Goal: Information Seeking & Learning: Check status

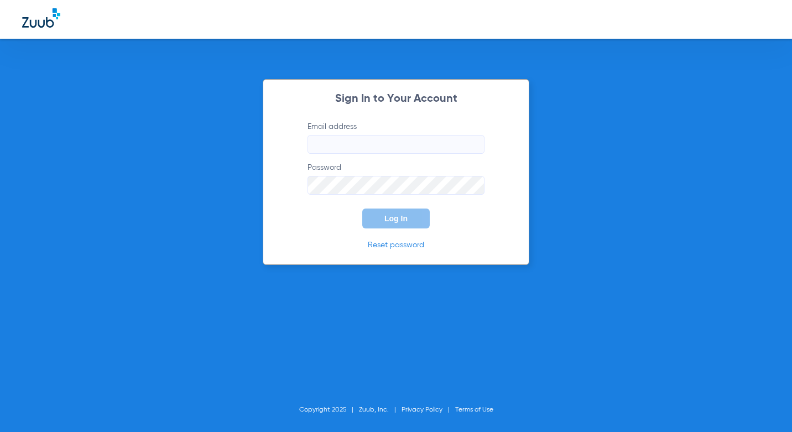
type input "[EMAIL_ADDRESS][DOMAIN_NAME]"
click at [394, 216] on span "Log In" at bounding box center [395, 218] width 23 height 9
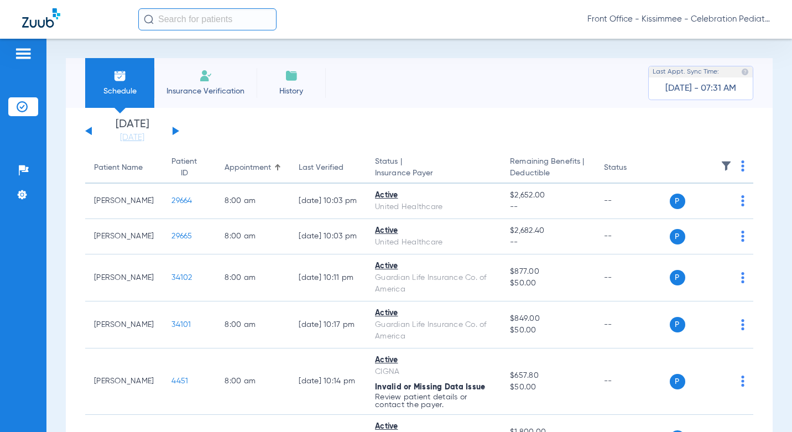
drag, startPoint x: 111, startPoint y: 135, endPoint x: 154, endPoint y: 199, distance: 76.9
click at [111, 135] on link "[DATE]" at bounding box center [132, 137] width 66 height 11
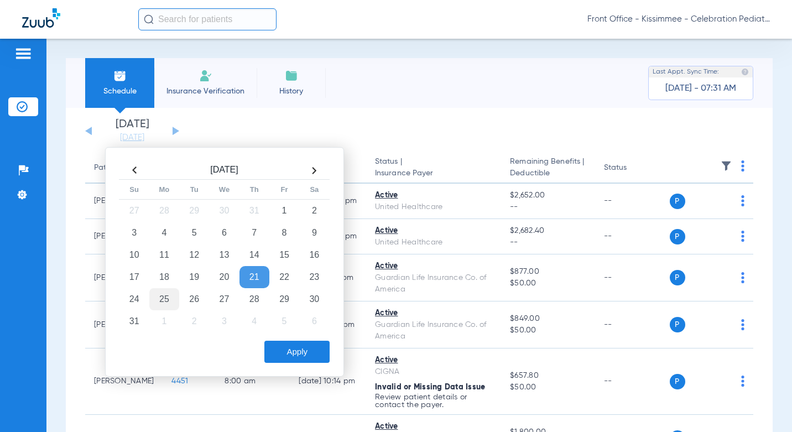
click at [161, 303] on td "25" at bounding box center [164, 299] width 30 height 22
click at [302, 352] on button "Apply" at bounding box center [296, 352] width 65 height 22
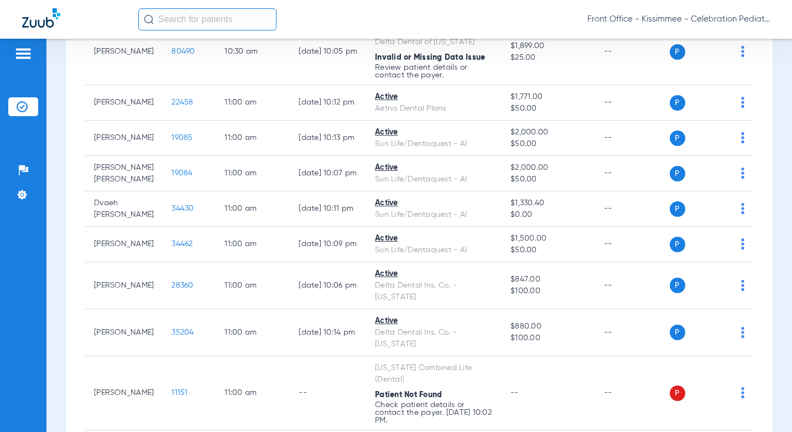
scroll to position [1659, 0]
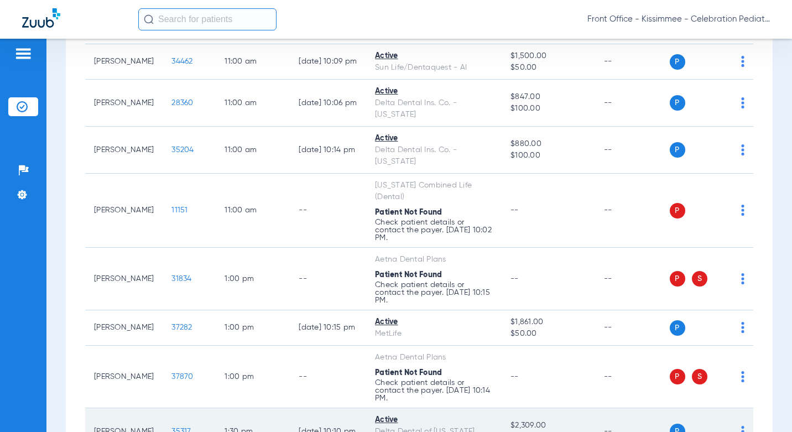
click at [171, 428] on span "35317" at bounding box center [180, 432] width 19 height 8
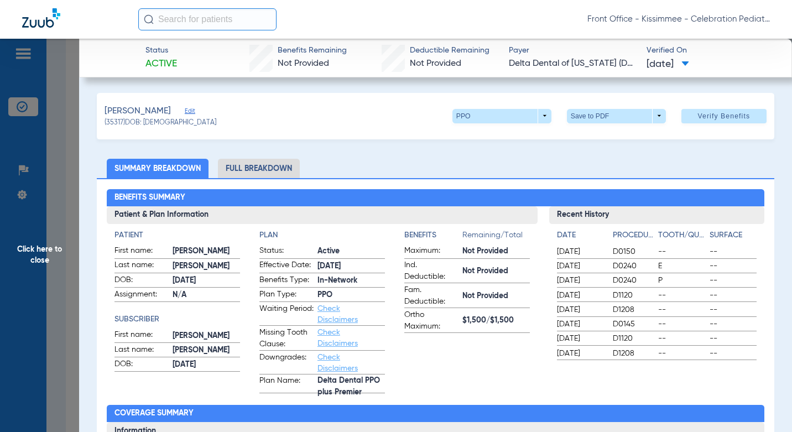
click at [282, 173] on li "Full Breakdown" at bounding box center [259, 168] width 82 height 19
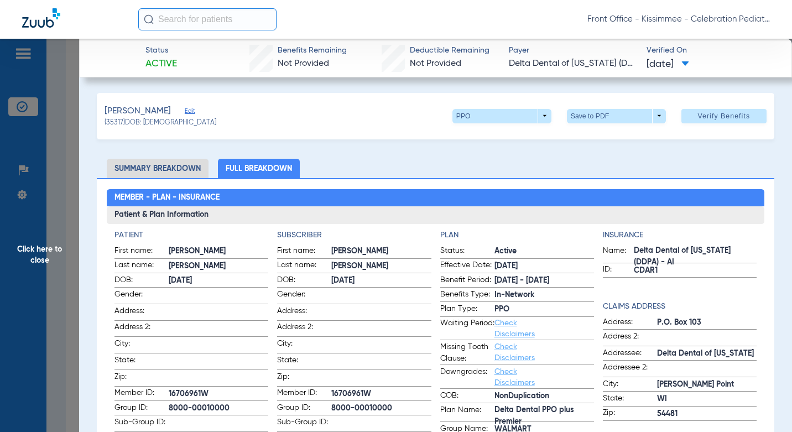
click at [272, 160] on li "Full Breakdown" at bounding box center [259, 168] width 82 height 19
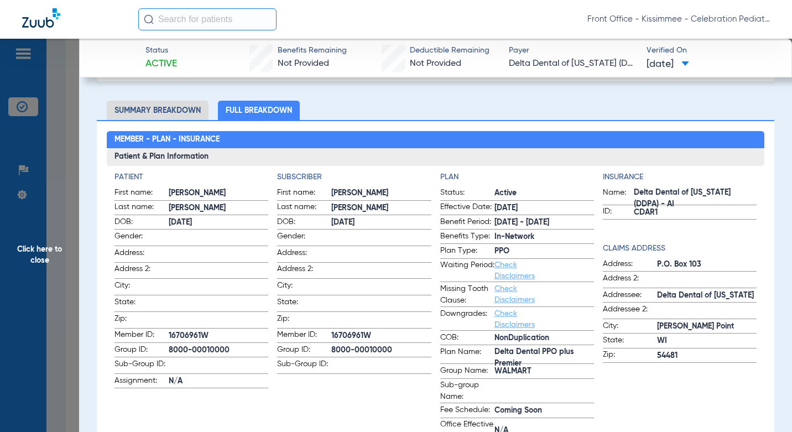
scroll to position [55, 0]
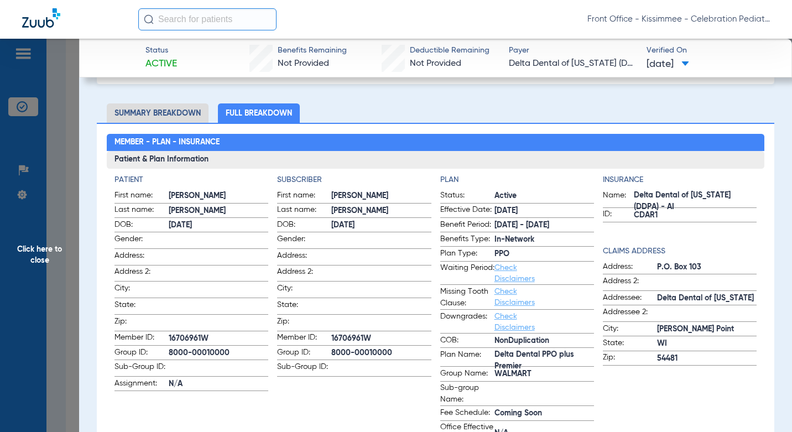
drag, startPoint x: 374, startPoint y: 336, endPoint x: 308, endPoint y: 330, distance: 66.6
click at [308, 332] on label "Member ID: 16706961W" at bounding box center [354, 339] width 154 height 14
drag, startPoint x: 308, startPoint y: 330, endPoint x: 400, endPoint y: 338, distance: 92.7
click at [400, 338] on span "16706961W" at bounding box center [381, 339] width 100 height 12
click at [384, 333] on span "16706961W" at bounding box center [381, 339] width 100 height 12
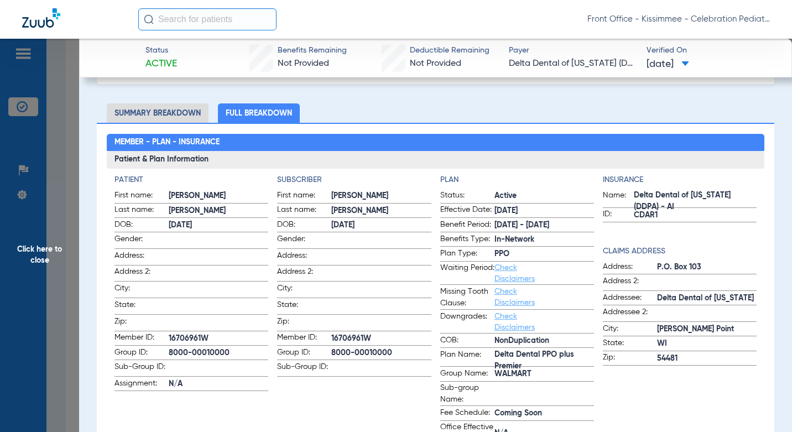
drag, startPoint x: 384, startPoint y: 333, endPoint x: 327, endPoint y: 331, distance: 57.0
click at [327, 332] on label "Member ID: 16706961W" at bounding box center [354, 339] width 154 height 14
copy label "16706961W"
click at [496, 149] on h2 "Member - Plan - Insurance" at bounding box center [436, 143] width 658 height 18
click at [66, 292] on span "Click here to close" at bounding box center [39, 255] width 79 height 432
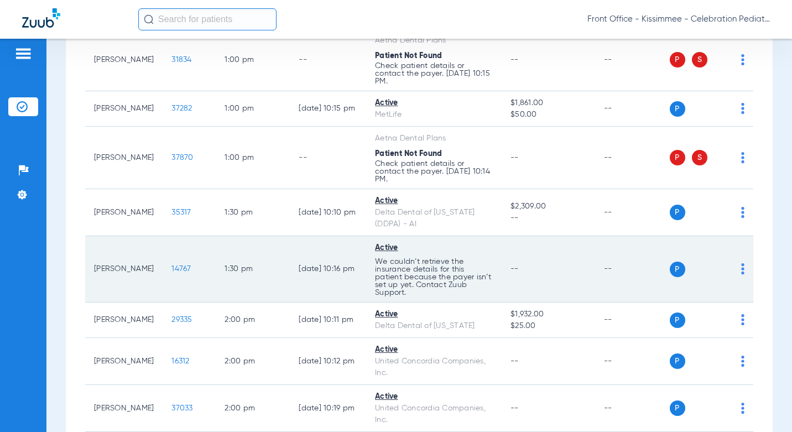
scroll to position [1936, 0]
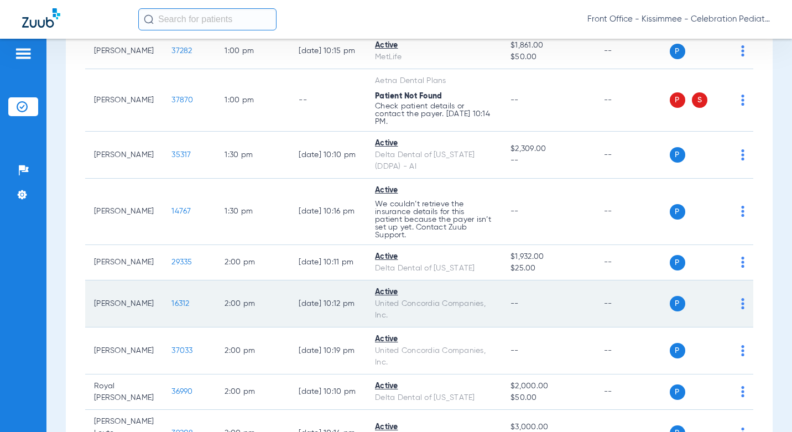
click at [171, 300] on span "16312" at bounding box center [180, 304] width 18 height 8
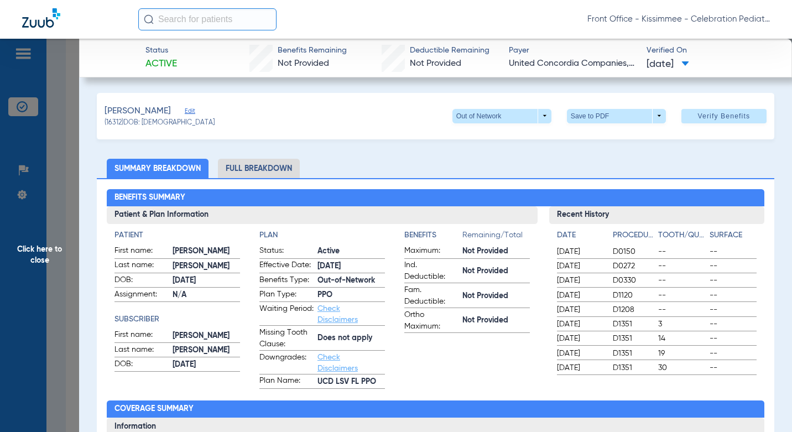
click at [277, 171] on li "Full Breakdown" at bounding box center [259, 168] width 82 height 19
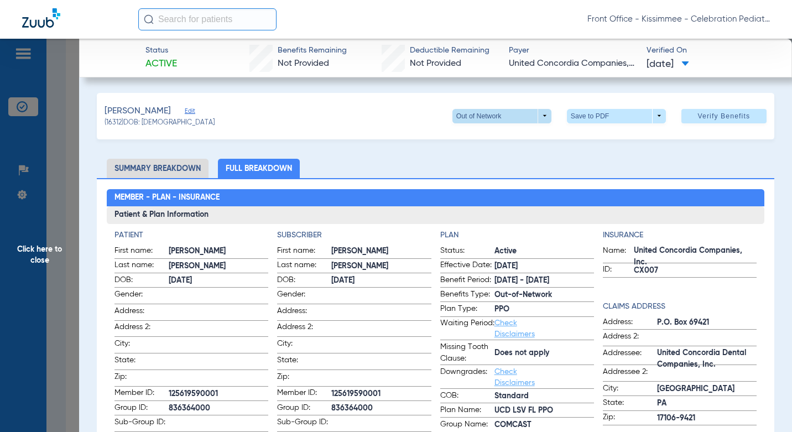
click at [488, 114] on span at bounding box center [501, 116] width 27 height 27
click at [467, 111] on div at bounding box center [396, 216] width 792 height 432
click at [382, 391] on span "125619590001" at bounding box center [381, 394] width 100 height 12
drag, startPoint x: 125, startPoint y: 377, endPoint x: 166, endPoint y: 389, distance: 42.9
click at [166, 389] on label "Member ID: 125619590001" at bounding box center [191, 394] width 154 height 14
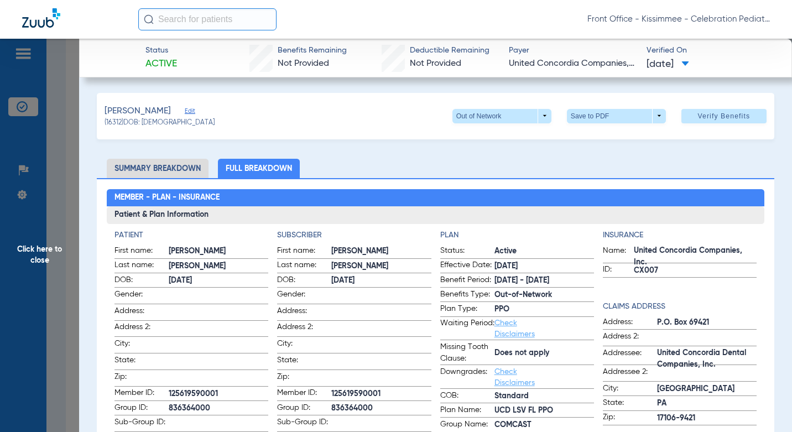
copy label "125619590001"
click at [62, 193] on span "Click here to close" at bounding box center [39, 255] width 79 height 432
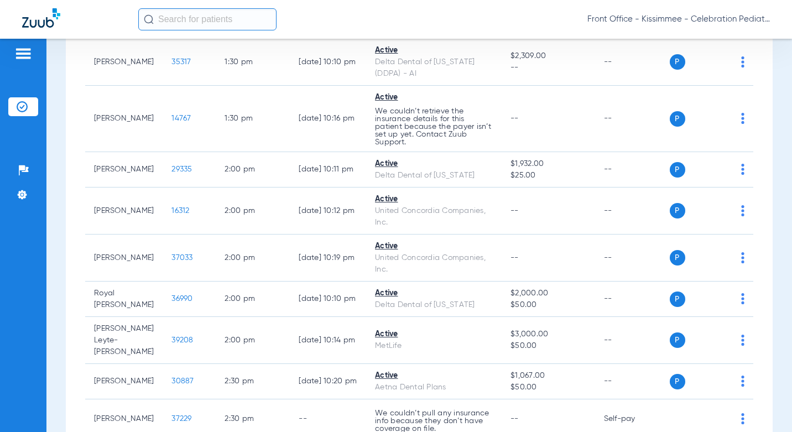
scroll to position [2102, 0]
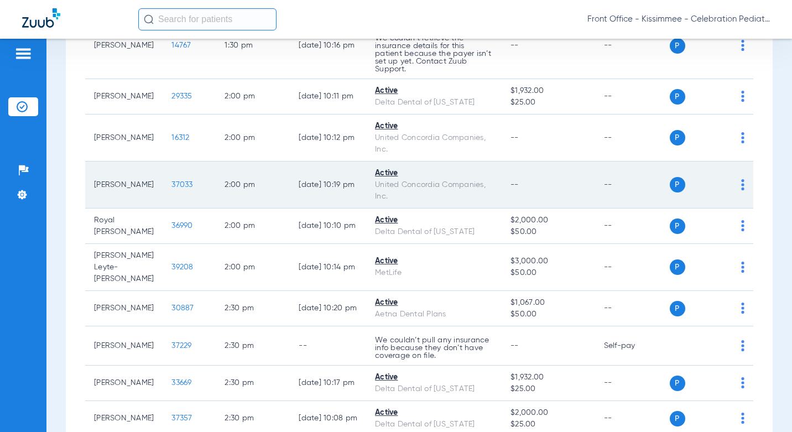
click at [171, 181] on span "37033" at bounding box center [181, 185] width 21 height 8
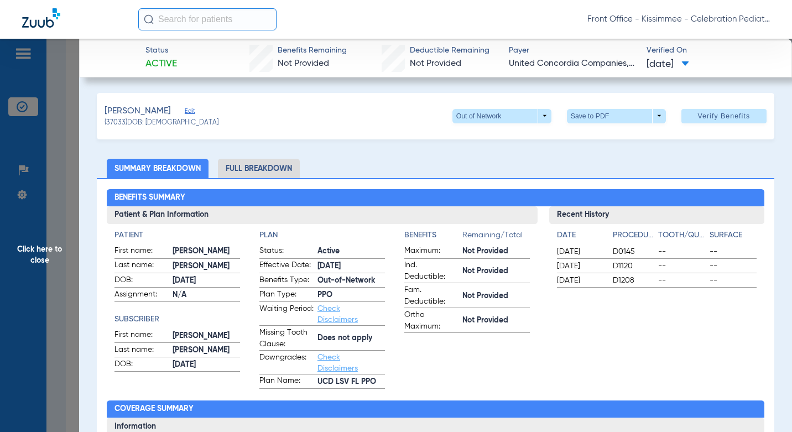
click at [270, 162] on li "Full Breakdown" at bounding box center [259, 168] width 82 height 19
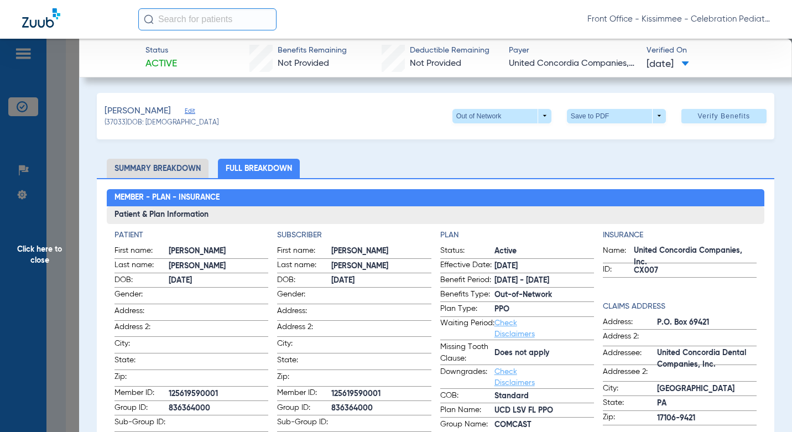
drag, startPoint x: 222, startPoint y: 388, endPoint x: 168, endPoint y: 390, distance: 54.2
click at [169, 390] on span "125619590001" at bounding box center [219, 394] width 100 height 12
copy span "125619590001"
click at [60, 328] on span "Click here to close" at bounding box center [39, 255] width 79 height 432
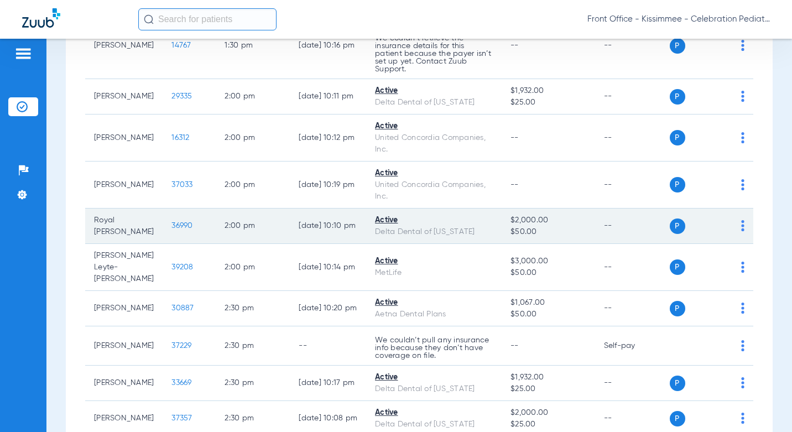
click at [171, 222] on span "36990" at bounding box center [181, 226] width 21 height 8
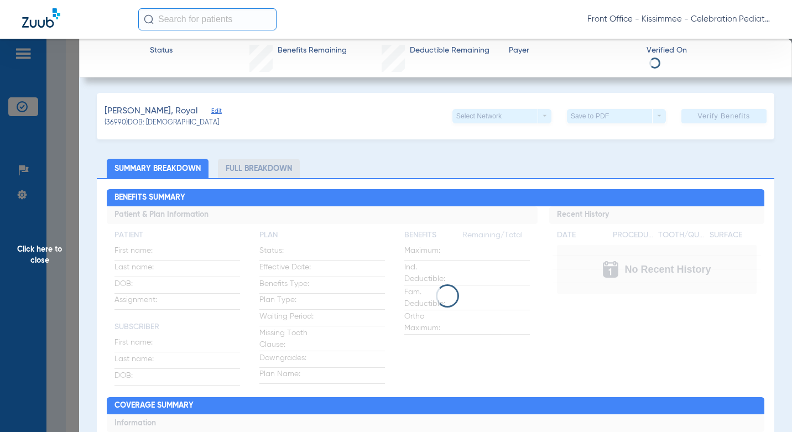
click at [260, 167] on li "Full Breakdown" at bounding box center [259, 168] width 82 height 19
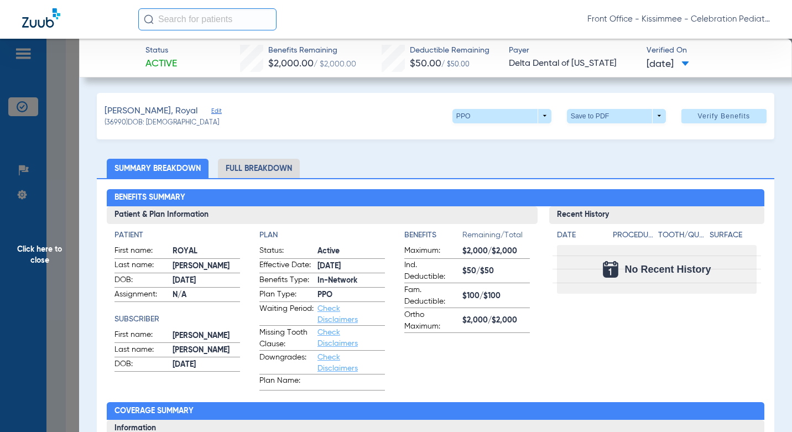
click at [260, 168] on li "Full Breakdown" at bounding box center [259, 168] width 82 height 19
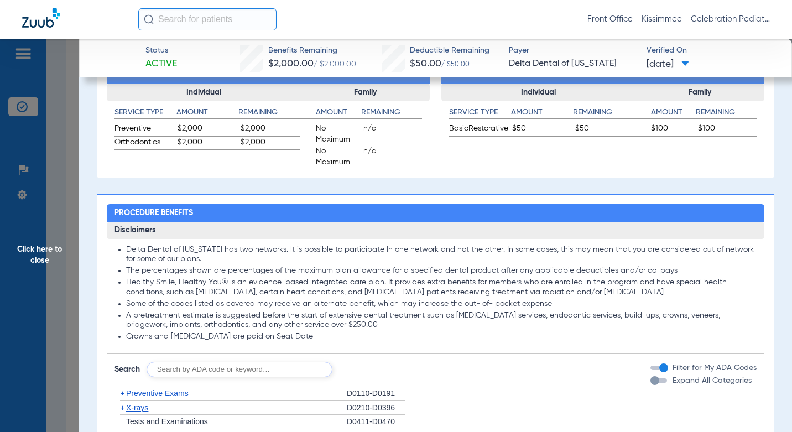
scroll to position [774, 0]
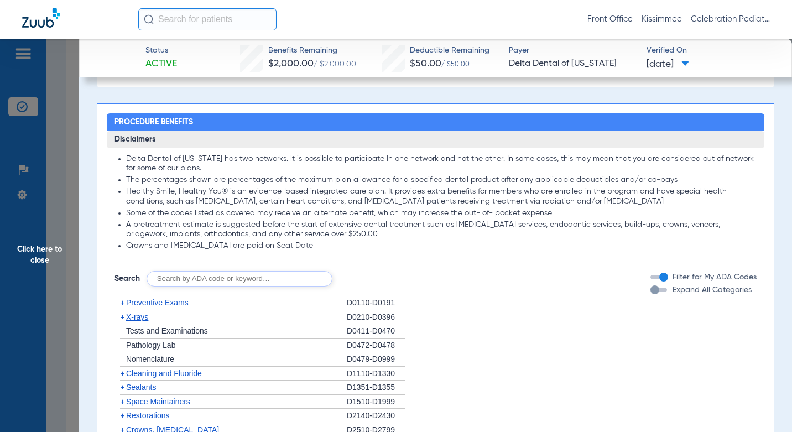
click at [651, 294] on div "Expand All Categories" at bounding box center [700, 290] width 101 height 12
click at [650, 288] on div "button" at bounding box center [654, 289] width 9 height 9
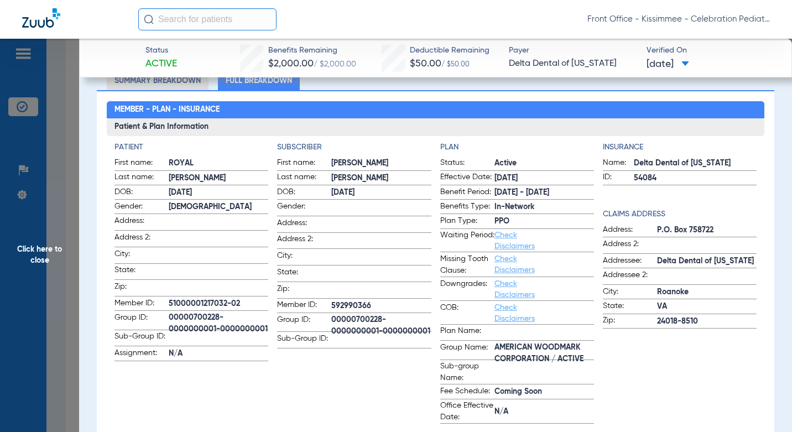
scroll to position [0, 0]
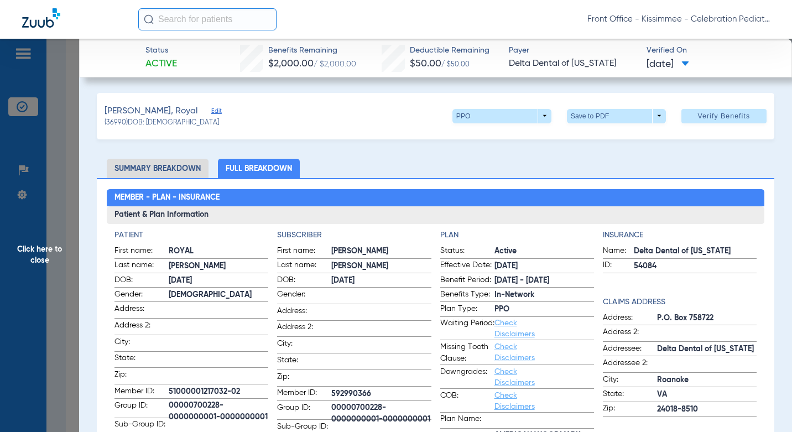
click at [69, 210] on span "Click here to close" at bounding box center [39, 255] width 79 height 432
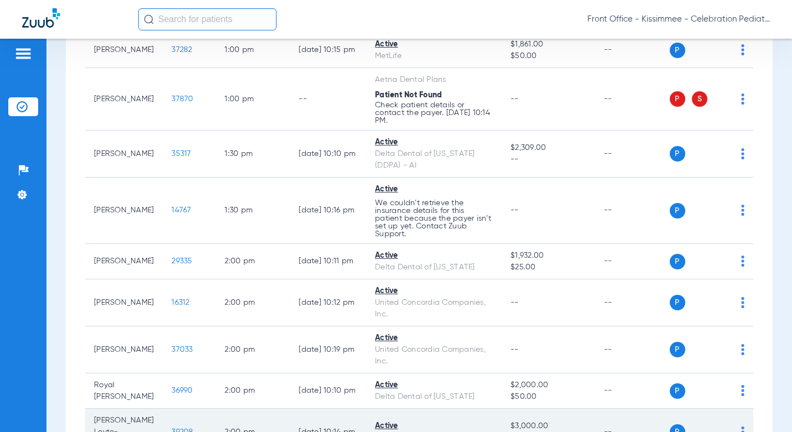
scroll to position [1936, 0]
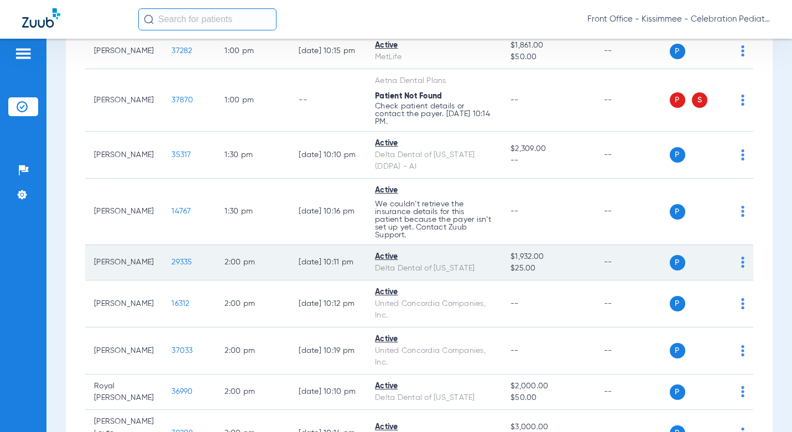
click at [171, 258] on span "29335" at bounding box center [181, 262] width 20 height 8
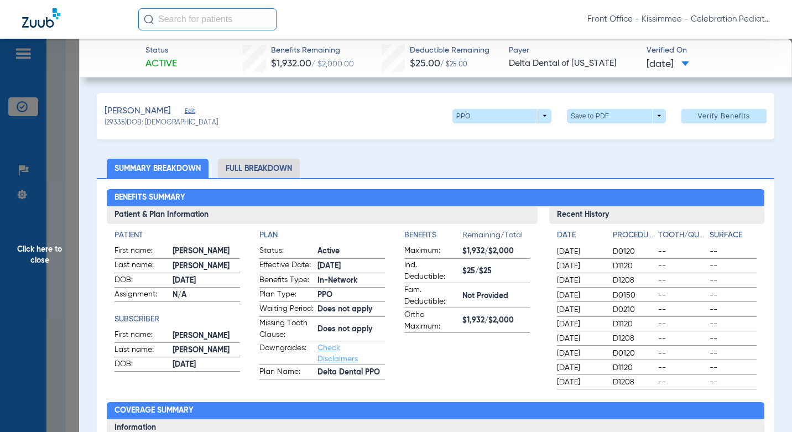
click at [248, 168] on li "Full Breakdown" at bounding box center [259, 168] width 82 height 19
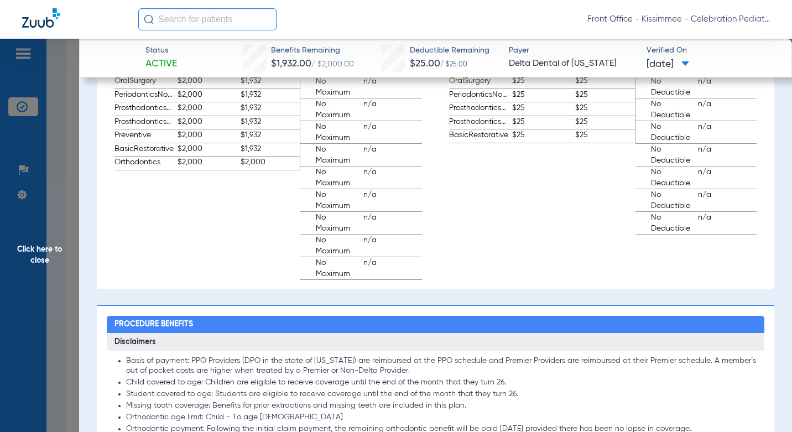
scroll to position [1217, 0]
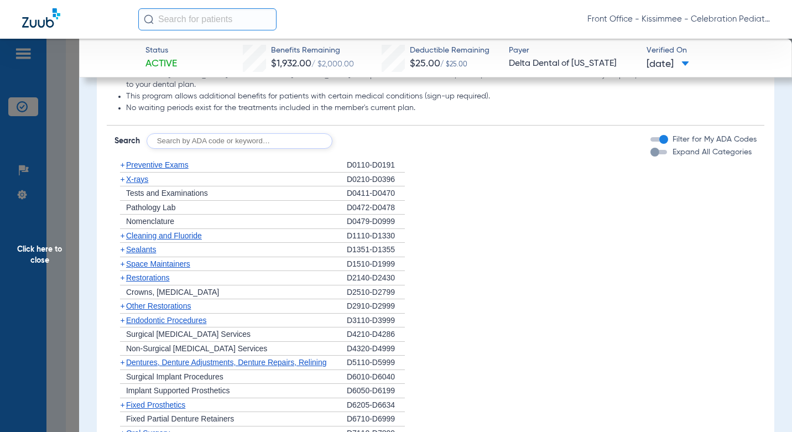
click at [652, 154] on div "button" at bounding box center [658, 152] width 17 height 4
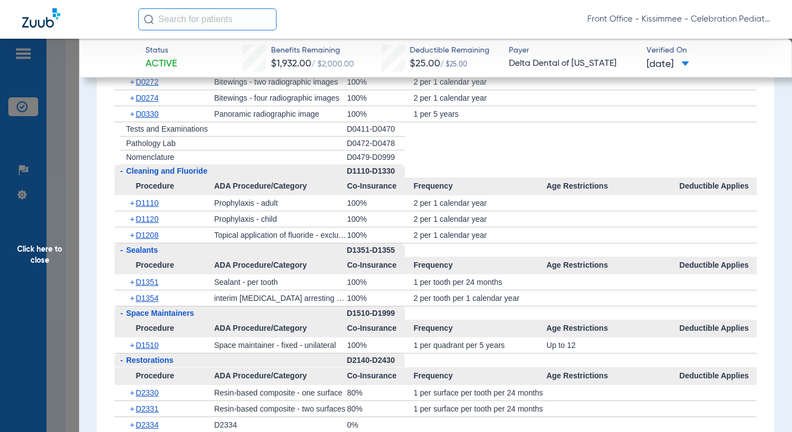
scroll to position [1482, 0]
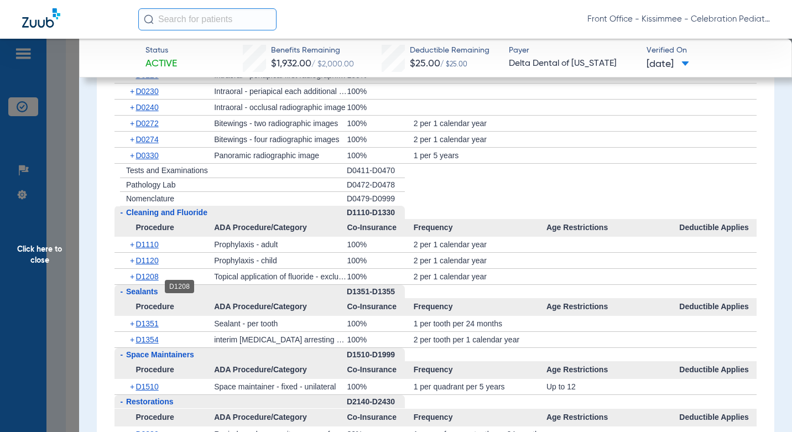
click at [154, 281] on span "D1208" at bounding box center [147, 276] width 23 height 9
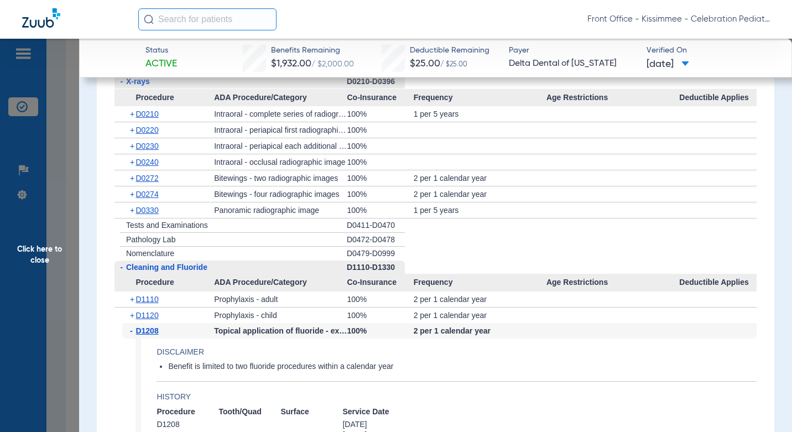
scroll to position [1427, 0]
click at [150, 183] on span "D0272" at bounding box center [147, 178] width 23 height 9
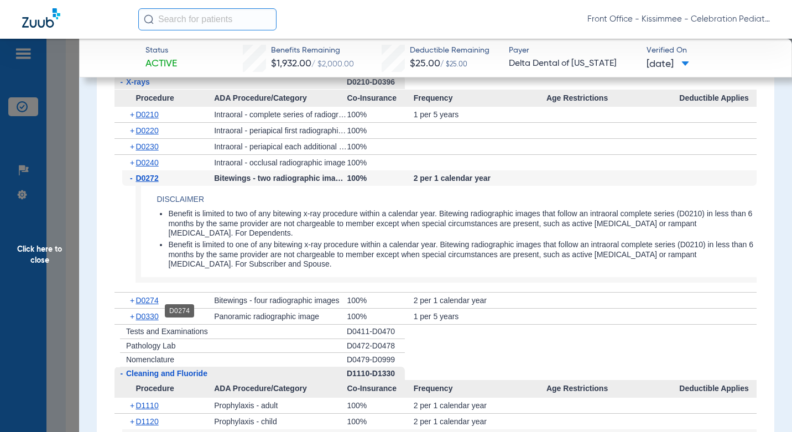
click at [151, 305] on span "D0274" at bounding box center [147, 300] width 23 height 9
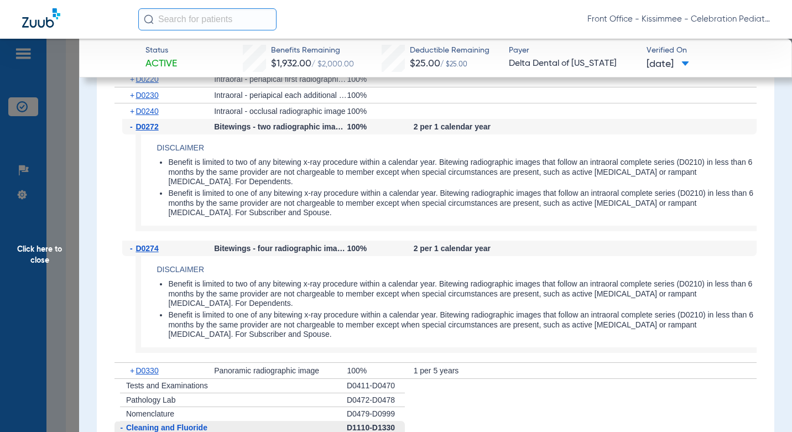
scroll to position [1482, 0]
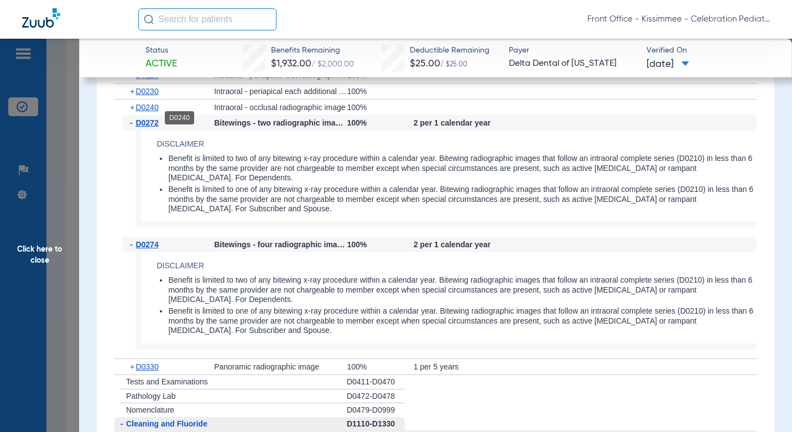
click at [142, 112] on span "D0240" at bounding box center [147, 107] width 23 height 9
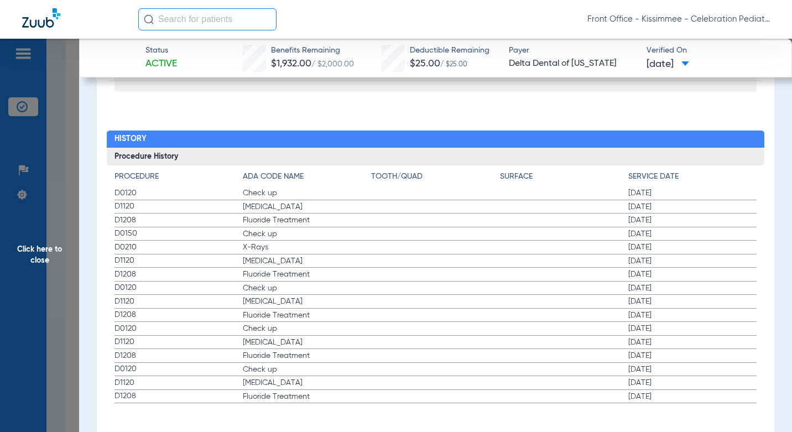
scroll to position [3177, 0]
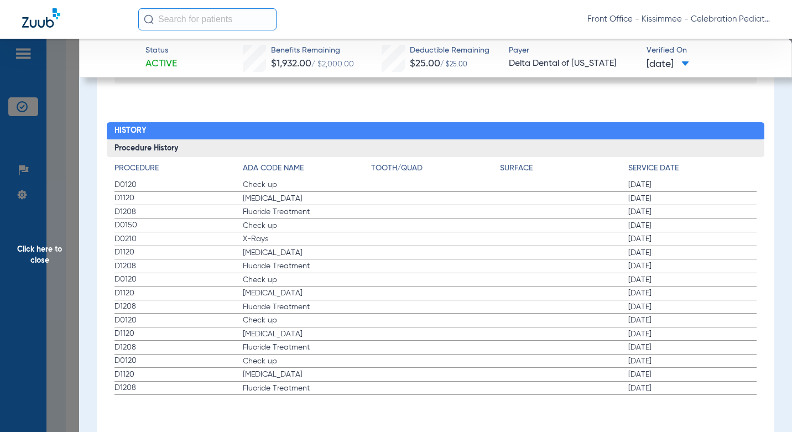
drag, startPoint x: 71, startPoint y: 325, endPoint x: 149, endPoint y: 303, distance: 80.9
click at [71, 325] on span "Click here to close" at bounding box center [39, 255] width 79 height 432
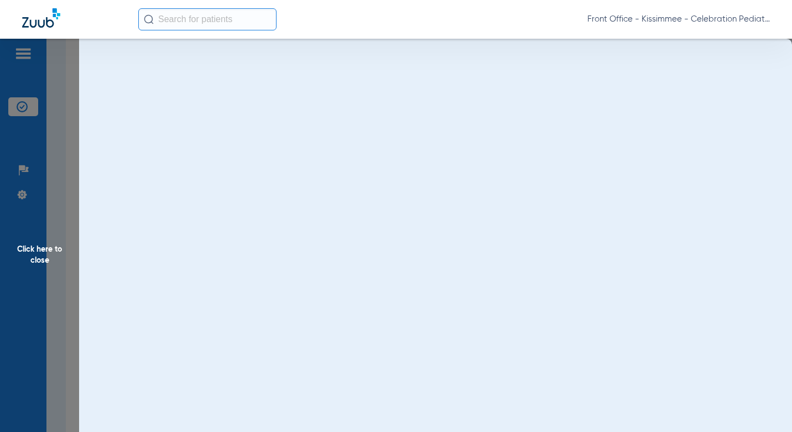
scroll to position [0, 0]
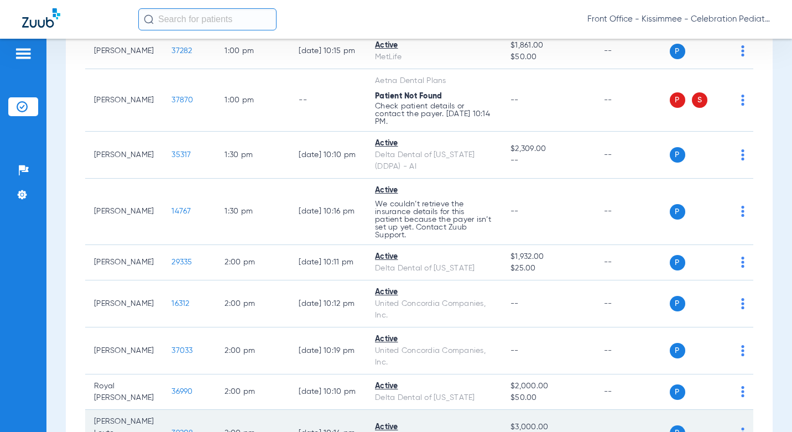
click at [171, 410] on td "39208" at bounding box center [189, 433] width 53 height 47
click at [171, 429] on span "39208" at bounding box center [182, 433] width 22 height 8
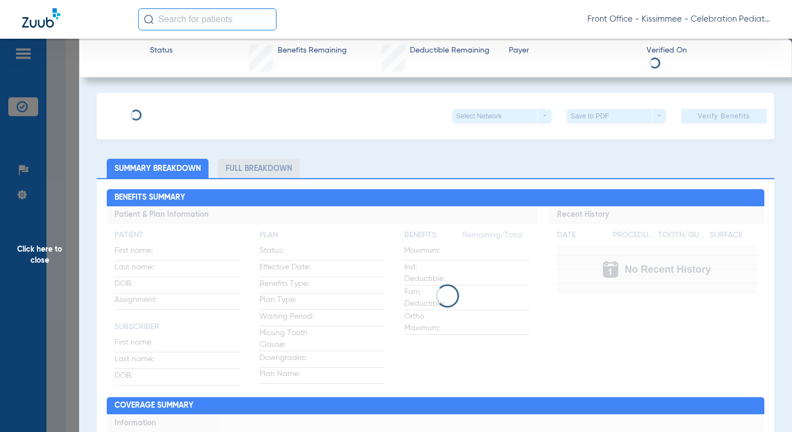
click at [254, 165] on li "Full Breakdown" at bounding box center [259, 168] width 82 height 19
click at [260, 164] on li "Full Breakdown" at bounding box center [259, 168] width 82 height 19
click at [238, 172] on li "Full Breakdown" at bounding box center [259, 168] width 82 height 19
click at [255, 166] on li "Full Breakdown" at bounding box center [259, 168] width 82 height 19
click at [253, 169] on li "Full Breakdown" at bounding box center [259, 168] width 82 height 19
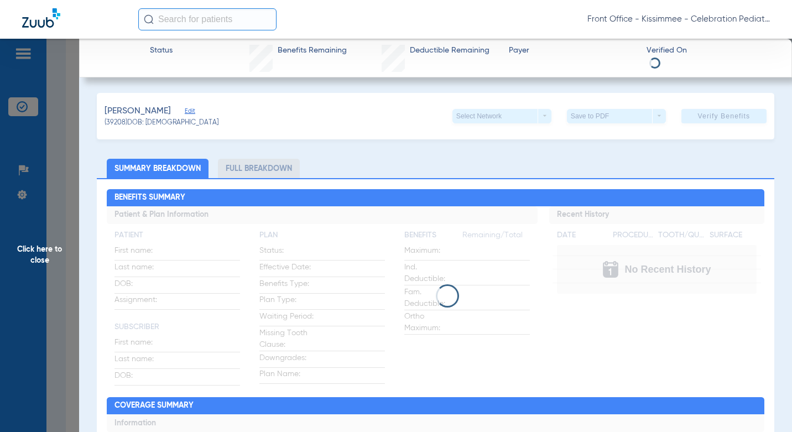
click at [253, 170] on li "Full Breakdown" at bounding box center [259, 168] width 82 height 19
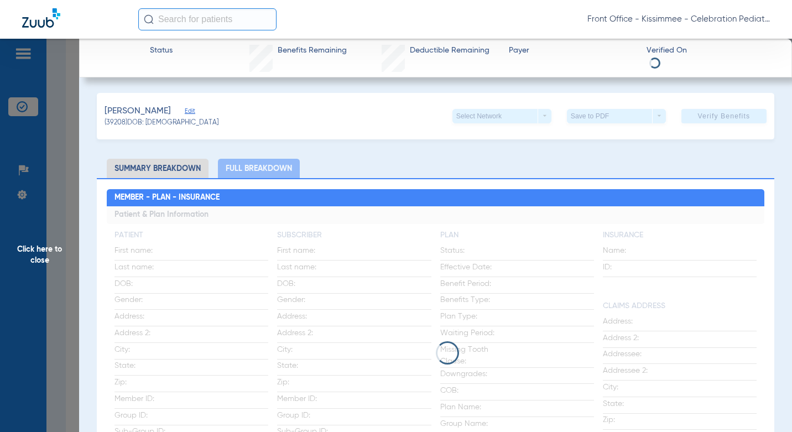
click at [247, 168] on li "Full Breakdown" at bounding box center [259, 168] width 82 height 19
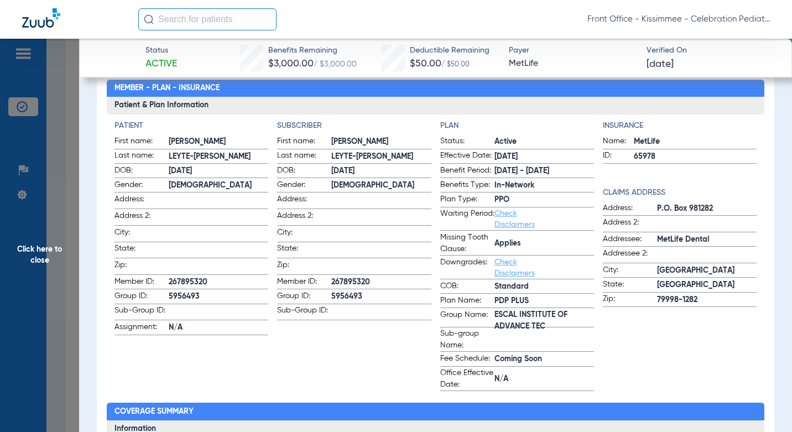
scroll to position [111, 0]
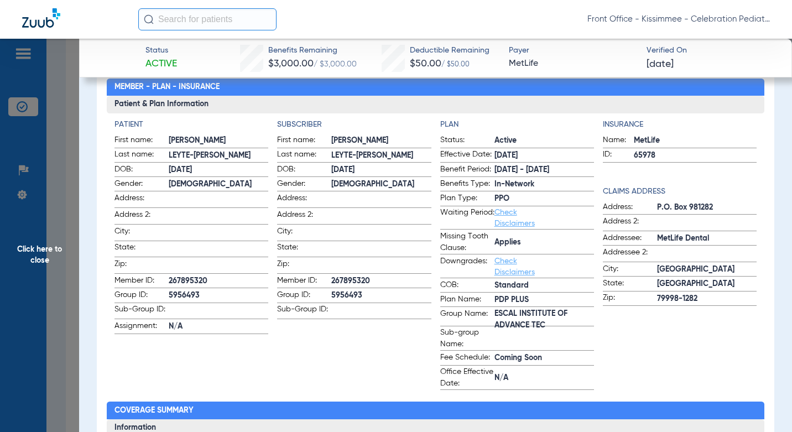
drag, startPoint x: 217, startPoint y: 278, endPoint x: 169, endPoint y: 276, distance: 48.2
click at [169, 276] on span "267895320" at bounding box center [219, 281] width 100 height 12
copy span "267895320"
drag, startPoint x: 218, startPoint y: 154, endPoint x: 165, endPoint y: 158, distance: 52.7
click at [165, 158] on label "Last name: [GEOGRAPHIC_DATA][PERSON_NAME]" at bounding box center [191, 156] width 154 height 14
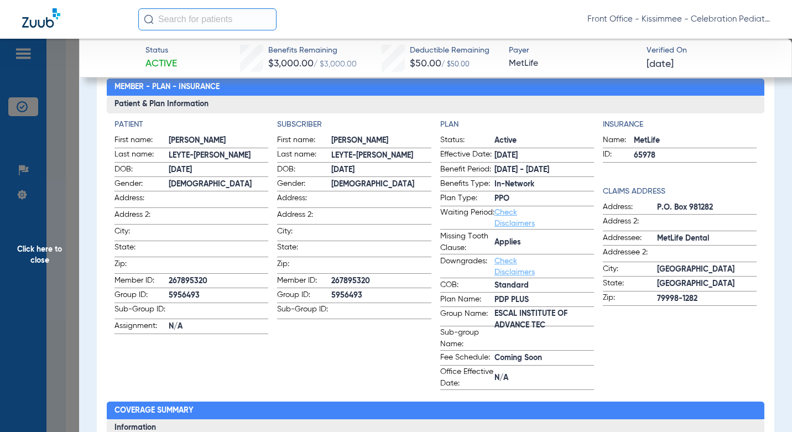
copy label "LEYTE-[PERSON_NAME]"
drag, startPoint x: 209, startPoint y: 279, endPoint x: 162, endPoint y: 278, distance: 47.0
click at [162, 278] on label "Member ID: 267895320" at bounding box center [191, 282] width 154 height 14
copy label "267895320"
drag, startPoint x: 204, startPoint y: 197, endPoint x: 216, endPoint y: 154, distance: 44.3
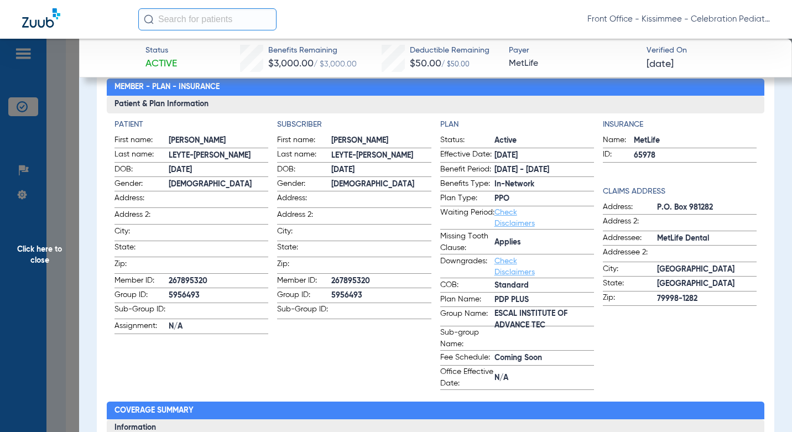
click at [205, 196] on span at bounding box center [219, 198] width 100 height 12
drag, startPoint x: 216, startPoint y: 159, endPoint x: 169, endPoint y: 156, distance: 47.7
click at [169, 156] on span "LEYTE-[PERSON_NAME]" at bounding box center [219, 156] width 100 height 12
copy span "LEYTE-[PERSON_NAME]"
click at [339, 215] on span at bounding box center [381, 215] width 100 height 12
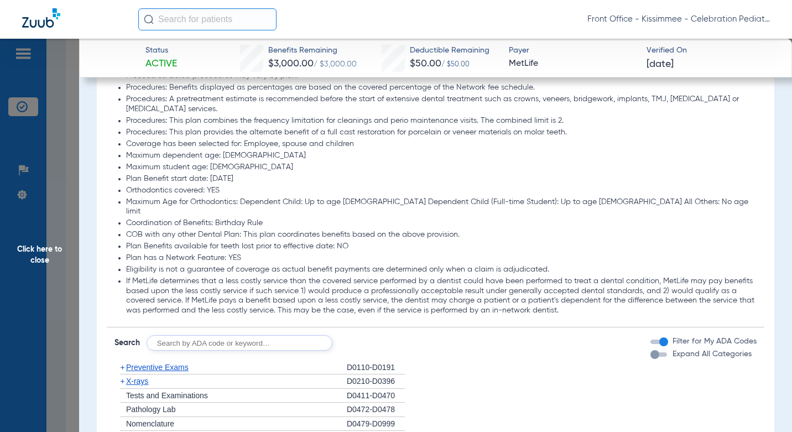
scroll to position [1383, 0]
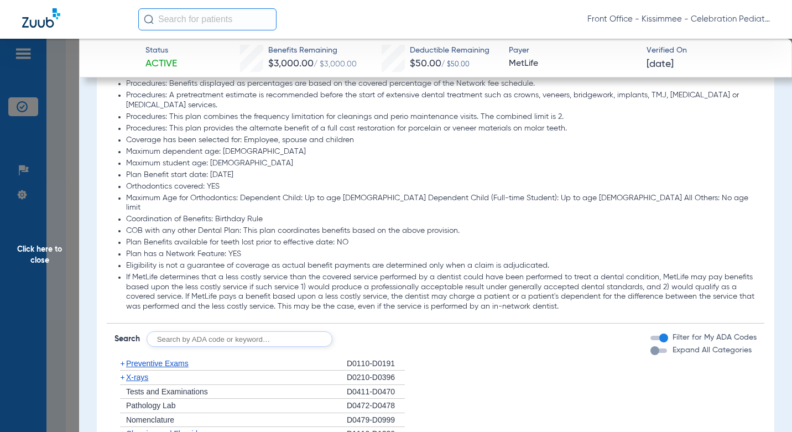
drag, startPoint x: 654, startPoint y: 325, endPoint x: 650, endPoint y: 330, distance: 6.3
click at [654, 331] on div "Filter for My ADA Codes Expand All Categories" at bounding box center [703, 337] width 106 height 13
drag, startPoint x: 650, startPoint y: 330, endPoint x: 649, endPoint y: 335, distance: 5.6
click at [650, 346] on div "button" at bounding box center [654, 350] width 9 height 9
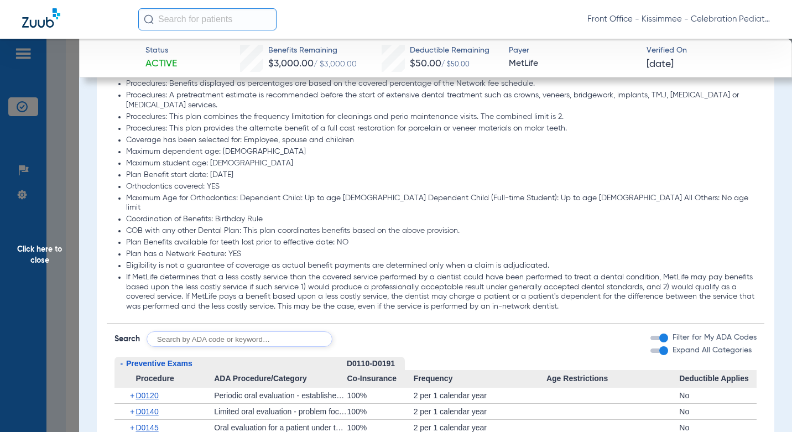
click at [602, 249] on li "Plan has a Network Feature: YES" at bounding box center [441, 254] width 631 height 10
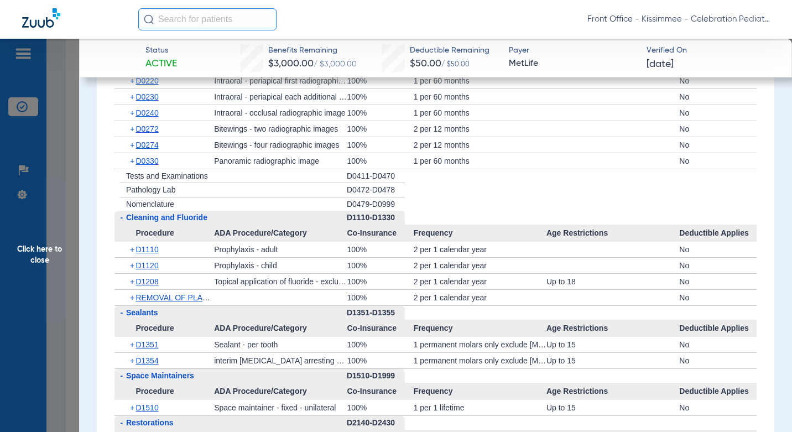
scroll to position [1991, 0]
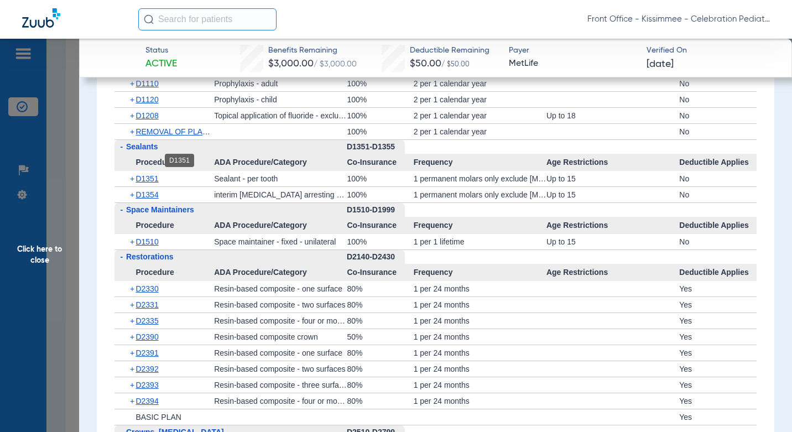
click at [152, 174] on span "D1351" at bounding box center [147, 178] width 23 height 9
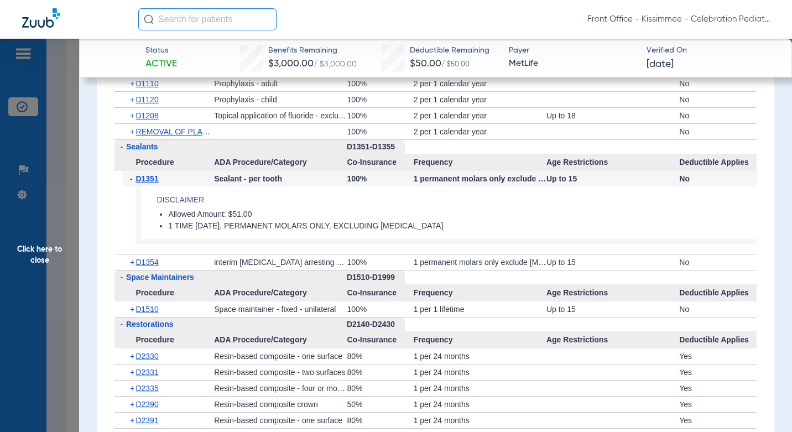
click at [72, 203] on span "Click here to close" at bounding box center [39, 255] width 79 height 432
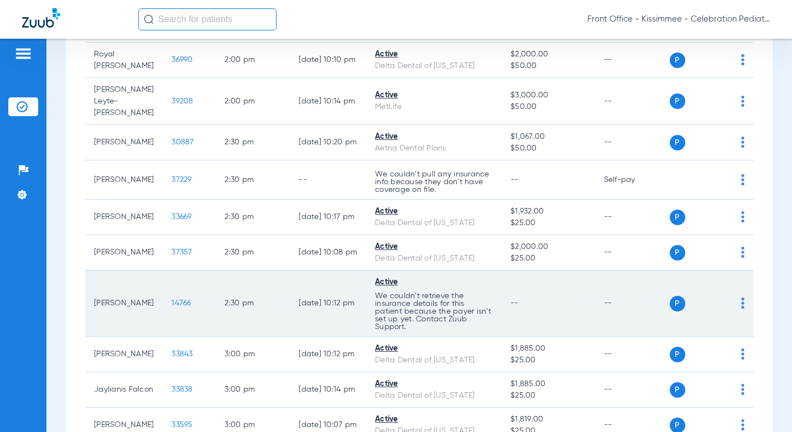
scroll to position [2157, 0]
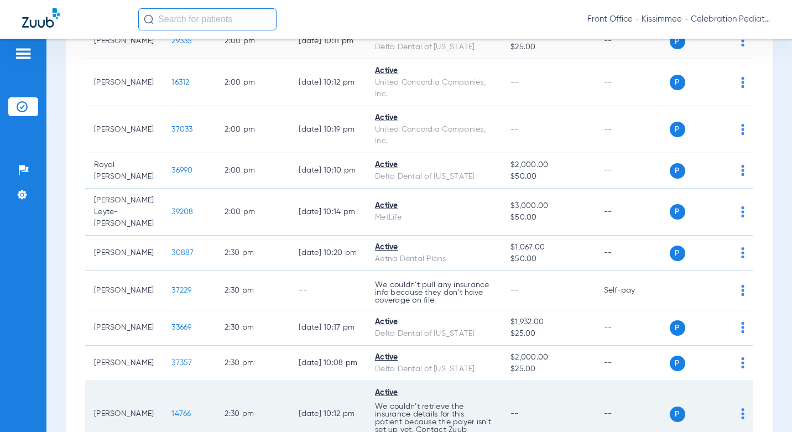
click at [171, 410] on span "14766" at bounding box center [180, 414] width 19 height 8
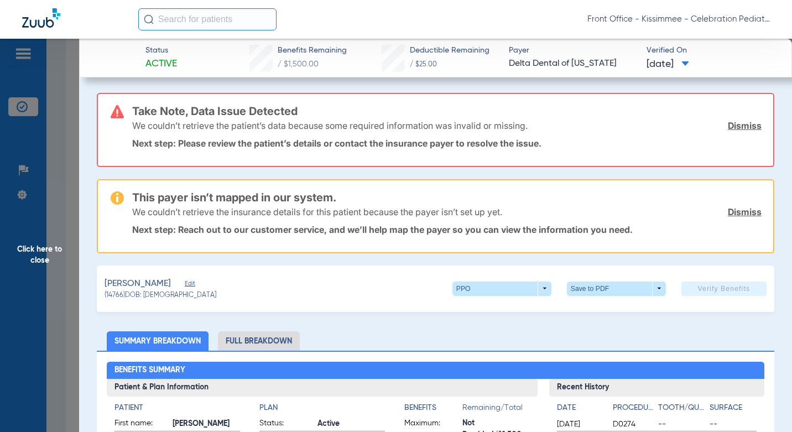
click at [56, 300] on span "Click here to close" at bounding box center [39, 255] width 79 height 432
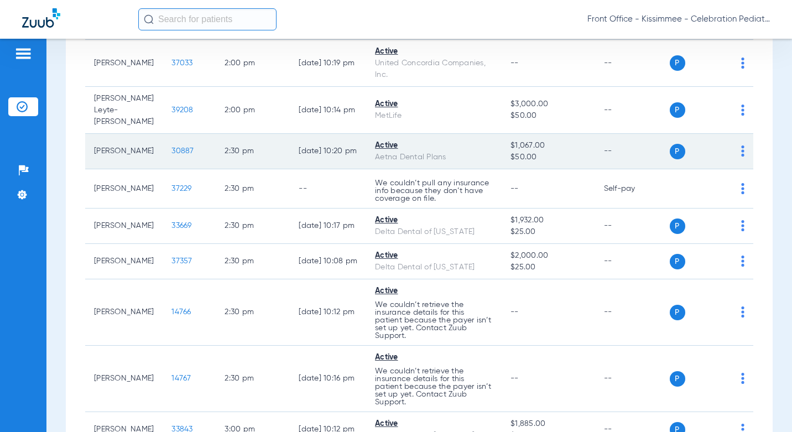
click at [174, 147] on span "30887" at bounding box center [182, 151] width 22 height 8
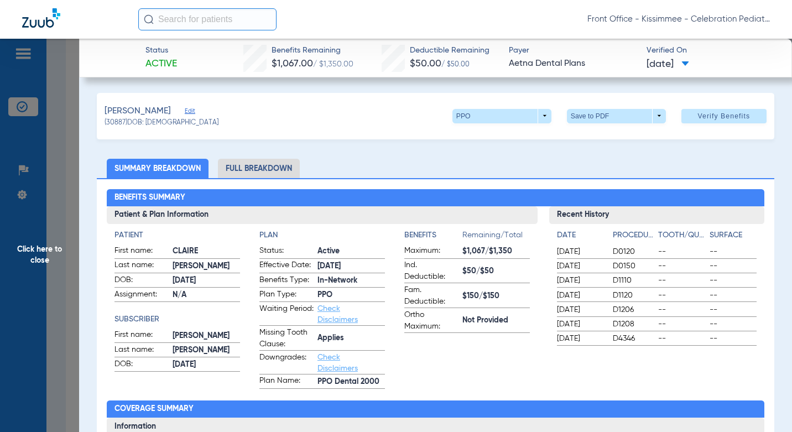
click at [254, 170] on li "Full Breakdown" at bounding box center [259, 168] width 82 height 19
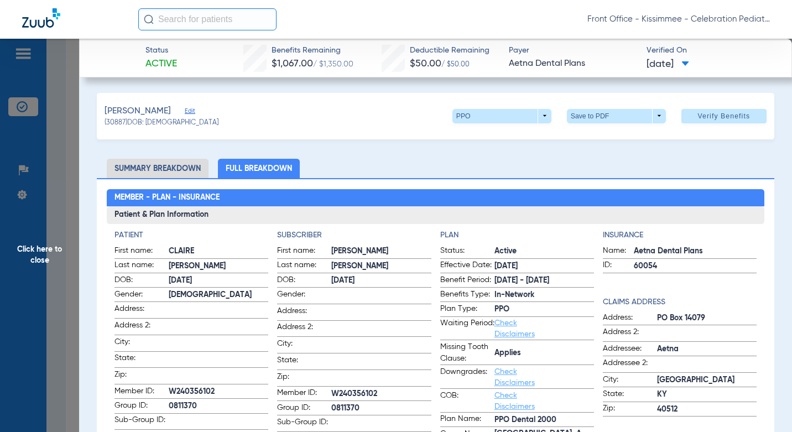
drag, startPoint x: 232, startPoint y: 387, endPoint x: 153, endPoint y: 385, distance: 79.7
click at [153, 385] on label "Member ID: W240356102" at bounding box center [191, 392] width 154 height 14
drag, startPoint x: 278, startPoint y: 382, endPoint x: 380, endPoint y: 381, distance: 101.8
click at [283, 382] on span "Zip:" at bounding box center [304, 378] width 54 height 15
drag, startPoint x: 380, startPoint y: 381, endPoint x: 330, endPoint y: 394, distance: 51.7
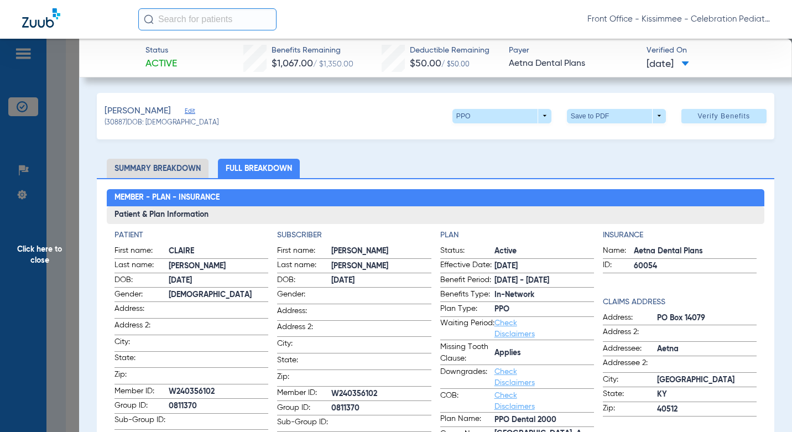
click at [331, 394] on span "W240356102" at bounding box center [381, 394] width 100 height 12
copy span "W240356102"
click at [359, 254] on span "[PERSON_NAME]" at bounding box center [381, 252] width 100 height 12
click at [436, 175] on ul "Summary Breakdown Full Breakdown" at bounding box center [435, 168] width 677 height 19
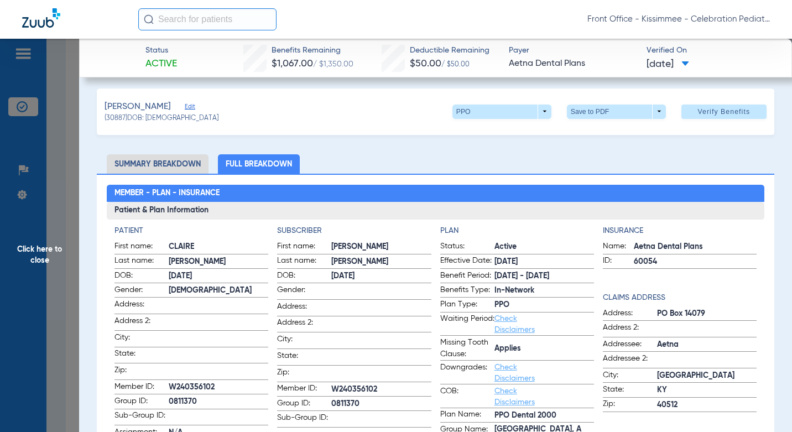
scroll to position [0, 0]
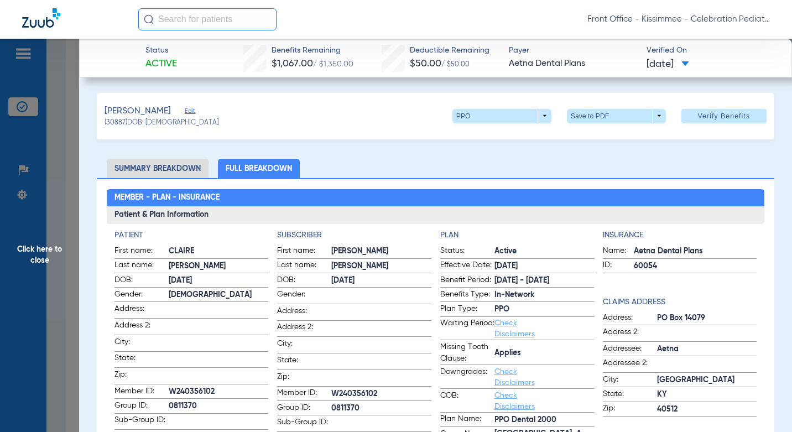
click at [64, 236] on span "Click here to close" at bounding box center [39, 255] width 79 height 432
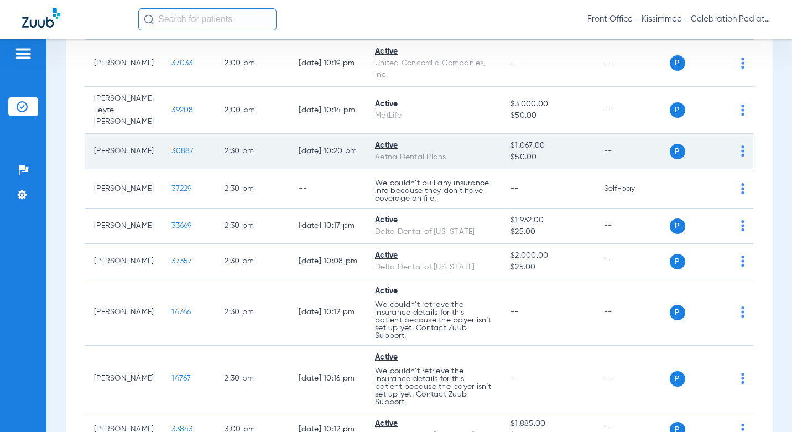
click at [171, 147] on span "30887" at bounding box center [182, 151] width 22 height 8
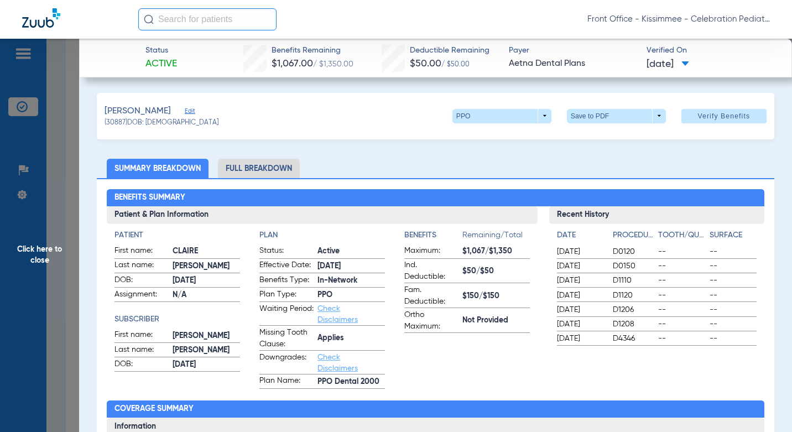
click at [256, 173] on li "Full Breakdown" at bounding box center [259, 168] width 82 height 19
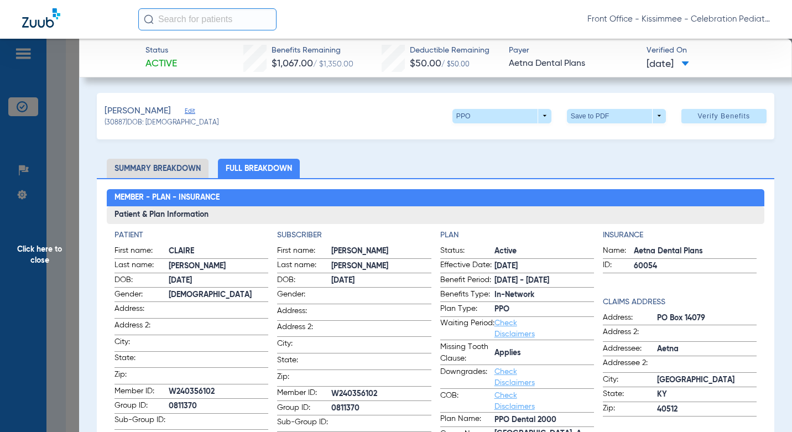
scroll to position [55, 0]
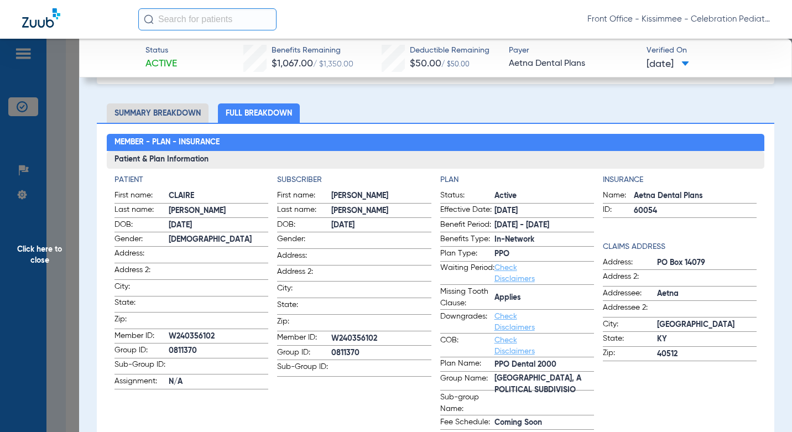
drag, startPoint x: 377, startPoint y: 332, endPoint x: 325, endPoint y: 334, distance: 51.5
click at [325, 334] on label "Member ID: W240356102" at bounding box center [354, 339] width 154 height 14
copy label "W240356102"
click at [72, 244] on span "Click here to close" at bounding box center [39, 255] width 79 height 432
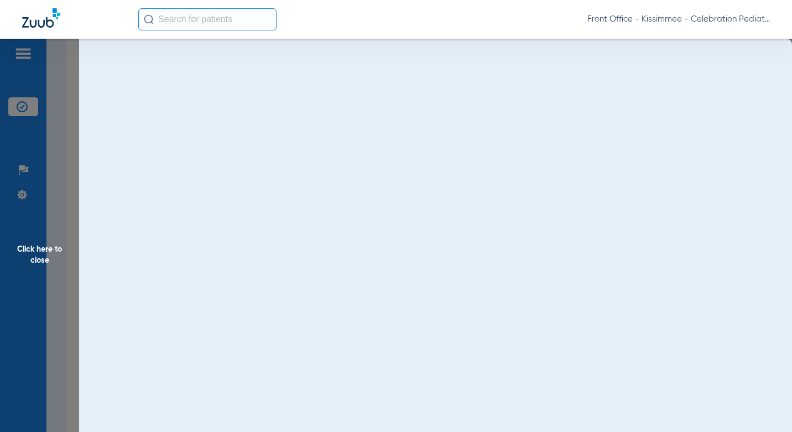
scroll to position [0, 0]
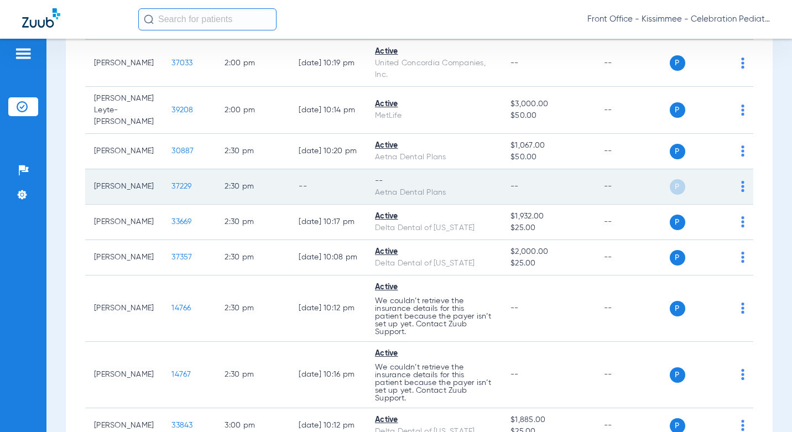
click at [171, 183] on span "37229" at bounding box center [181, 187] width 20 height 8
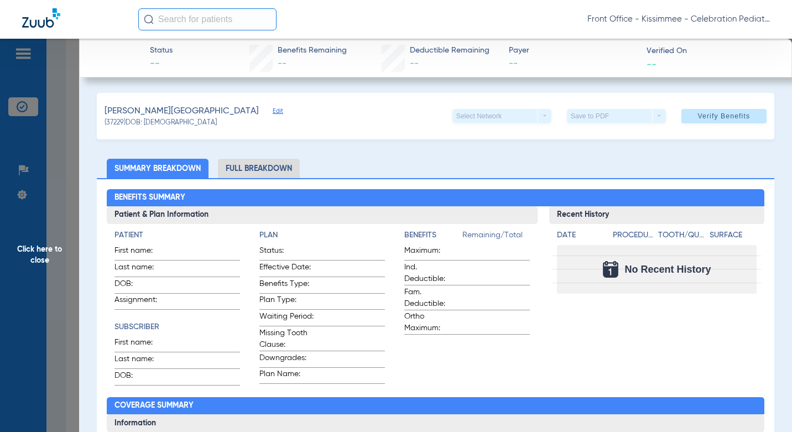
click at [60, 251] on span "Click here to close" at bounding box center [39, 255] width 79 height 432
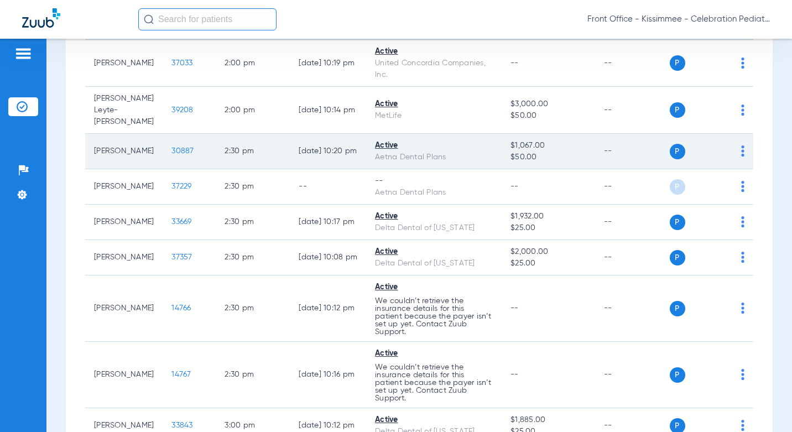
click at [171, 147] on span "30887" at bounding box center [182, 151] width 22 height 8
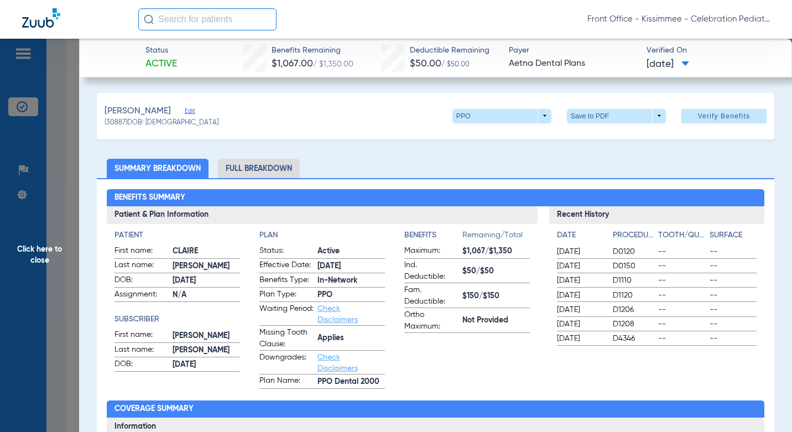
click at [260, 172] on li "Full Breakdown" at bounding box center [259, 168] width 82 height 19
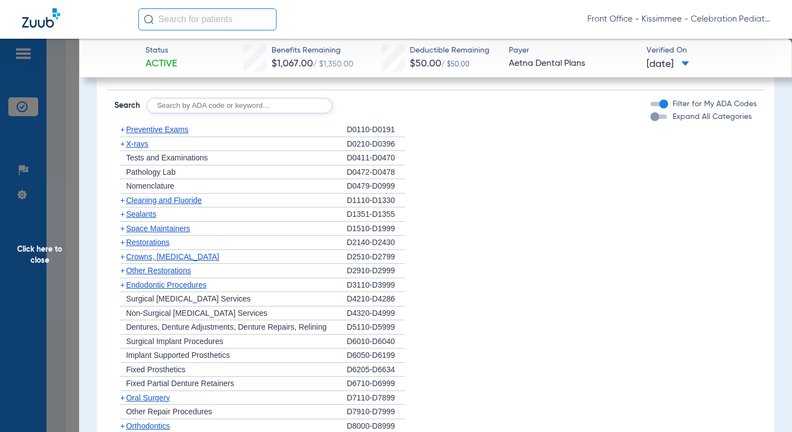
scroll to position [774, 0]
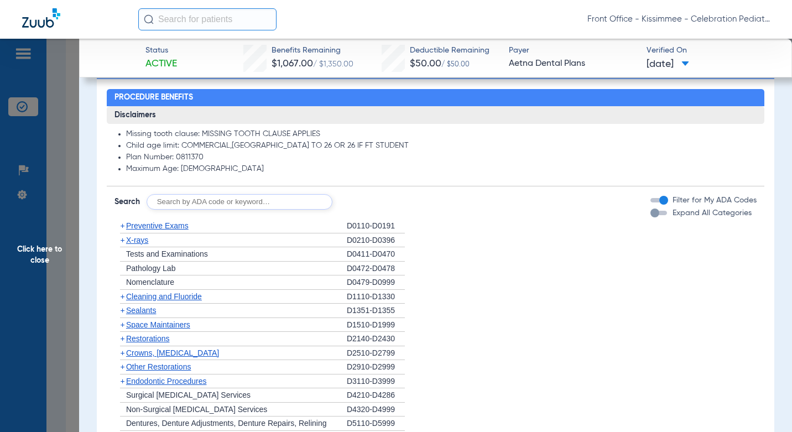
click at [652, 212] on div "button" at bounding box center [658, 213] width 17 height 4
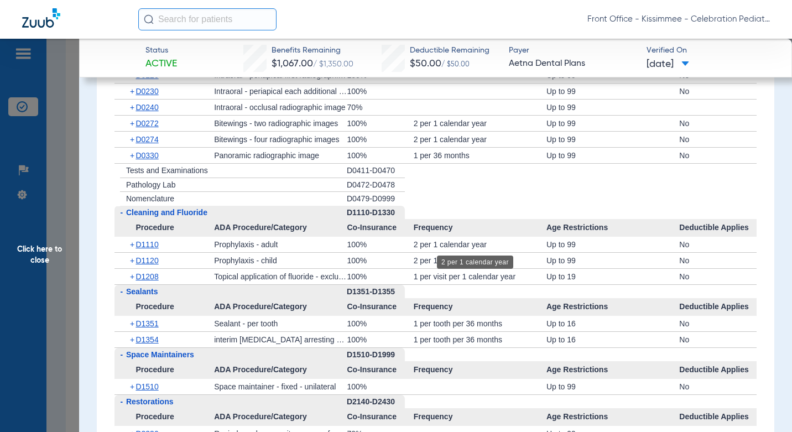
scroll to position [1087, 0]
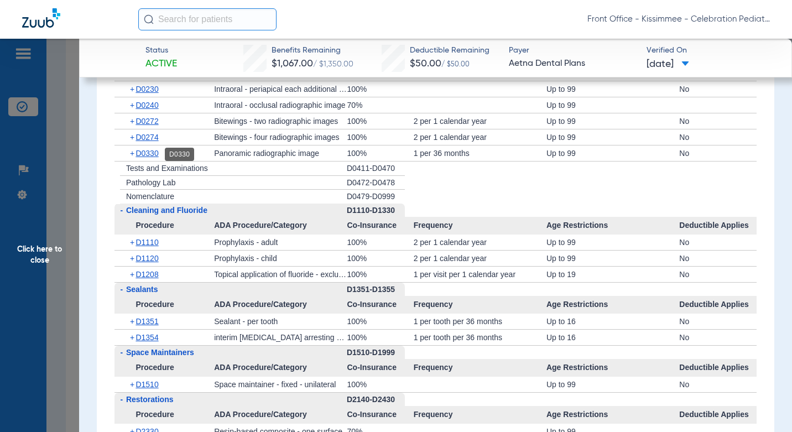
click at [154, 155] on span "D0330" at bounding box center [147, 153] width 23 height 9
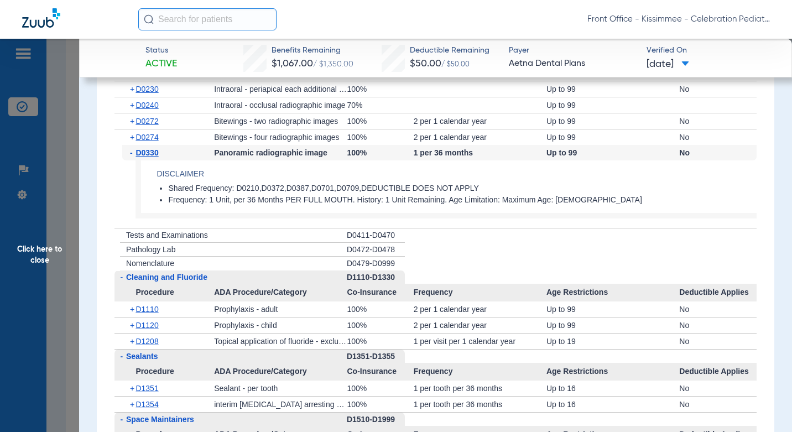
scroll to position [1142, 0]
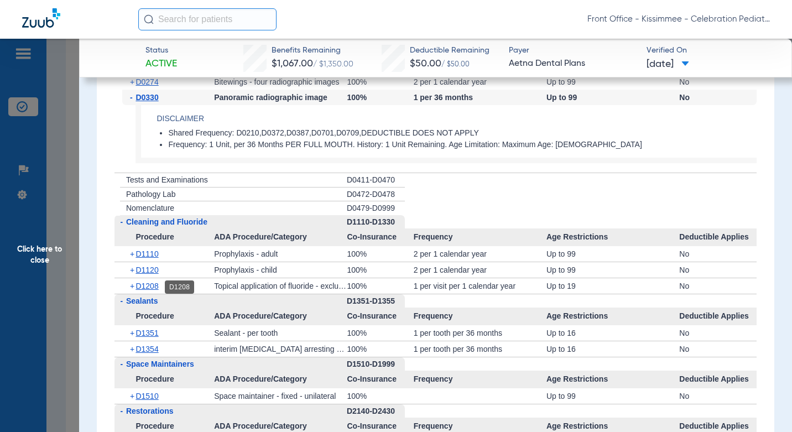
click at [157, 285] on span "D1208" at bounding box center [147, 286] width 23 height 9
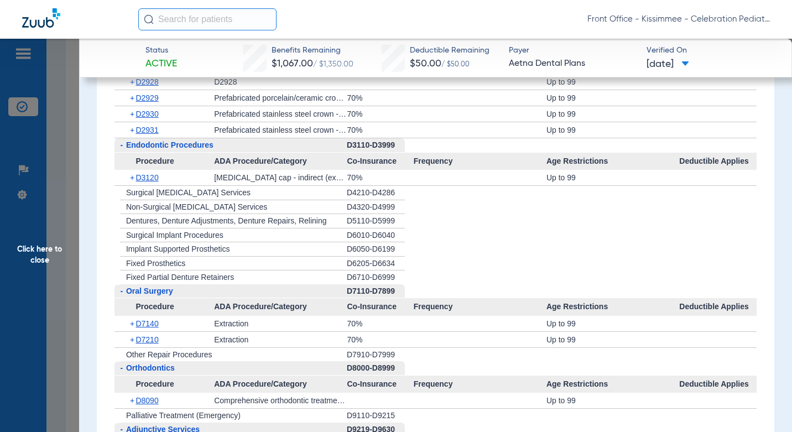
scroll to position [1861, 0]
click at [58, 161] on span "Click here to close" at bounding box center [39, 255] width 79 height 432
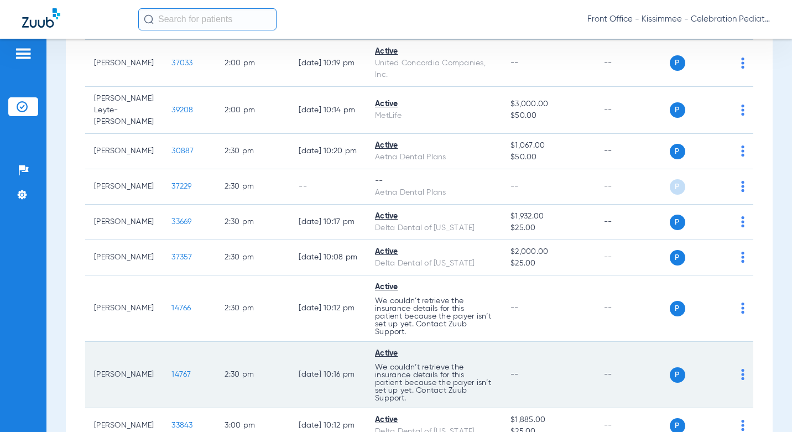
scroll to position [2212, 0]
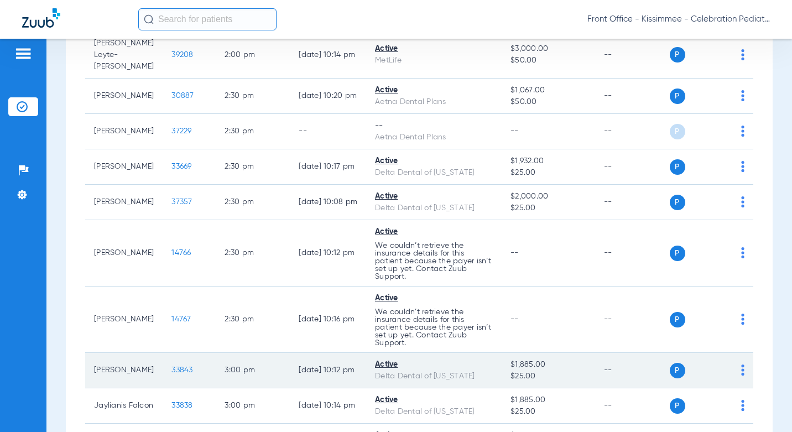
click at [171, 366] on span "33843" at bounding box center [181, 370] width 21 height 8
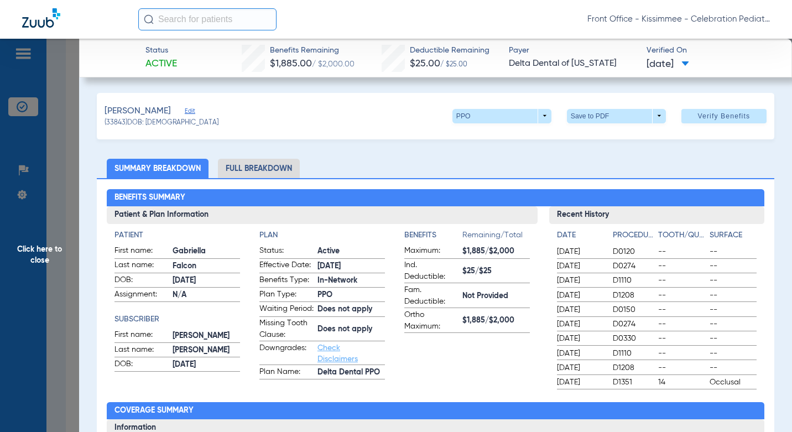
click at [274, 164] on li "Full Breakdown" at bounding box center [259, 168] width 82 height 19
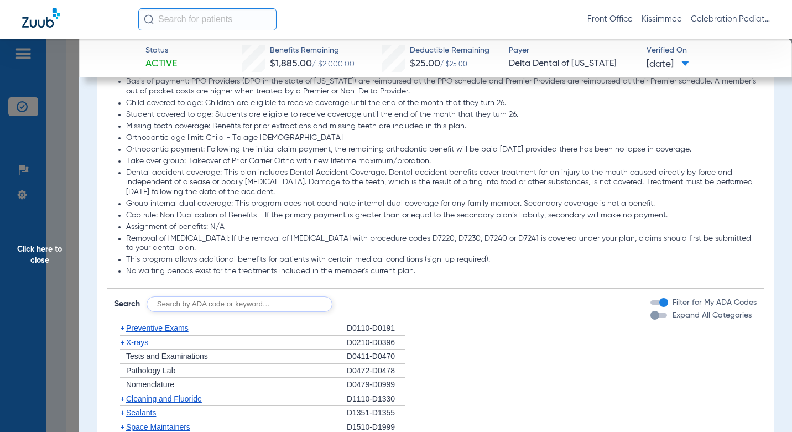
scroll to position [1106, 0]
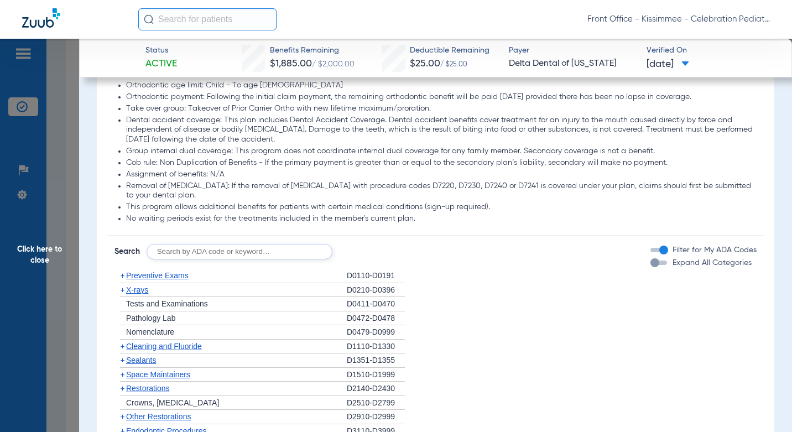
click at [655, 269] on div "Expand All Categories" at bounding box center [700, 263] width 101 height 12
click at [650, 267] on div "button" at bounding box center [654, 262] width 9 height 9
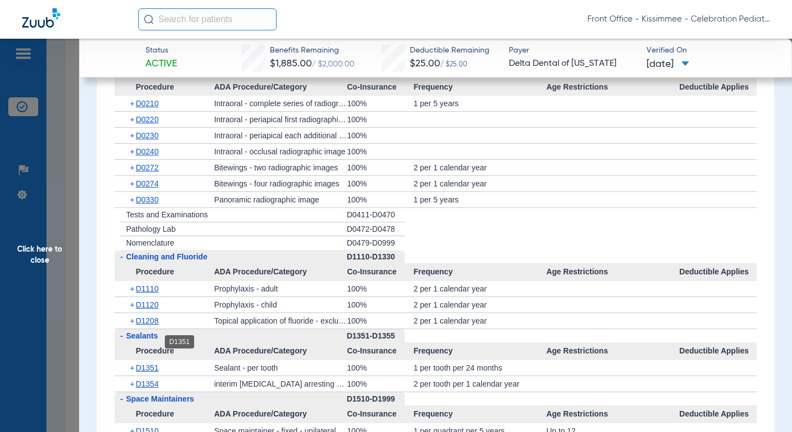
scroll to position [1604, 0]
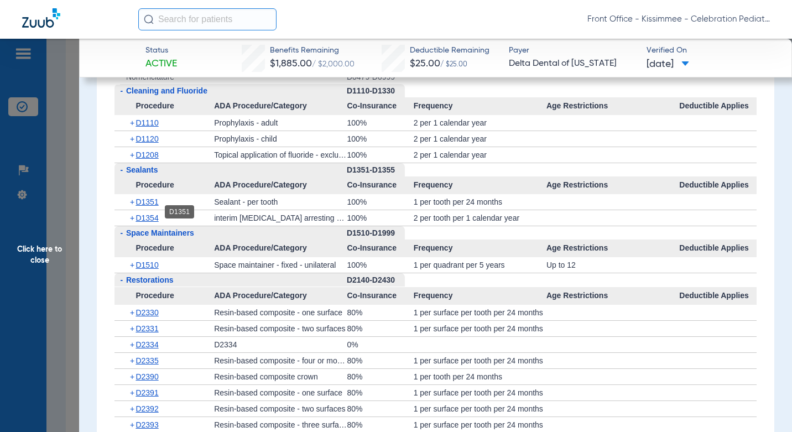
click at [146, 206] on span "D1351" at bounding box center [147, 201] width 23 height 9
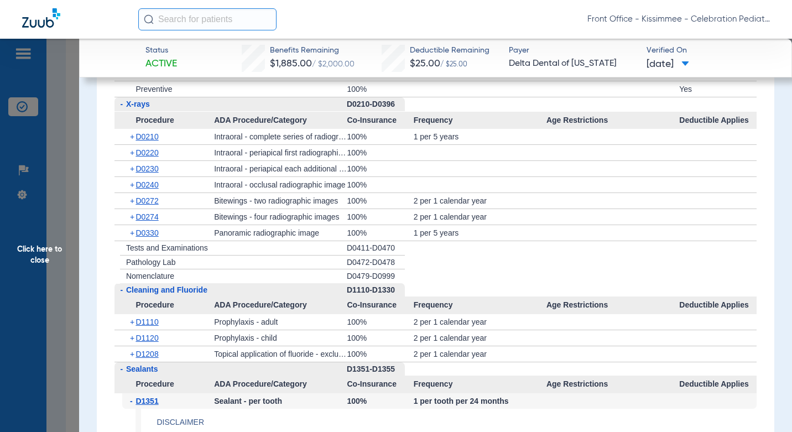
scroll to position [1383, 0]
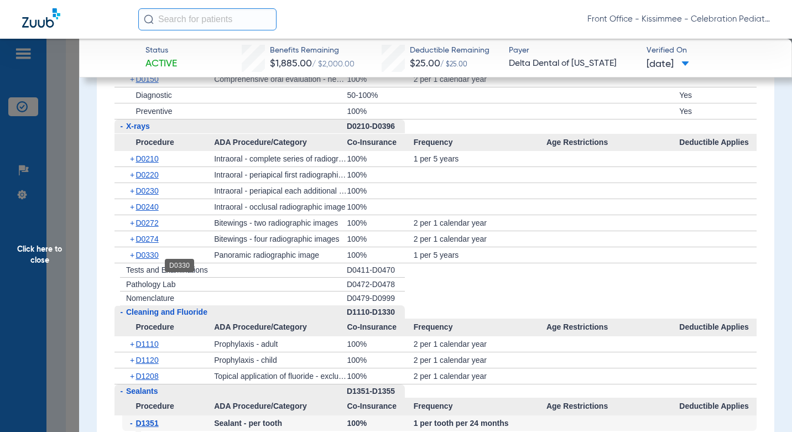
click at [139, 259] on span "D0330" at bounding box center [147, 255] width 23 height 9
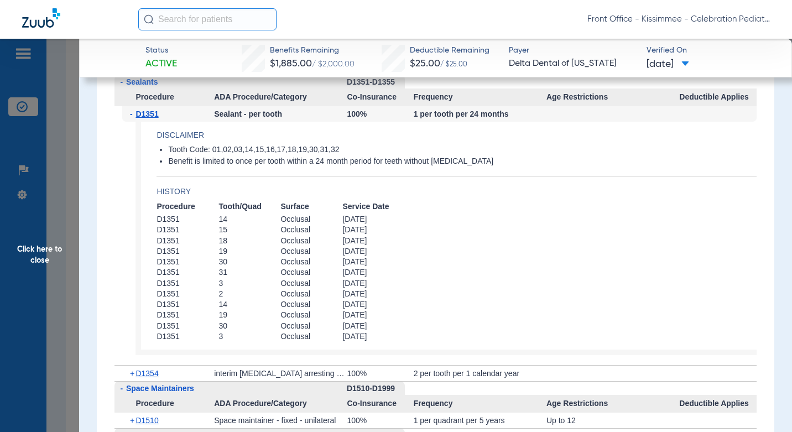
scroll to position [1825, 0]
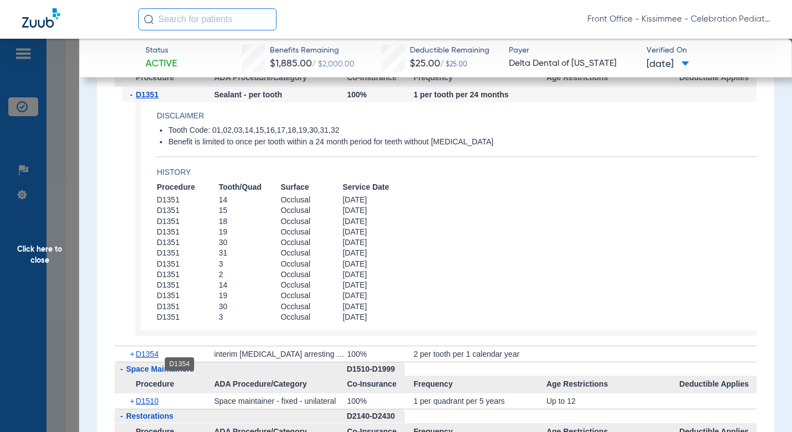
drag, startPoint x: 153, startPoint y: 366, endPoint x: 322, endPoint y: 213, distance: 227.9
click at [153, 358] on span "D1354" at bounding box center [147, 354] width 23 height 9
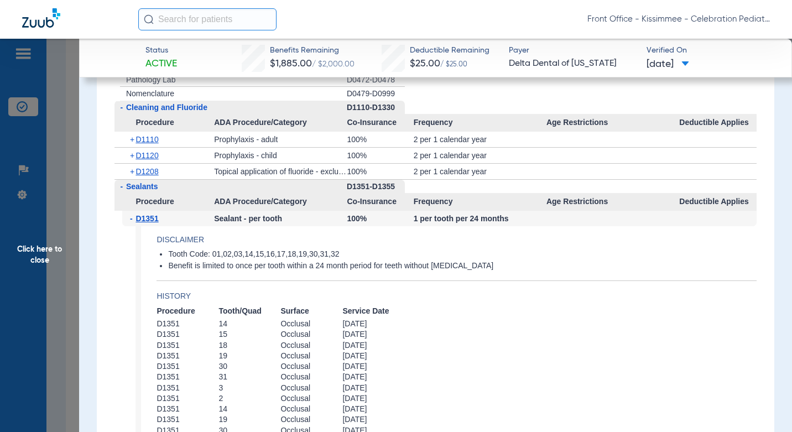
scroll to position [1549, 0]
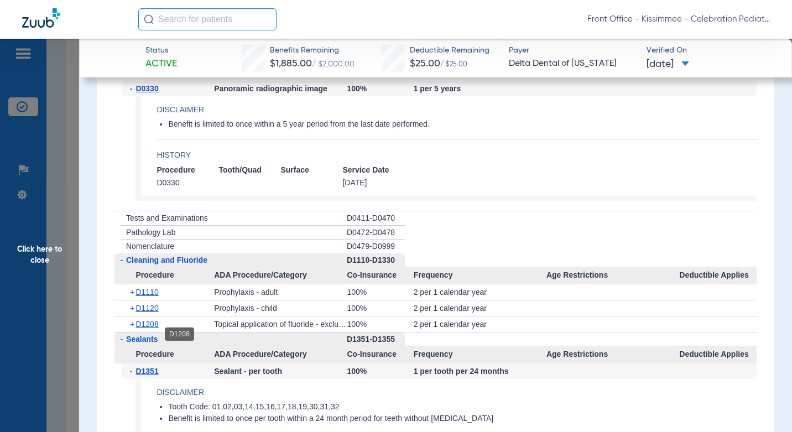
click at [145, 329] on span "D1208" at bounding box center [147, 324] width 23 height 9
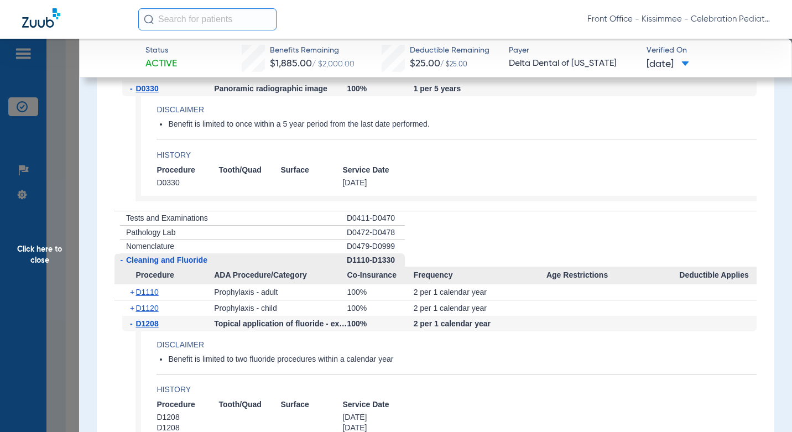
scroll to position [1604, 0]
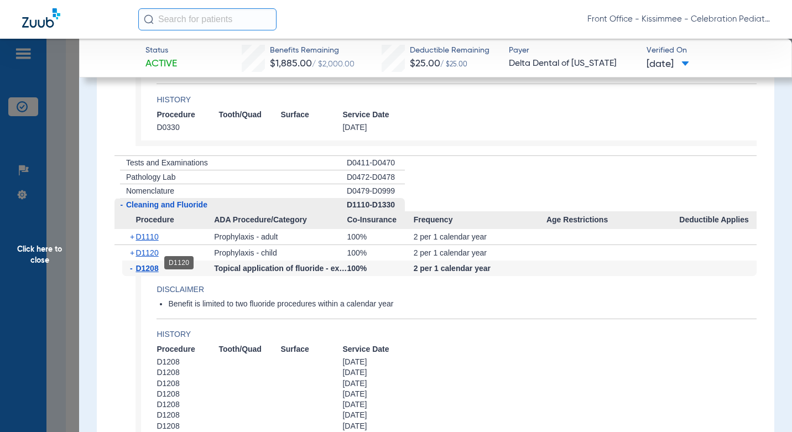
click at [151, 257] on span "D1120" at bounding box center [147, 252] width 23 height 9
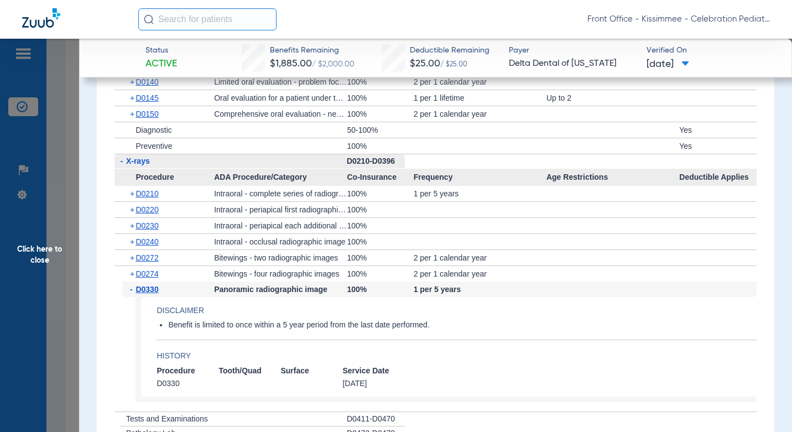
scroll to position [1327, 0]
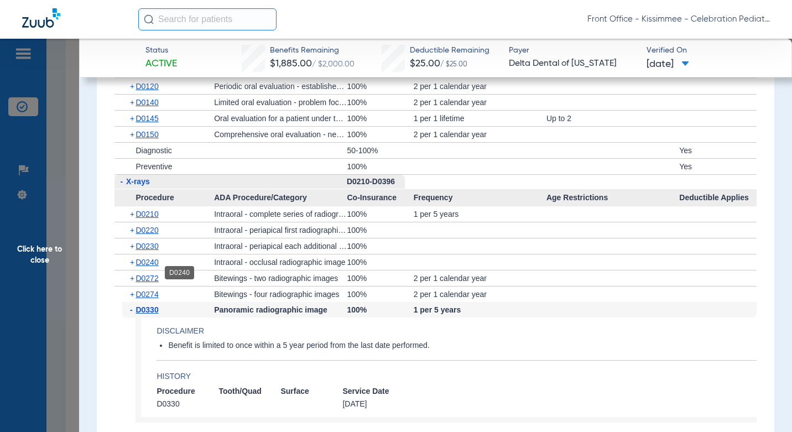
click at [152, 267] on span "D0240" at bounding box center [147, 262] width 23 height 9
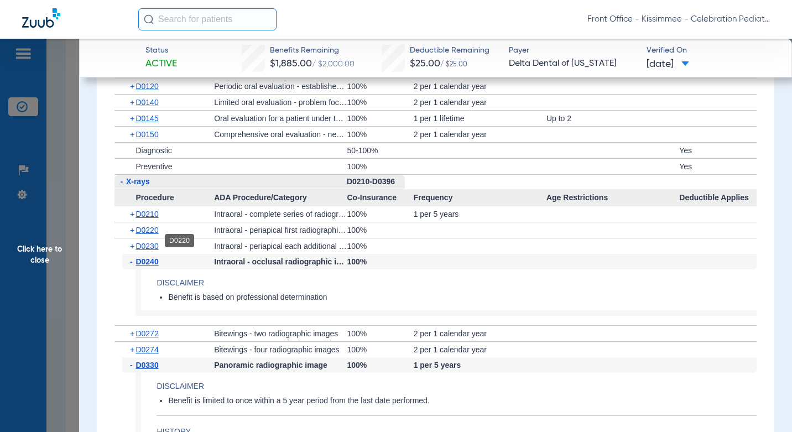
click at [154, 235] on span "D0220" at bounding box center [147, 230] width 23 height 9
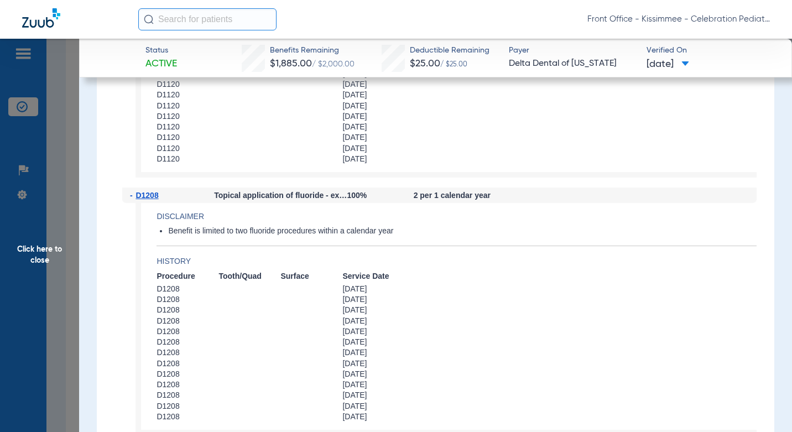
scroll to position [2157, 0]
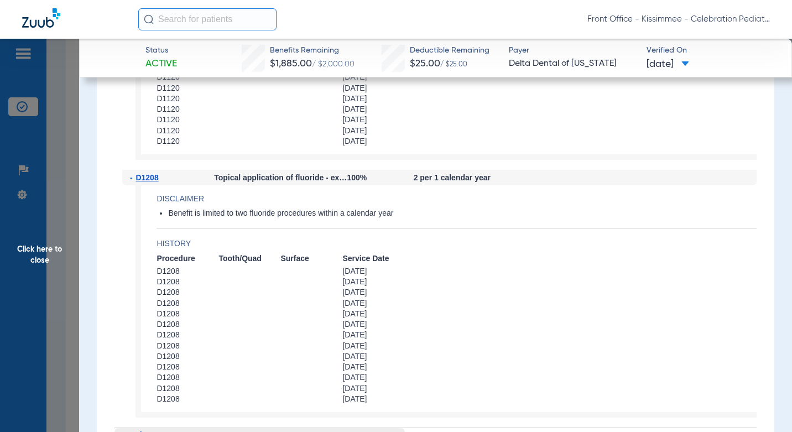
click at [53, 216] on span "Click here to close" at bounding box center [39, 255] width 79 height 432
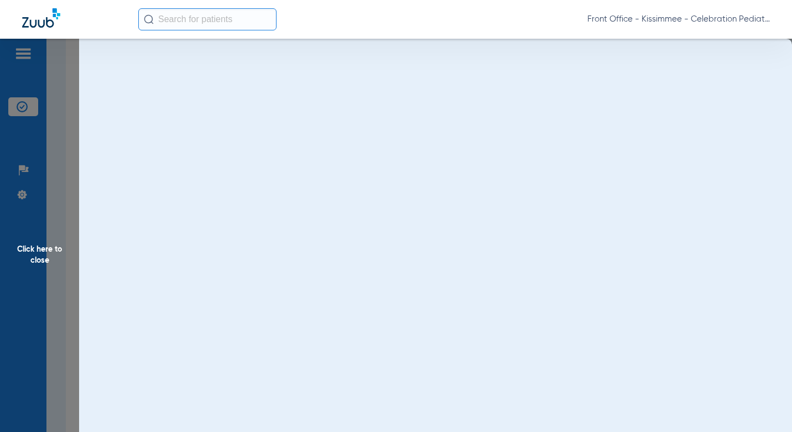
scroll to position [0, 0]
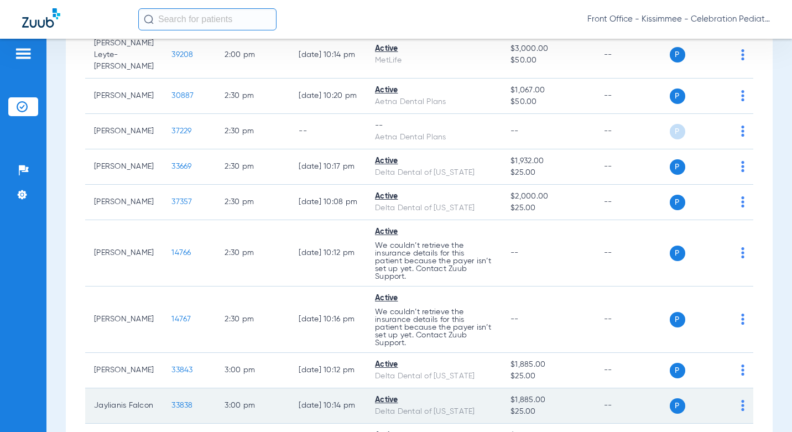
click at [163, 388] on td "33838" at bounding box center [189, 405] width 53 height 35
click at [171, 402] on span "33838" at bounding box center [181, 406] width 21 height 8
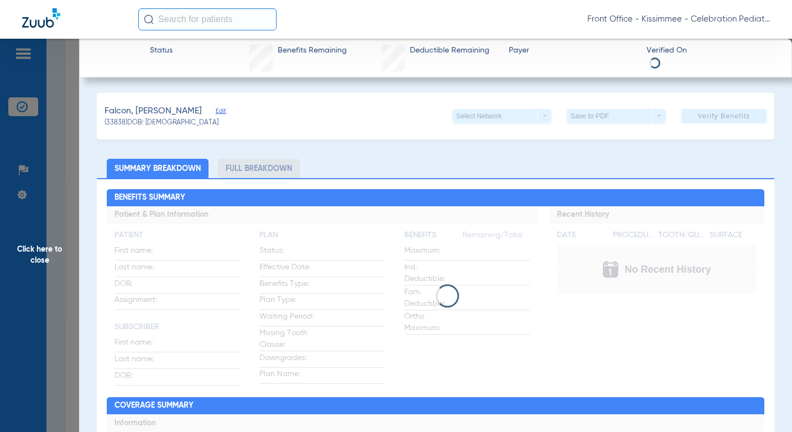
click at [267, 160] on li "Full Breakdown" at bounding box center [259, 168] width 82 height 19
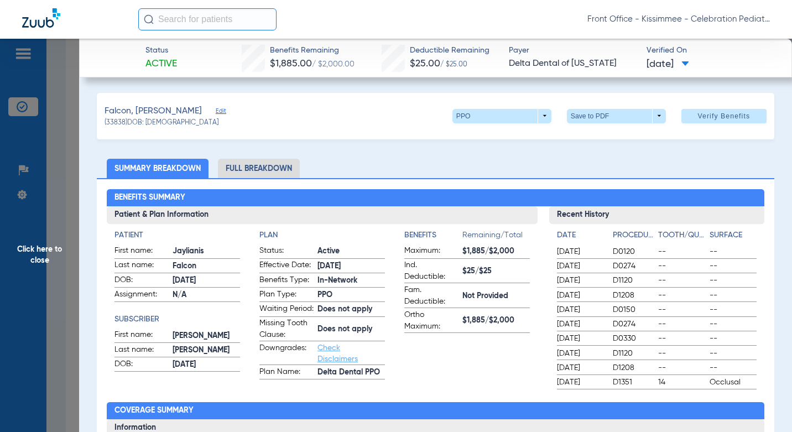
click at [265, 174] on li "Full Breakdown" at bounding box center [259, 168] width 82 height 19
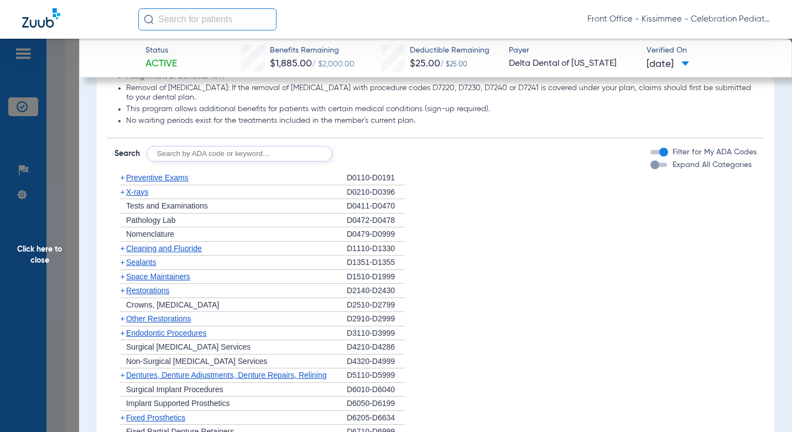
scroll to position [1217, 0]
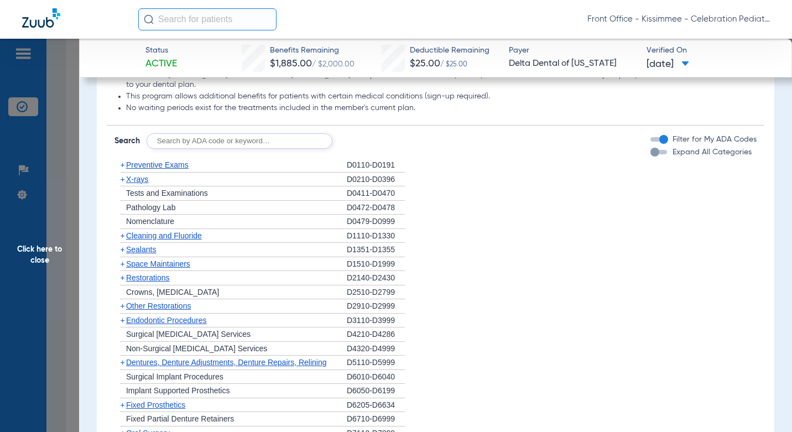
click at [653, 154] on div "button" at bounding box center [658, 152] width 17 height 4
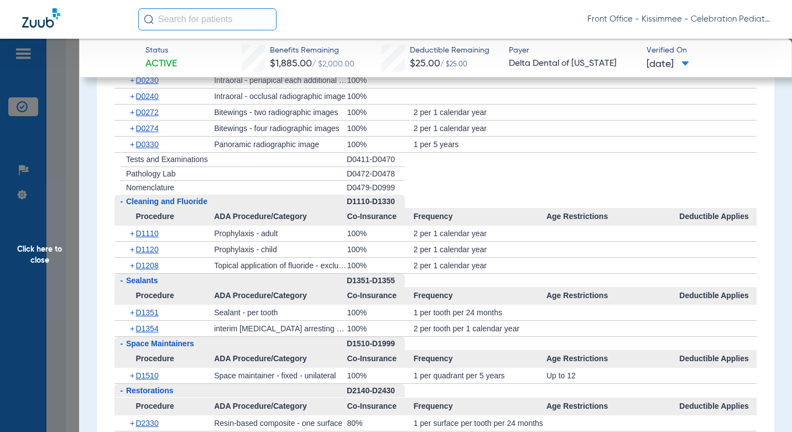
scroll to position [1604, 0]
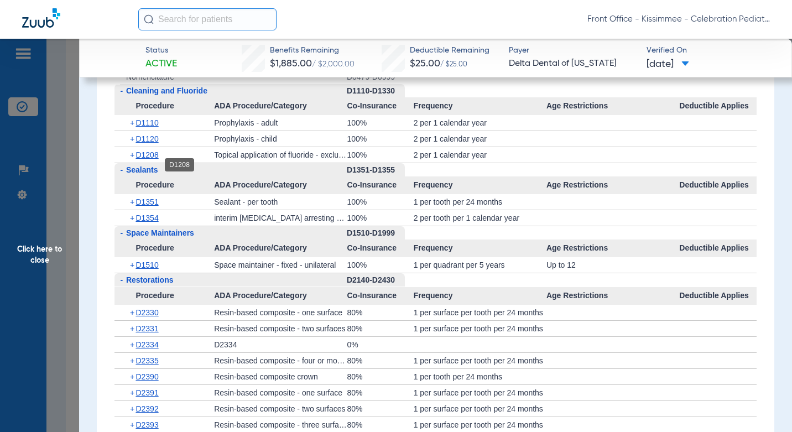
click at [150, 159] on span "D1208" at bounding box center [147, 154] width 23 height 9
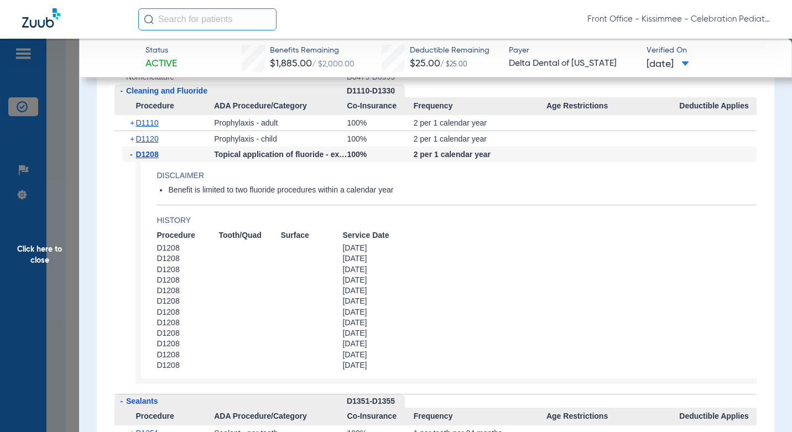
scroll to position [1327, 0]
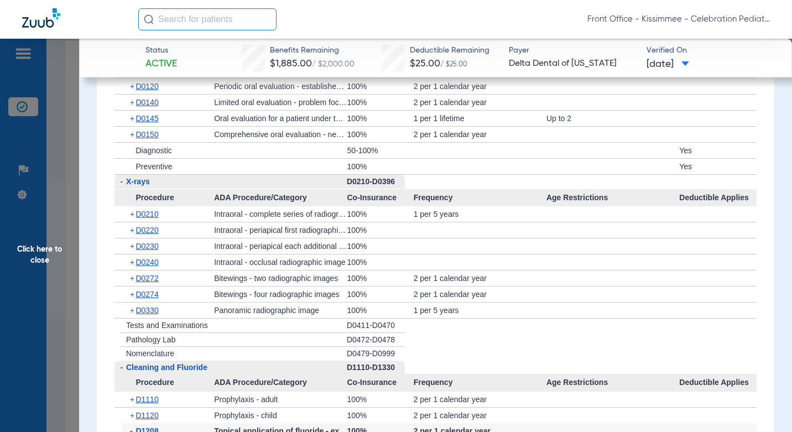
click at [149, 315] on span "D0330" at bounding box center [147, 310] width 23 height 9
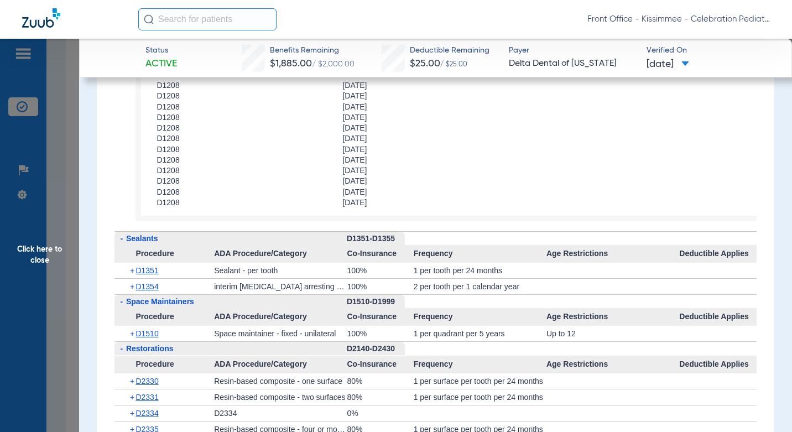
scroll to position [1936, 0]
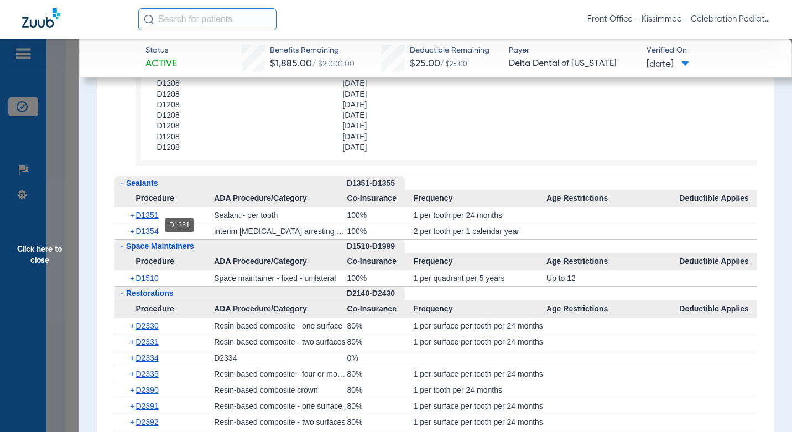
click at [151, 220] on span "D1351" at bounding box center [147, 215] width 23 height 9
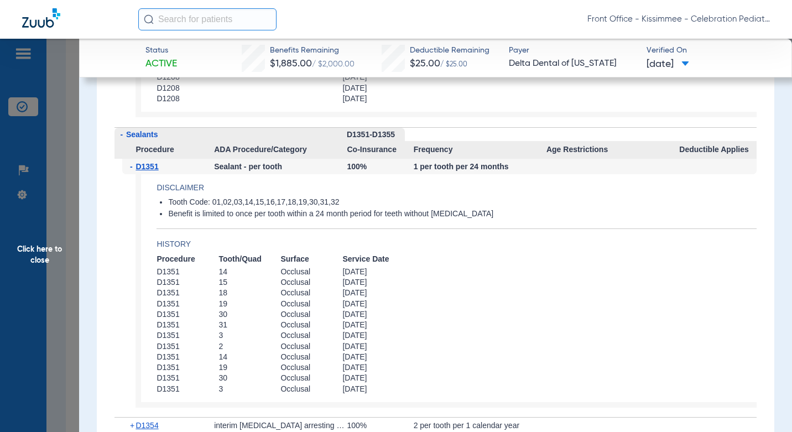
scroll to position [2046, 0]
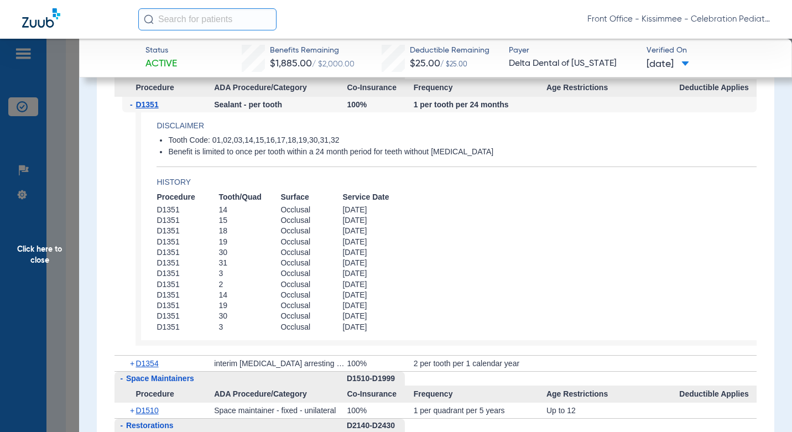
click at [53, 291] on span "Click here to close" at bounding box center [39, 255] width 79 height 432
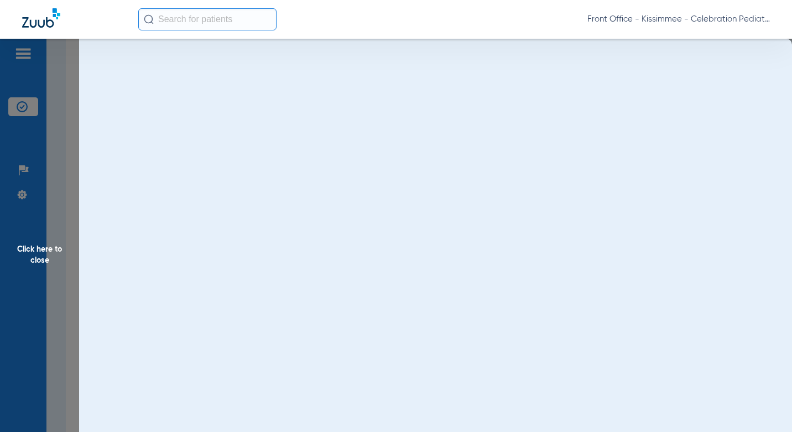
scroll to position [0, 0]
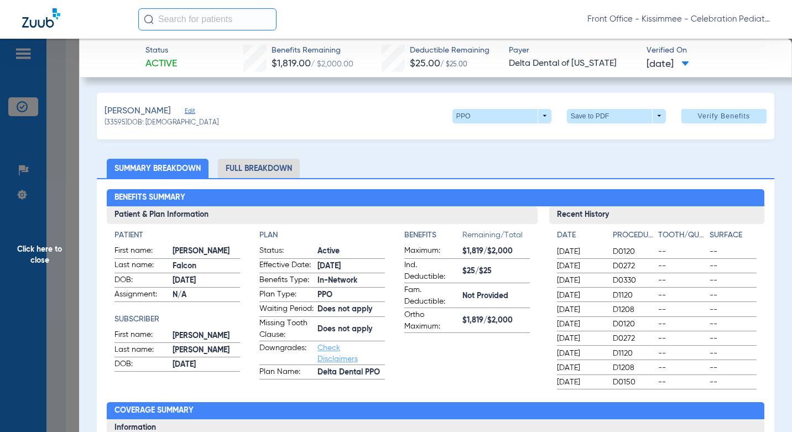
click at [275, 168] on li "Full Breakdown" at bounding box center [259, 168] width 82 height 19
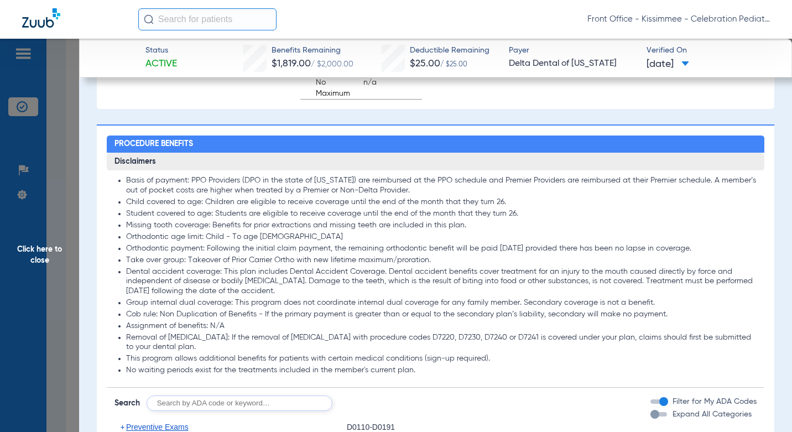
scroll to position [996, 0]
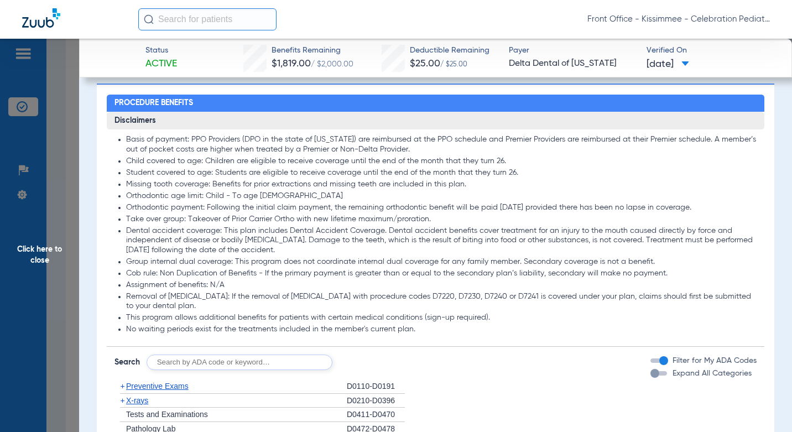
click at [653, 376] on div "button" at bounding box center [658, 373] width 17 height 4
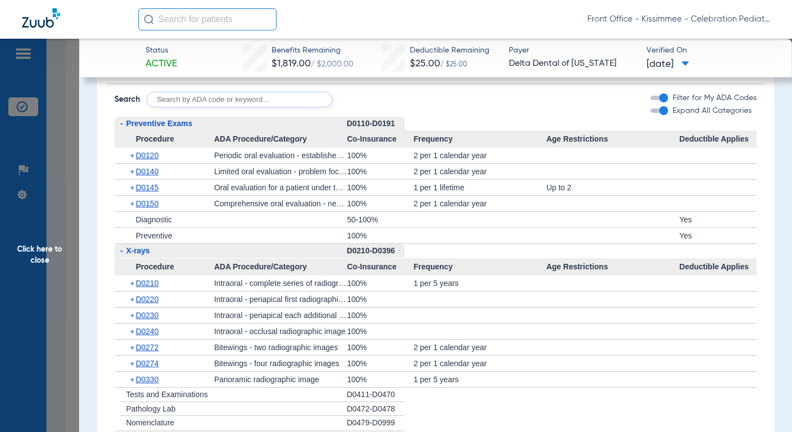
scroll to position [1438, 0]
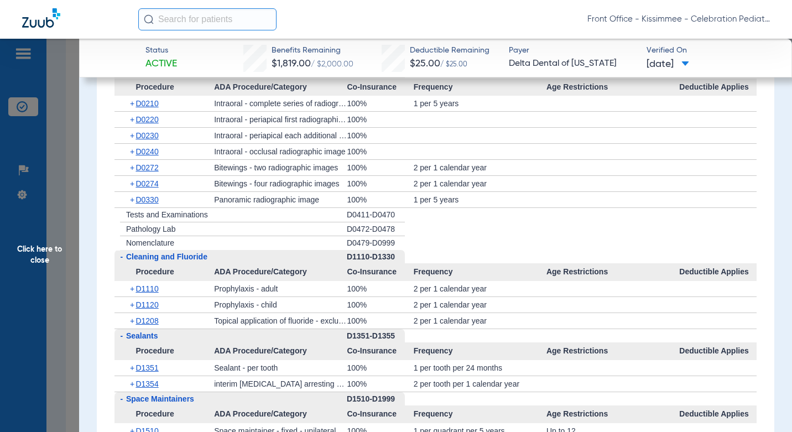
click at [150, 204] on span "D0330" at bounding box center [147, 199] width 23 height 9
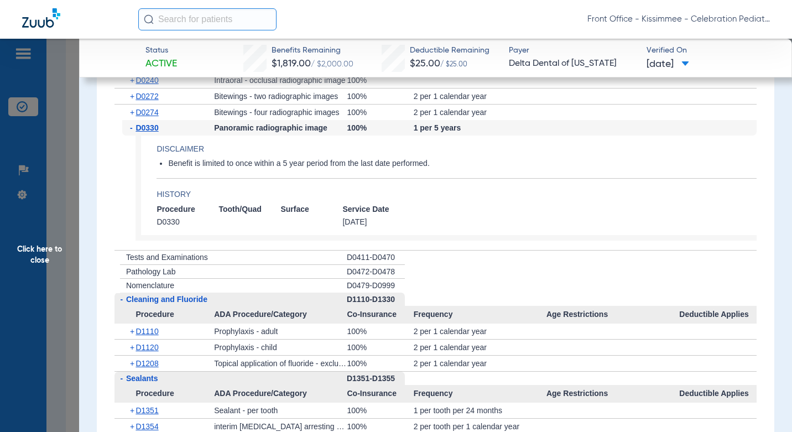
scroll to position [1604, 0]
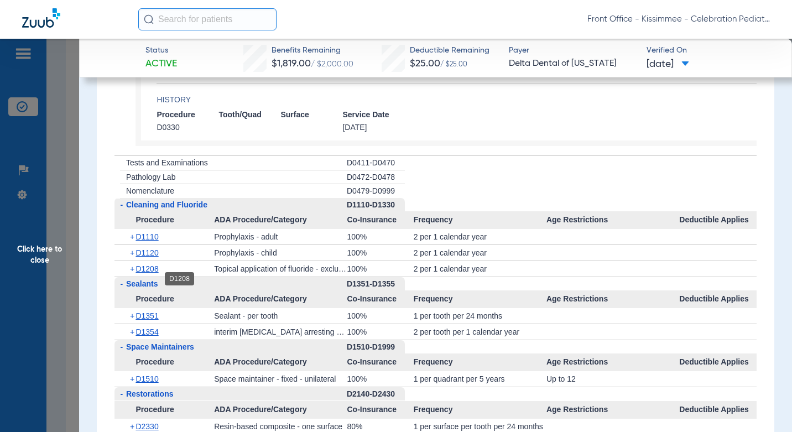
click at [153, 273] on span "D1208" at bounding box center [147, 268] width 23 height 9
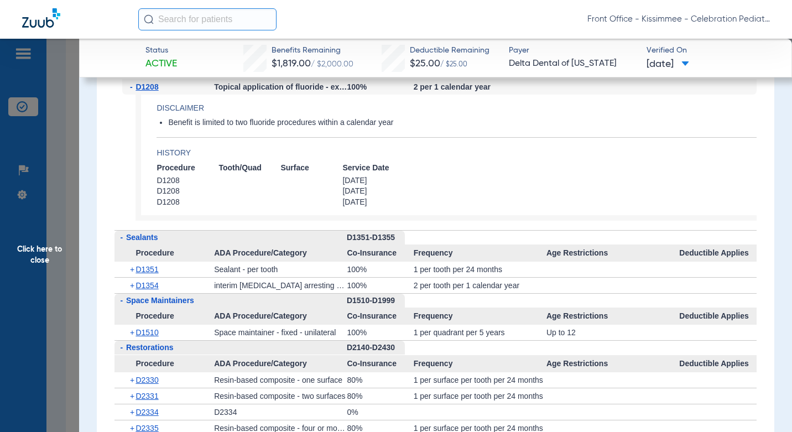
scroll to position [1880, 0]
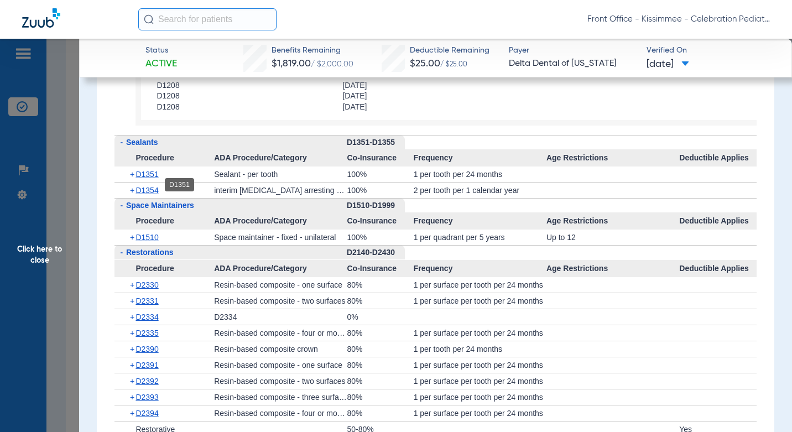
click at [154, 179] on span "D1351" at bounding box center [147, 174] width 23 height 9
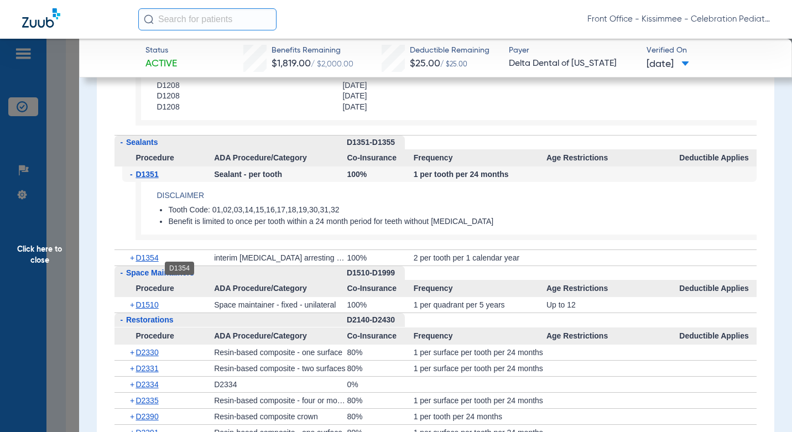
click at [150, 262] on span "D1354" at bounding box center [147, 257] width 23 height 9
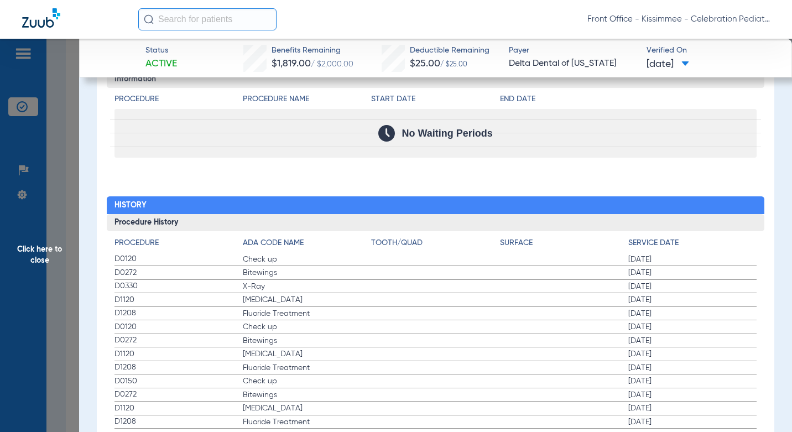
scroll to position [3086, 0]
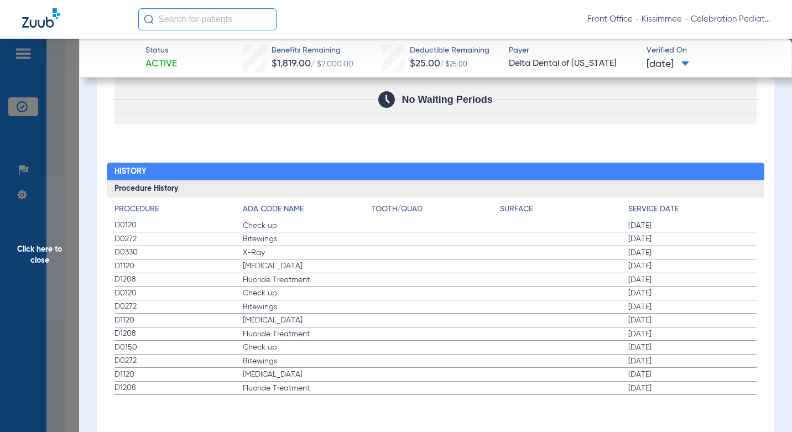
click at [62, 261] on span "Click here to close" at bounding box center [39, 255] width 79 height 432
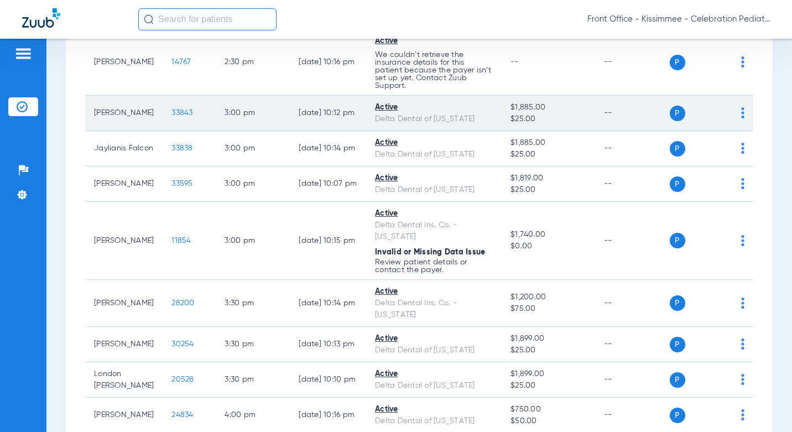
scroll to position [2489, 0]
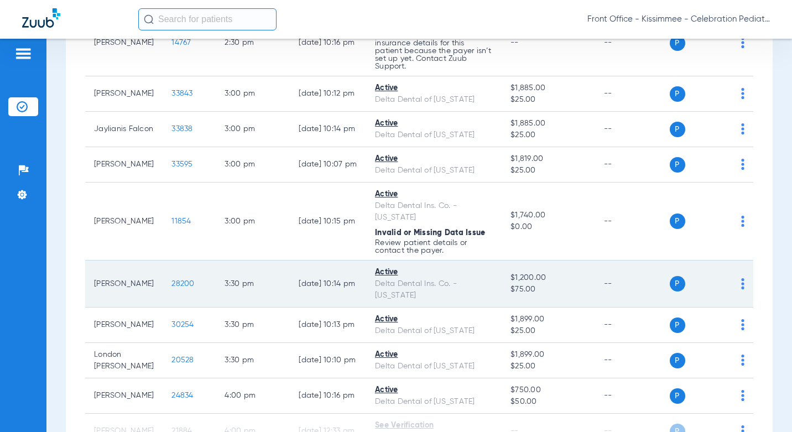
click at [171, 280] on span "28200" at bounding box center [182, 284] width 23 height 8
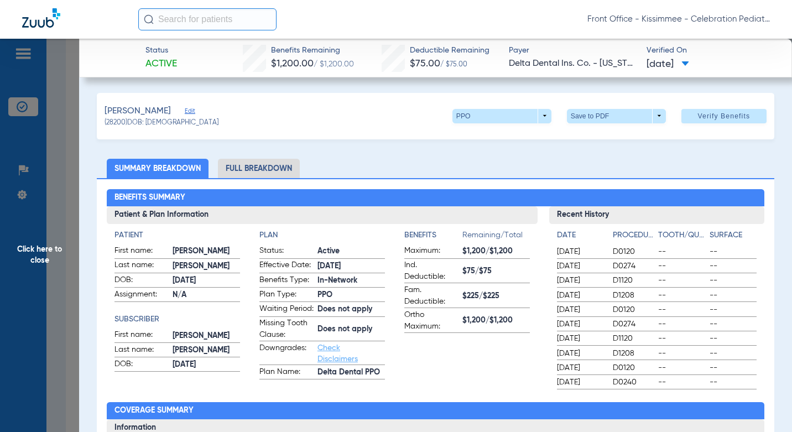
click at [221, 165] on li "Full Breakdown" at bounding box center [259, 168] width 82 height 19
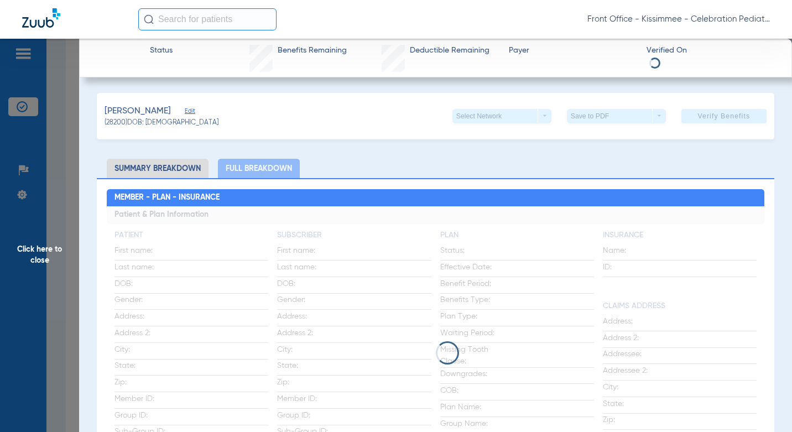
click at [240, 169] on li "Full Breakdown" at bounding box center [259, 168] width 82 height 19
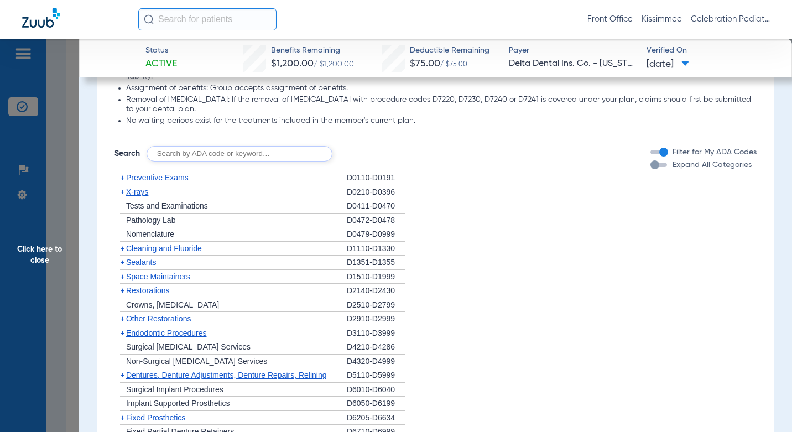
scroll to position [1217, 0]
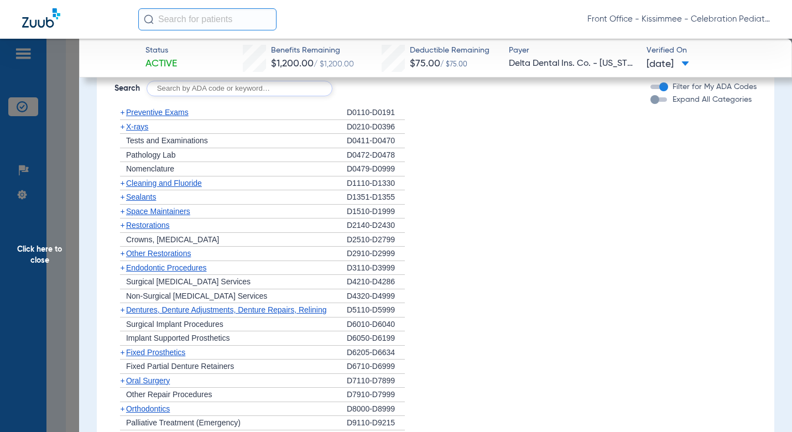
click at [650, 104] on div "button" at bounding box center [654, 99] width 9 height 9
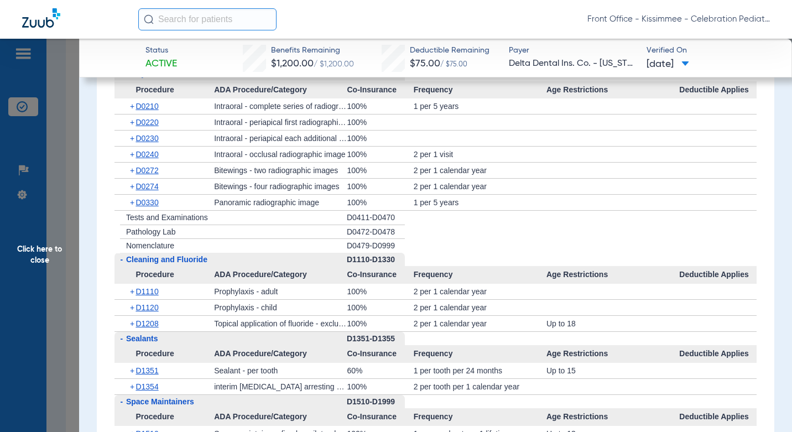
scroll to position [1604, 0]
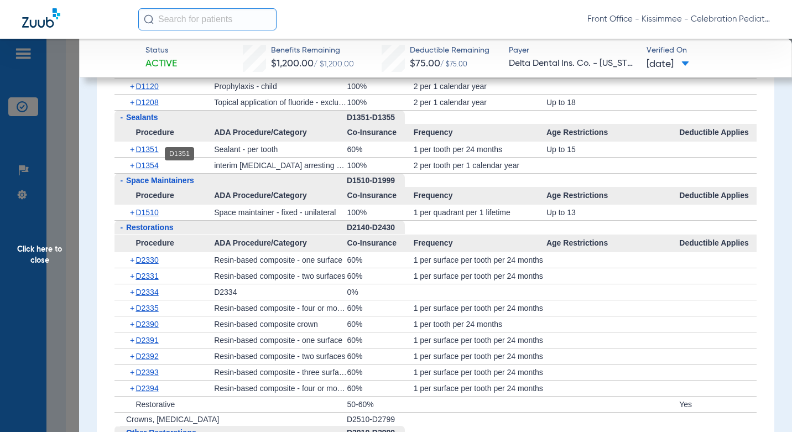
click at [140, 152] on span "D1351" at bounding box center [147, 149] width 23 height 9
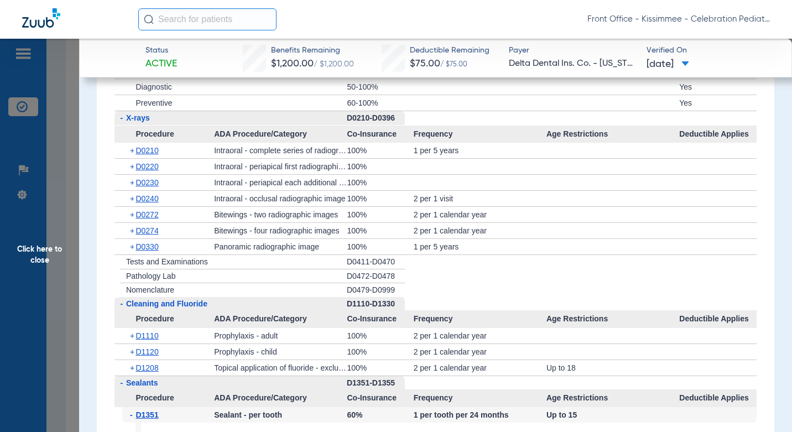
scroll to position [1327, 0]
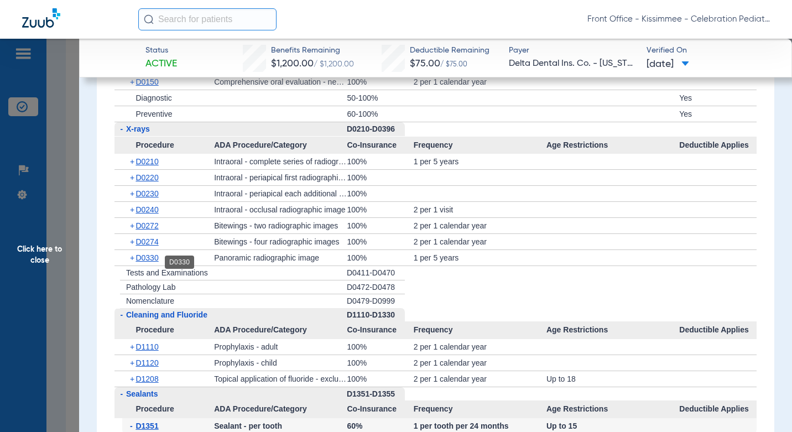
click at [140, 262] on span "D0330" at bounding box center [147, 257] width 23 height 9
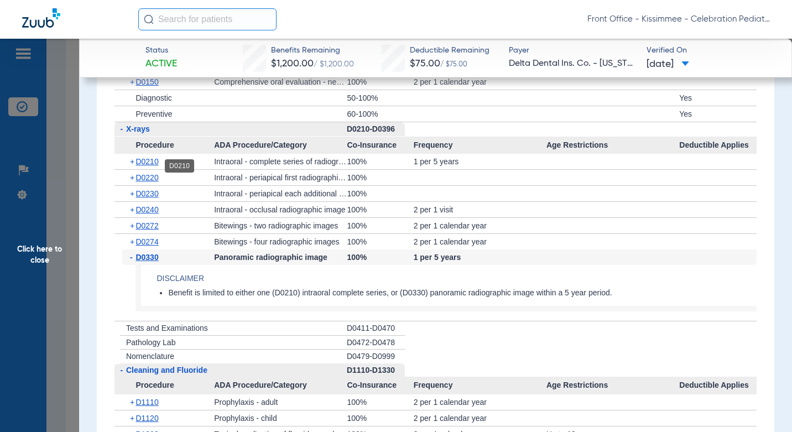
click at [155, 164] on span "D0210" at bounding box center [147, 161] width 23 height 9
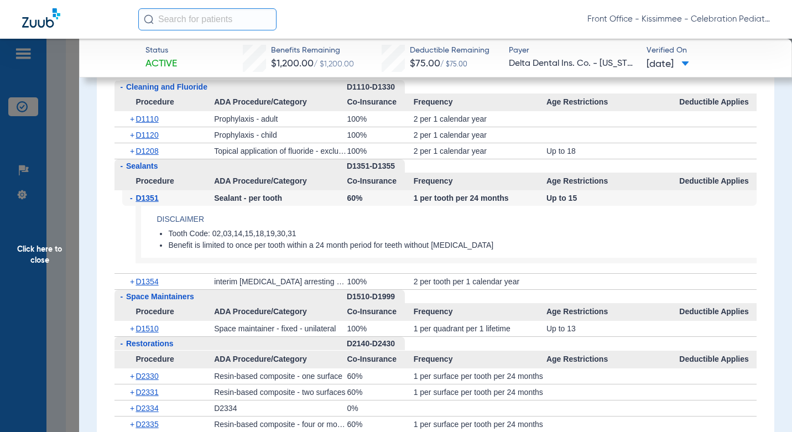
scroll to position [1604, 0]
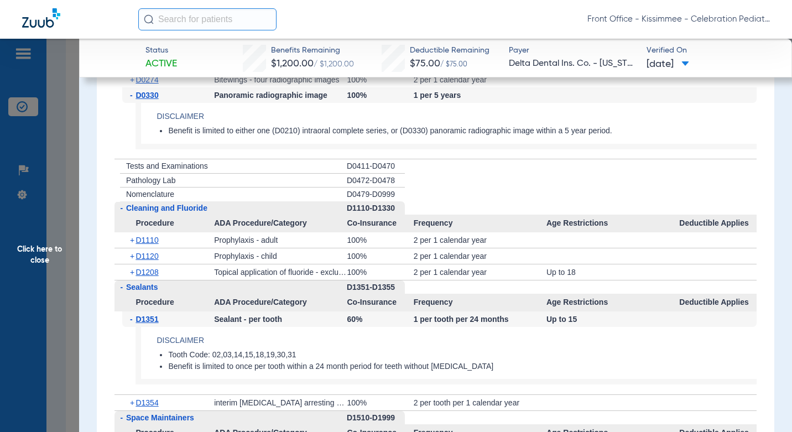
click at [134, 274] on span "+" at bounding box center [133, 271] width 6 height 15
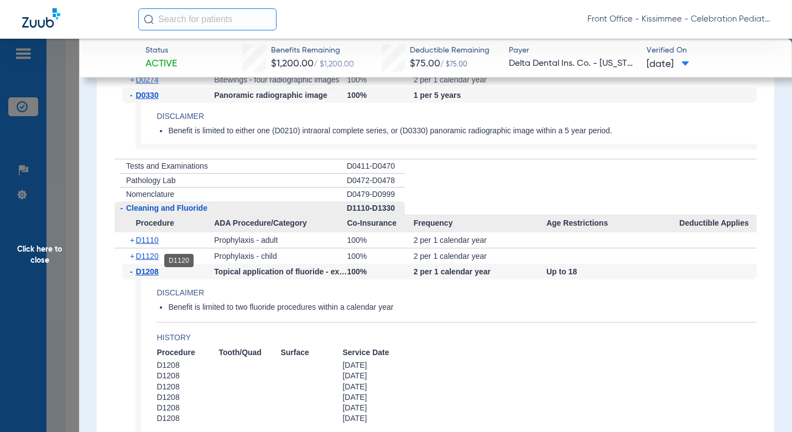
click at [151, 257] on span "D1120" at bounding box center [147, 256] width 23 height 9
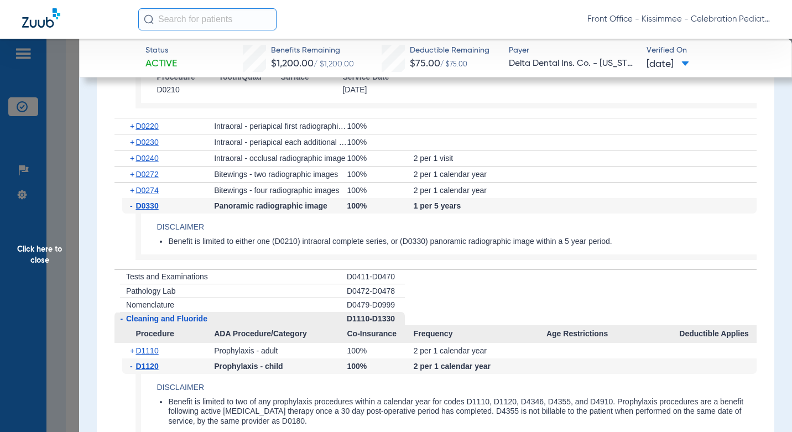
scroll to position [1383, 0]
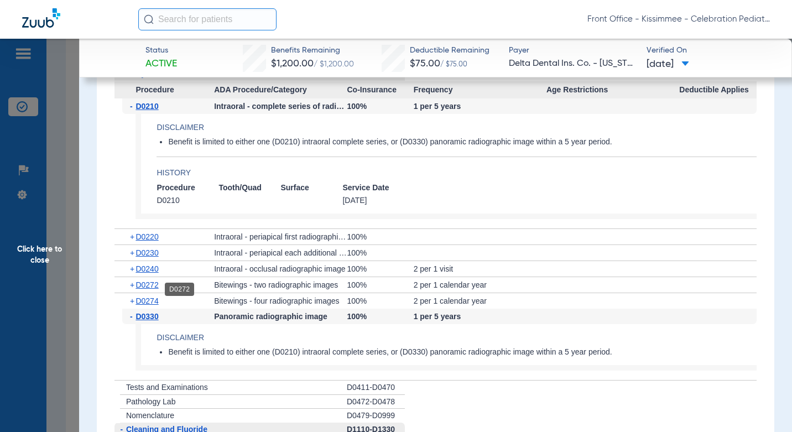
click at [152, 288] on span "D0272" at bounding box center [147, 284] width 23 height 9
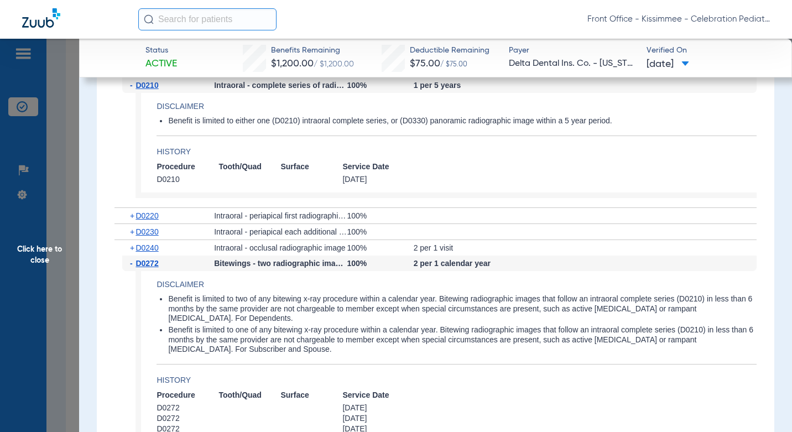
scroll to position [1327, 0]
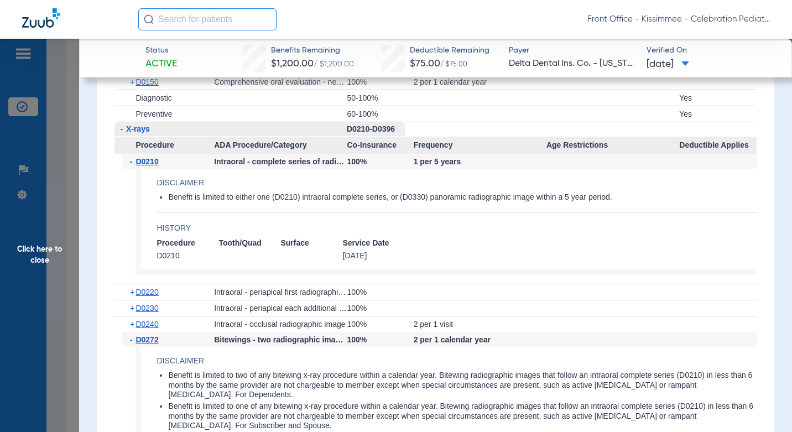
click at [71, 310] on span "Click here to close" at bounding box center [39, 255] width 79 height 432
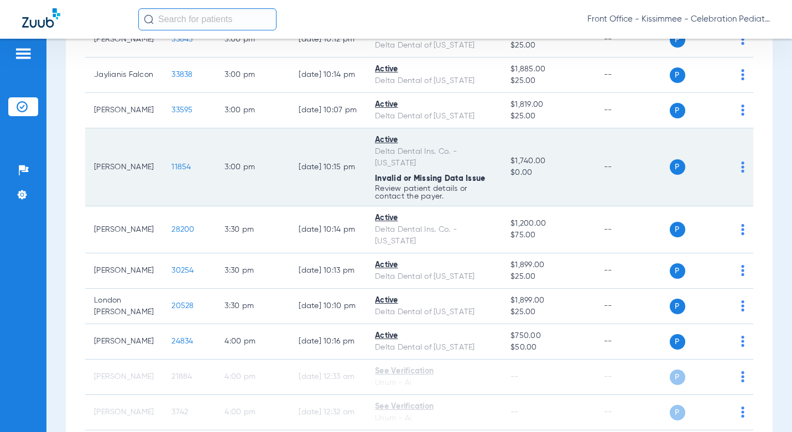
scroll to position [2640, 0]
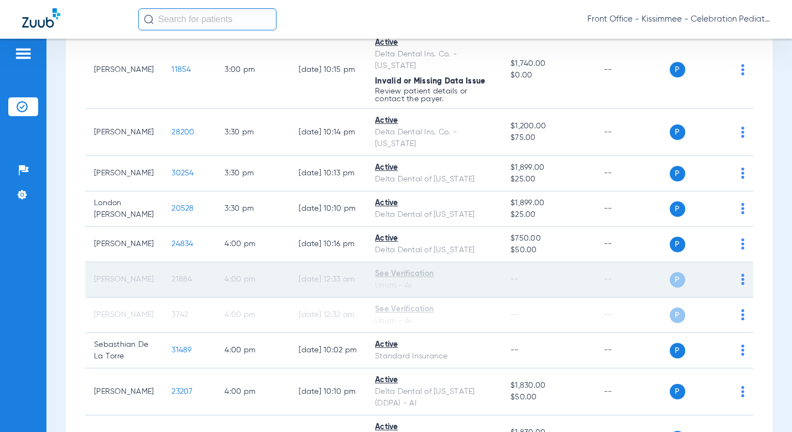
click at [108, 262] on td "[PERSON_NAME]" at bounding box center [123, 279] width 77 height 35
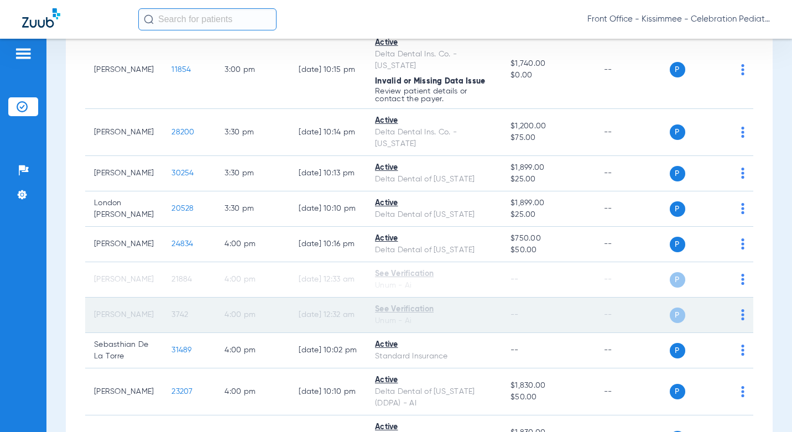
click at [310, 298] on td "[DATE] 12:32 AM" at bounding box center [328, 315] width 76 height 35
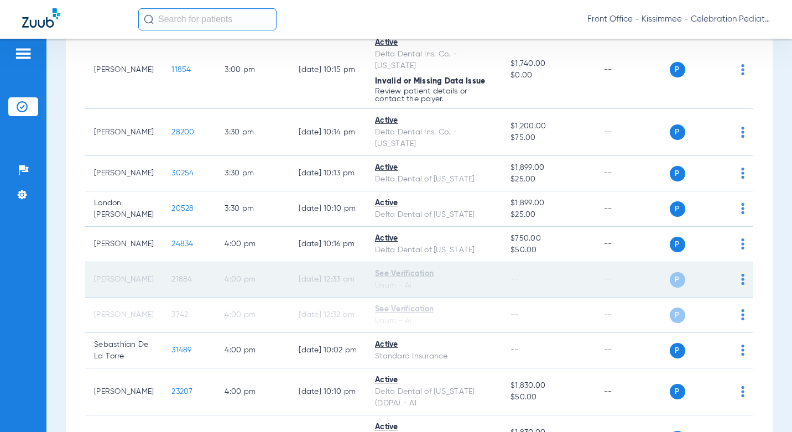
click at [409, 268] on div "See Verification" at bounding box center [434, 274] width 118 height 12
click at [670, 272] on span "P" at bounding box center [677, 279] width 15 height 15
click at [730, 272] on div "P S" at bounding box center [707, 279] width 75 height 15
click at [737, 262] on td "P S" at bounding box center [712, 279] width 84 height 35
click at [741, 274] on img at bounding box center [742, 279] width 3 height 11
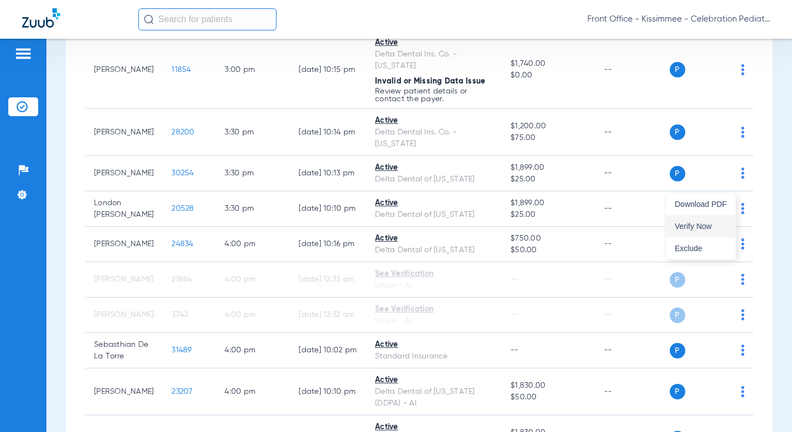
click at [700, 226] on span "Verify Now" at bounding box center [701, 226] width 52 height 8
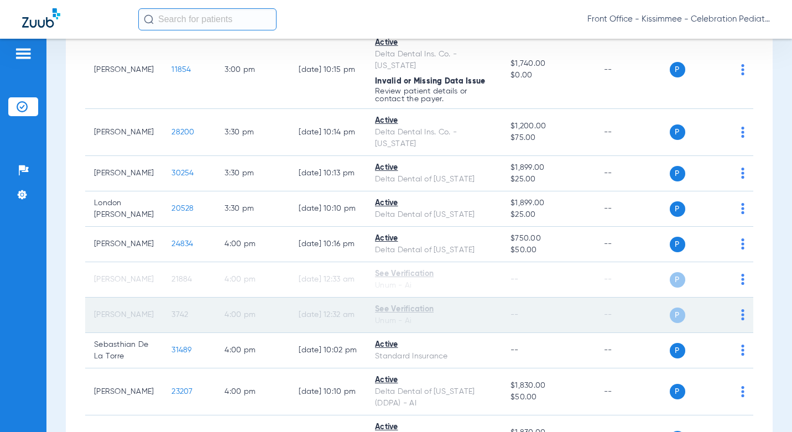
click at [736, 298] on td "P S" at bounding box center [712, 315] width 84 height 35
drag, startPoint x: 735, startPoint y: 219, endPoint x: 728, endPoint y: 225, distance: 8.6
click at [741, 309] on img at bounding box center [742, 314] width 3 height 11
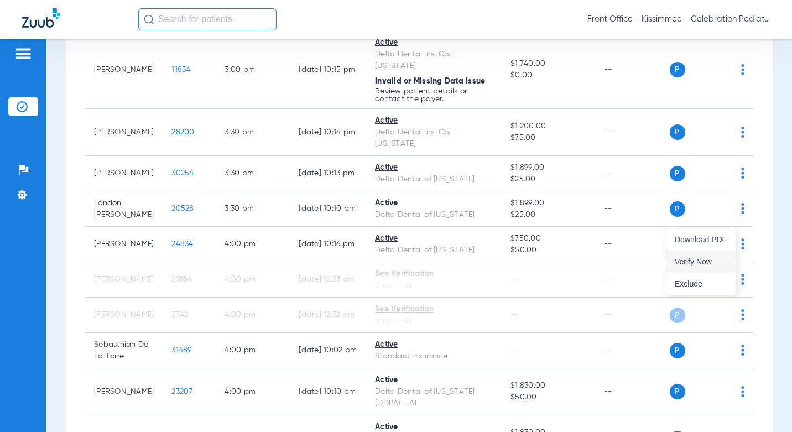
click at [695, 259] on span "Verify Now" at bounding box center [701, 262] width 52 height 8
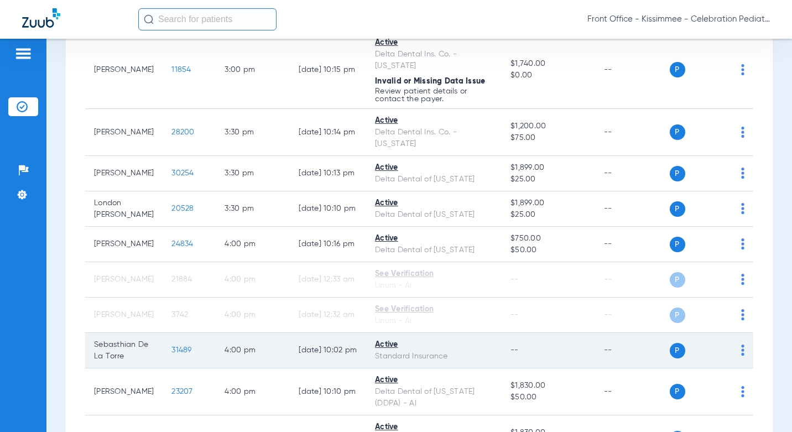
click at [171, 346] on span "31489" at bounding box center [181, 350] width 20 height 8
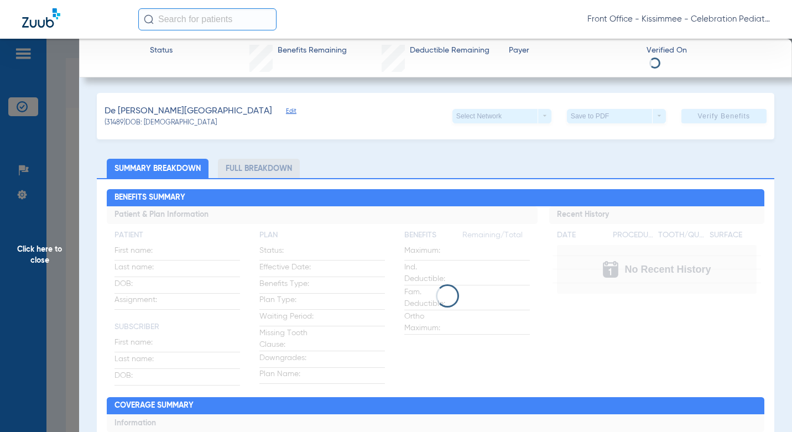
scroll to position [2640, 0]
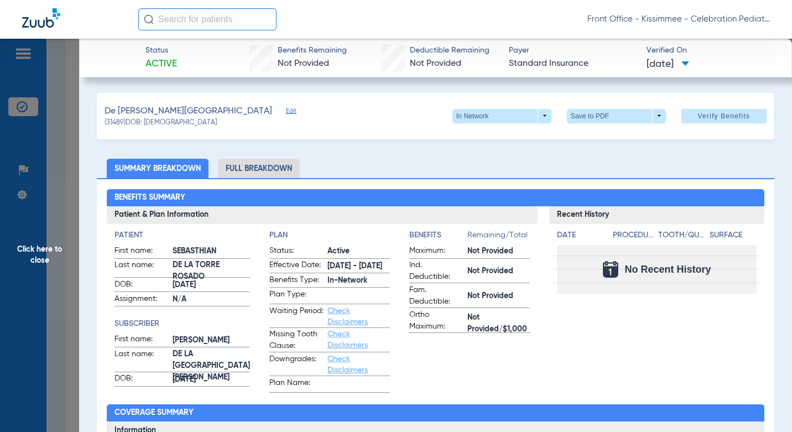
drag, startPoint x: 264, startPoint y: 174, endPoint x: 416, endPoint y: 178, distance: 152.1
click at [264, 174] on li "Full Breakdown" at bounding box center [259, 168] width 82 height 19
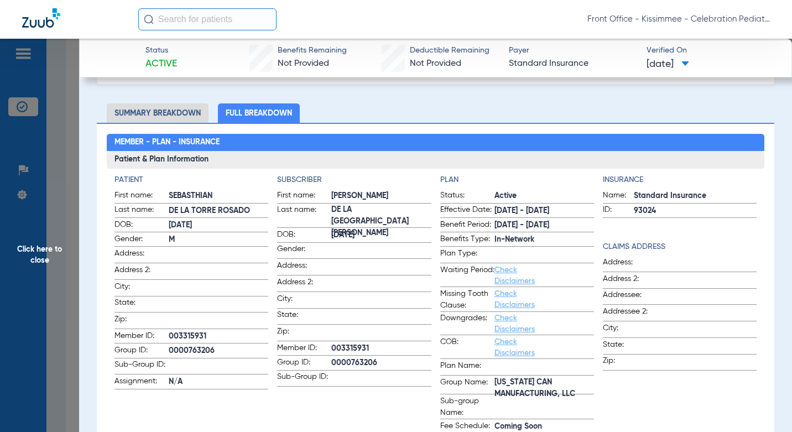
scroll to position [0, 0]
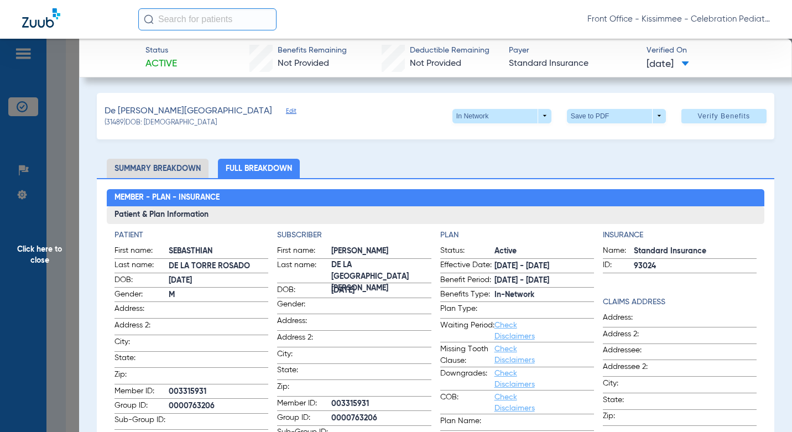
click at [68, 264] on span "Click here to close" at bounding box center [39, 255] width 79 height 432
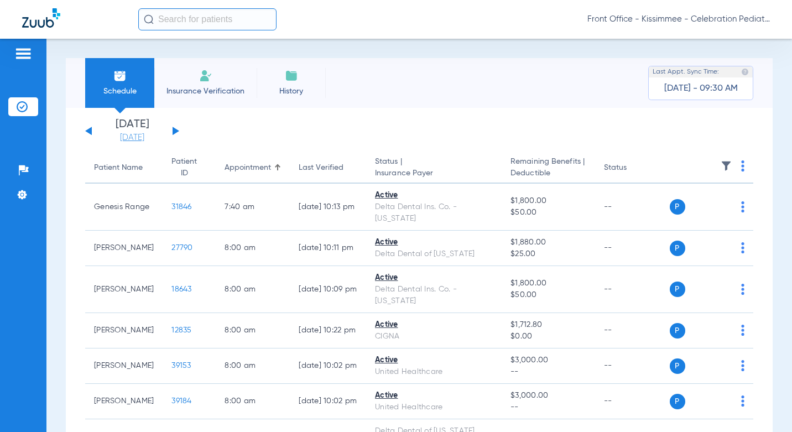
click at [142, 137] on link "[DATE]" at bounding box center [132, 137] width 66 height 11
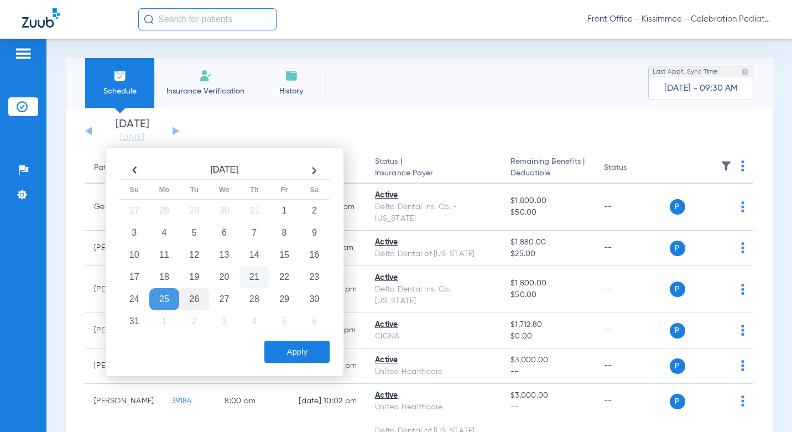
click at [198, 298] on td "26" at bounding box center [194, 299] width 30 height 22
drag, startPoint x: 324, startPoint y: 353, endPoint x: 326, endPoint y: 339, distance: 13.9
click at [324, 353] on button "Apply" at bounding box center [296, 352] width 65 height 22
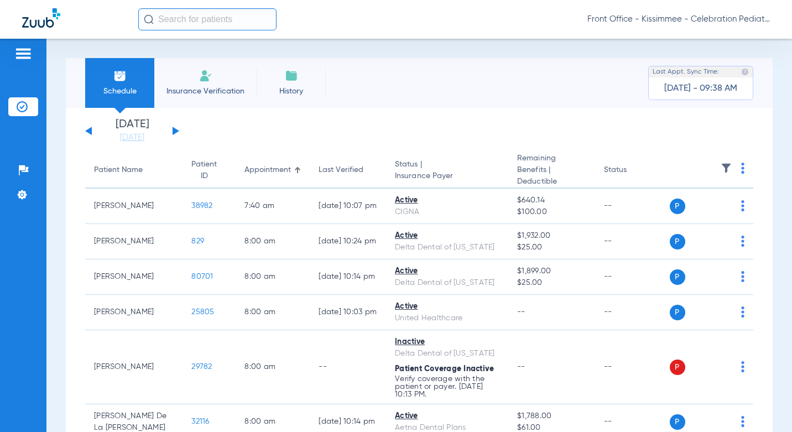
drag, startPoint x: 132, startPoint y: 138, endPoint x: 126, endPoint y: 145, distance: 9.8
click at [132, 138] on link "[DATE]" at bounding box center [132, 137] width 66 height 11
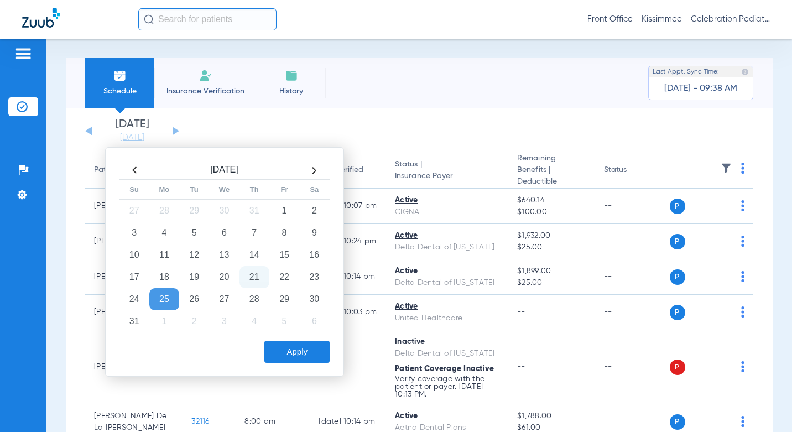
click at [171, 298] on td "25" at bounding box center [164, 299] width 30 height 22
click at [286, 358] on button "Apply" at bounding box center [296, 352] width 65 height 22
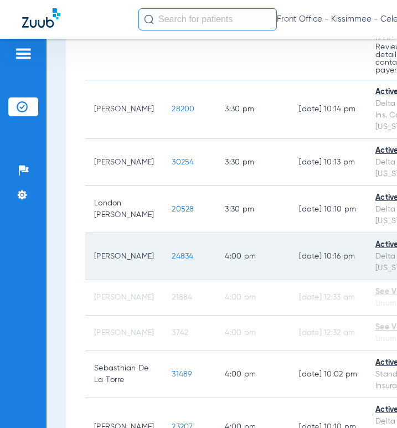
scroll to position [3761, 0]
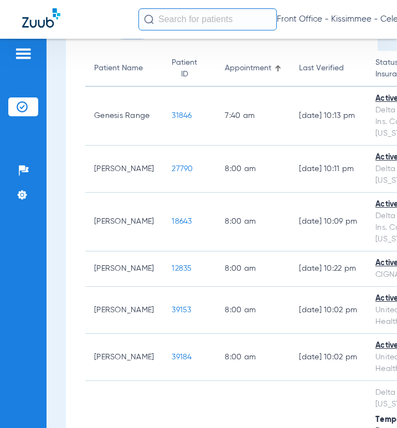
scroll to position [0, 0]
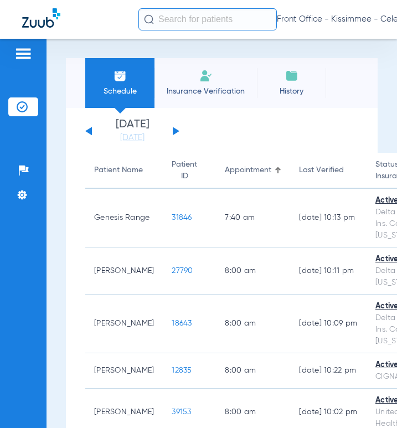
click at [171, 134] on div "Tuesday 06-17-2025 Wednesday 06-18-2025 Thursday 06-19-2025 Friday 06-20-2025 S…" at bounding box center [132, 131] width 94 height 24
click at [175, 126] on div "Tuesday 06-17-2025 Wednesday 06-18-2025 Thursday 06-19-2025 Friday 06-20-2025 S…" at bounding box center [132, 131] width 94 height 24
click at [178, 129] on div "Tuesday 06-17-2025 Wednesday 06-18-2025 Thursday 06-19-2025 Friday 06-20-2025 S…" at bounding box center [132, 131] width 94 height 24
click at [175, 131] on button at bounding box center [176, 131] width 7 height 8
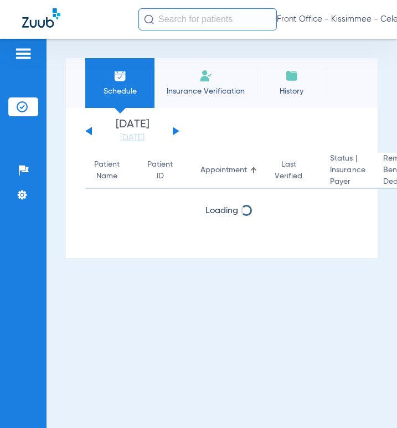
click at [269, 127] on app-single-date-navigator "Tuesday 06-17-2025 Wednesday 06-18-2025 Thursday 06-19-2025 Friday 06-20-2025 S…" at bounding box center [221, 131] width 273 height 24
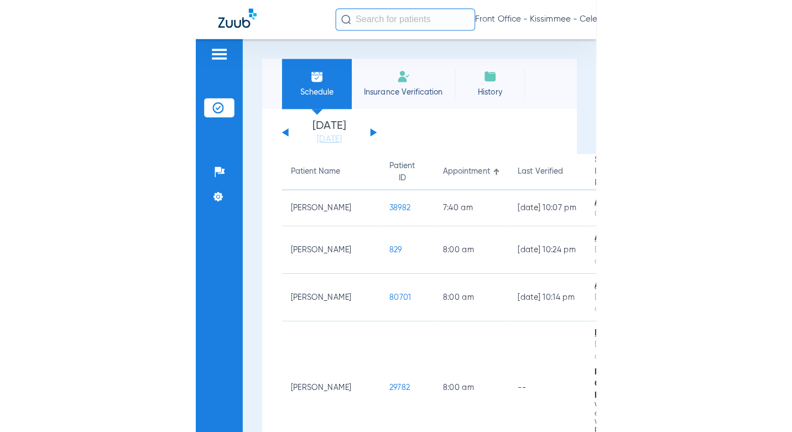
scroll to position [55, 0]
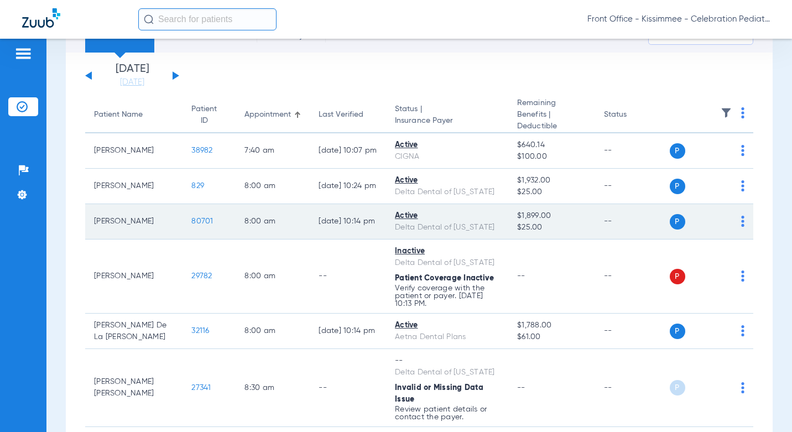
click at [191, 217] on span "80701" at bounding box center [202, 221] width 22 height 8
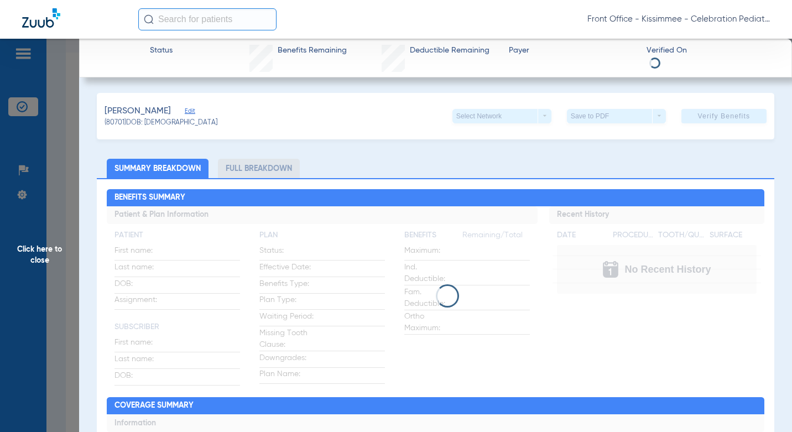
click at [258, 171] on li "Full Breakdown" at bounding box center [259, 168] width 82 height 19
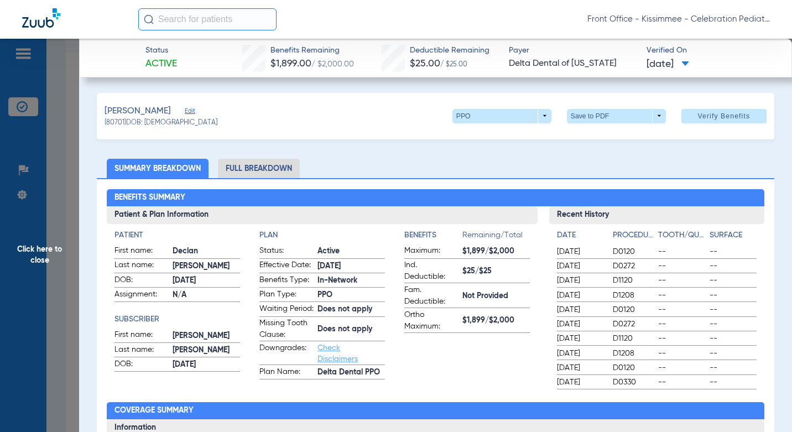
click at [243, 164] on li "Full Breakdown" at bounding box center [259, 168] width 82 height 19
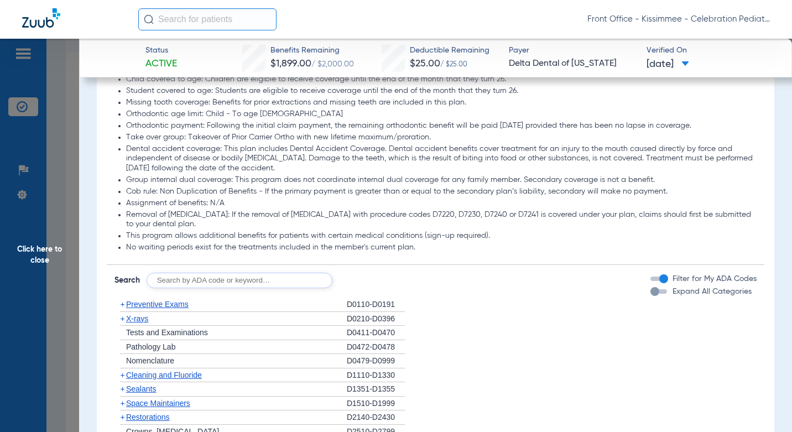
scroll to position [1106, 0]
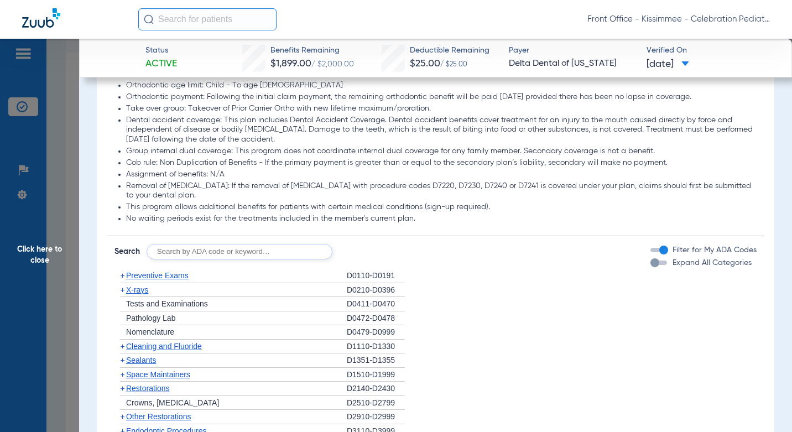
click at [655, 265] on div "button" at bounding box center [658, 262] width 17 height 4
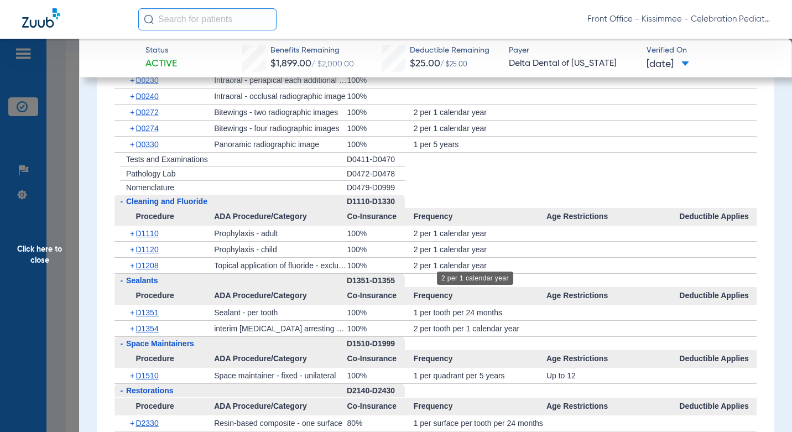
scroll to position [1604, 0]
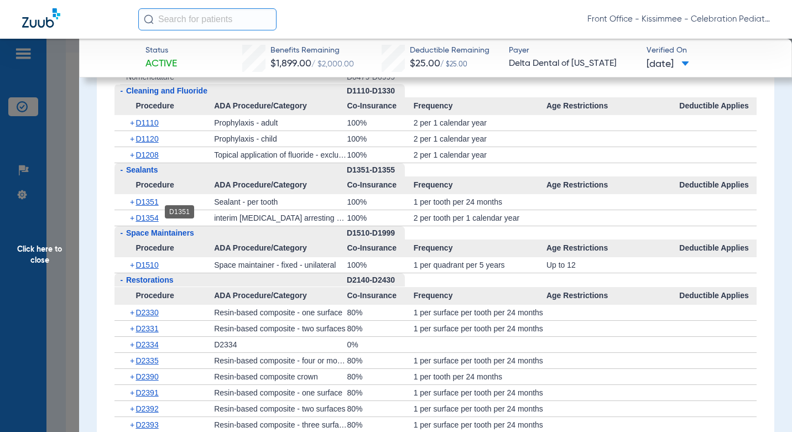
click at [146, 206] on span "D1351" at bounding box center [147, 201] width 23 height 9
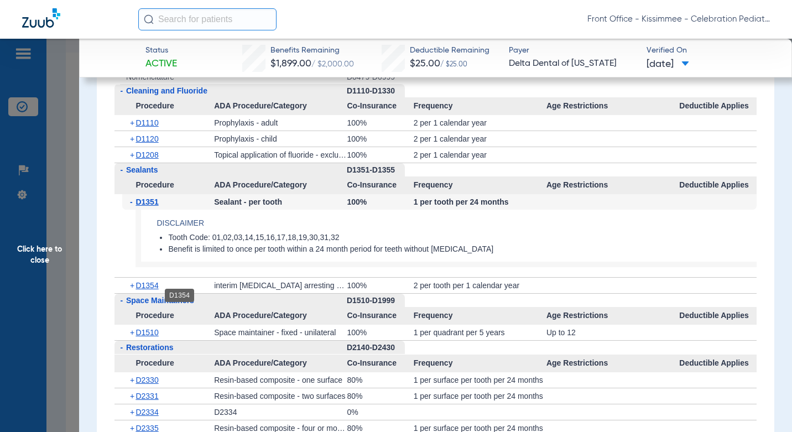
click at [145, 290] on span "D1354" at bounding box center [147, 285] width 23 height 9
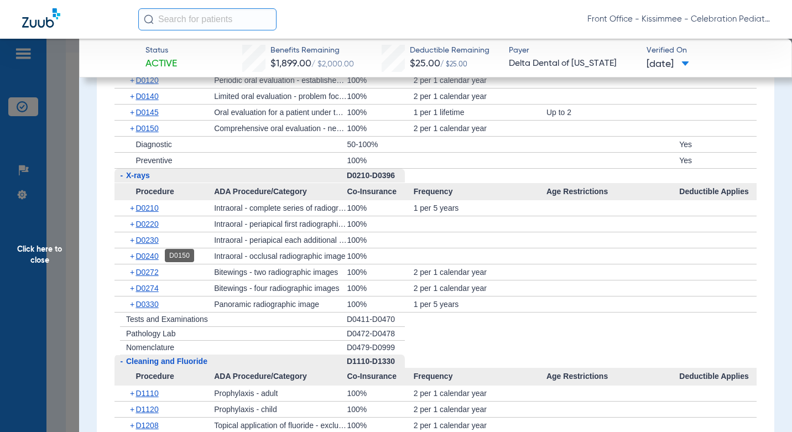
scroll to position [1383, 0]
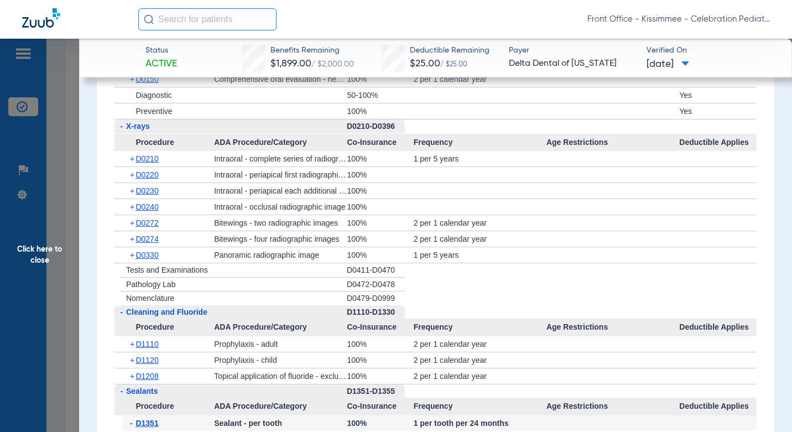
click at [146, 183] on div "+ D0220" at bounding box center [168, 174] width 92 height 15
click at [148, 179] on span "D0220" at bounding box center [147, 174] width 23 height 9
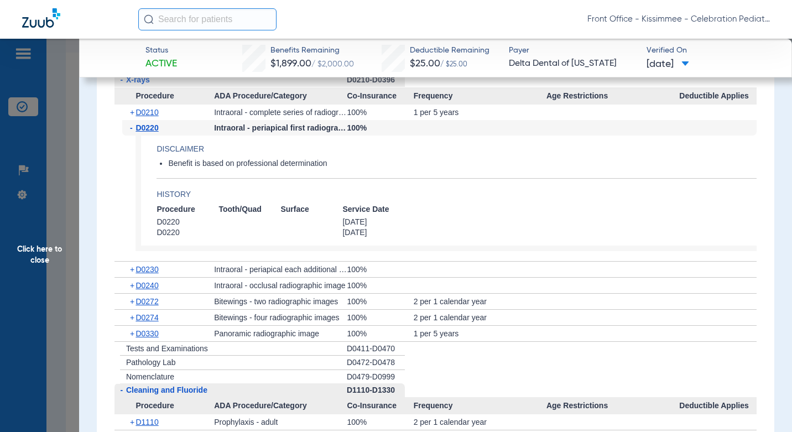
scroll to position [1438, 0]
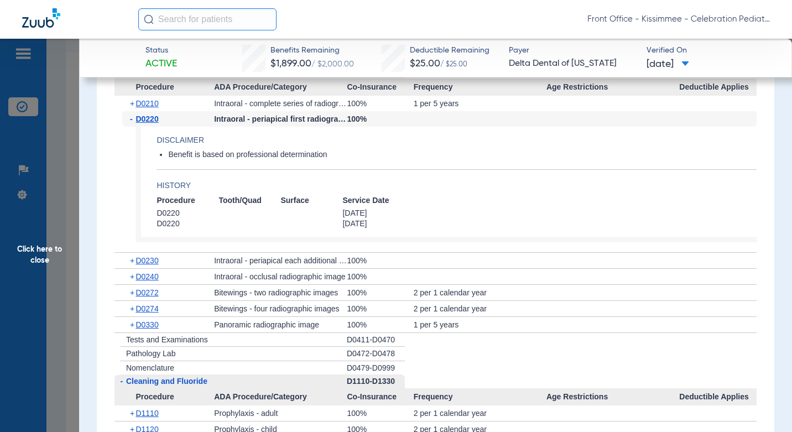
click at [153, 297] on div "+ D0272" at bounding box center [168, 292] width 92 height 15
click at [154, 297] on span "D0272" at bounding box center [147, 292] width 23 height 9
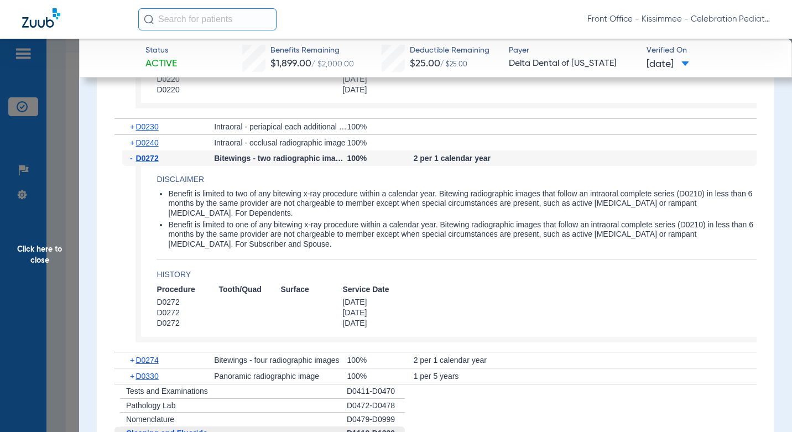
scroll to position [1604, 0]
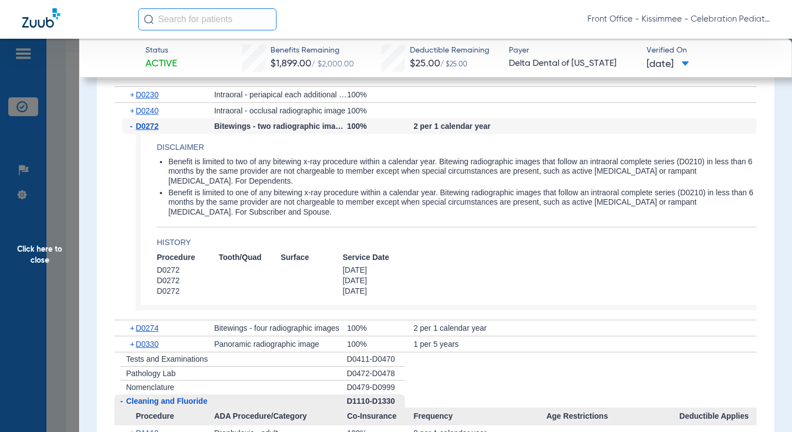
click at [611, 213] on li "Benefit is limited to one of any bitewing x-ray procedure within a calendar yea…" at bounding box center [462, 202] width 588 height 29
click at [75, 220] on span "Click here to close" at bounding box center [39, 255] width 79 height 432
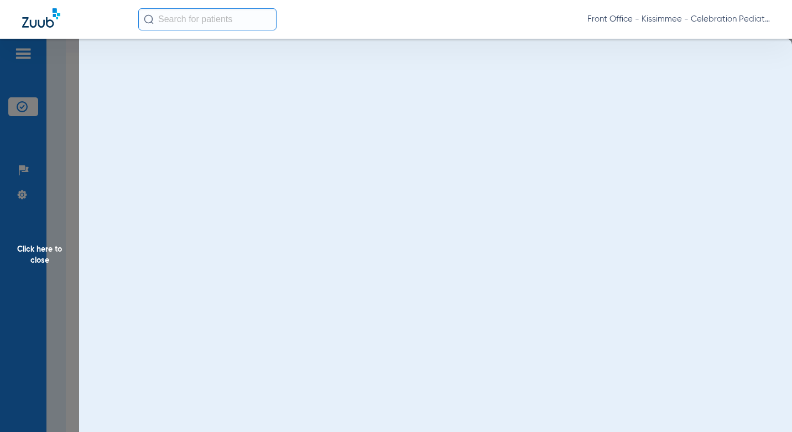
scroll to position [0, 0]
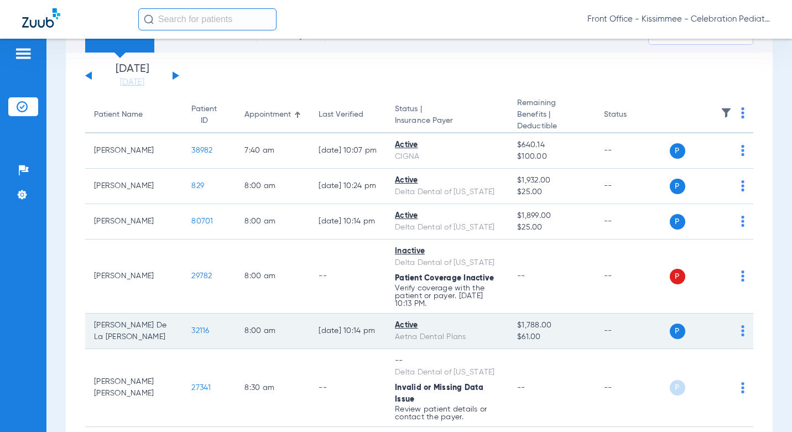
click at [191, 327] on span "32116" at bounding box center [200, 331] width 18 height 8
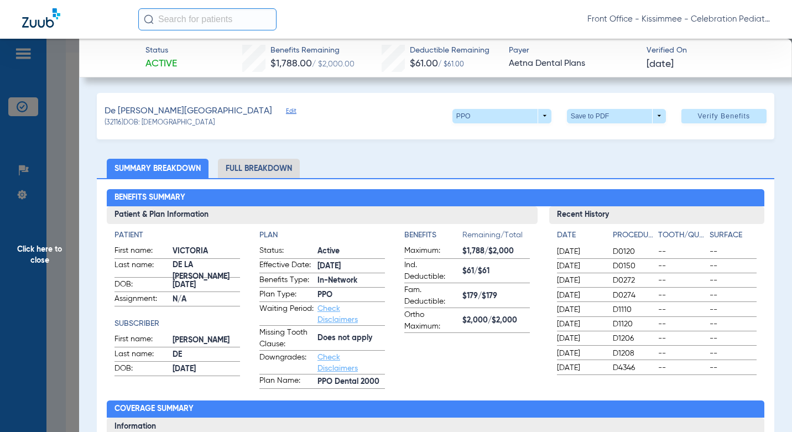
click at [291, 165] on li "Full Breakdown" at bounding box center [259, 168] width 82 height 19
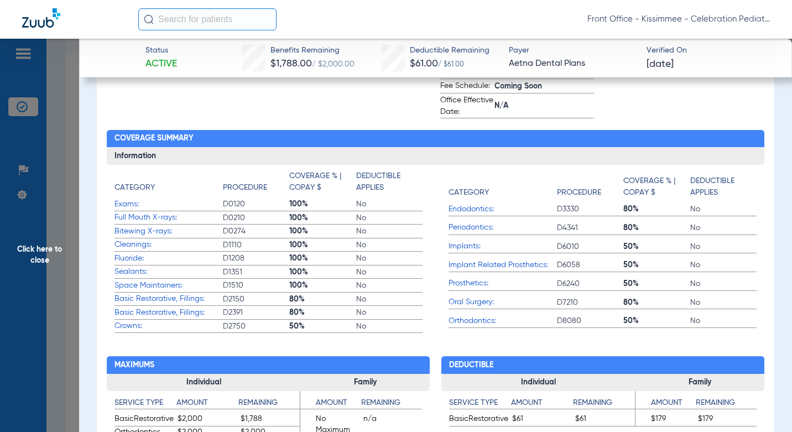
scroll to position [442, 0]
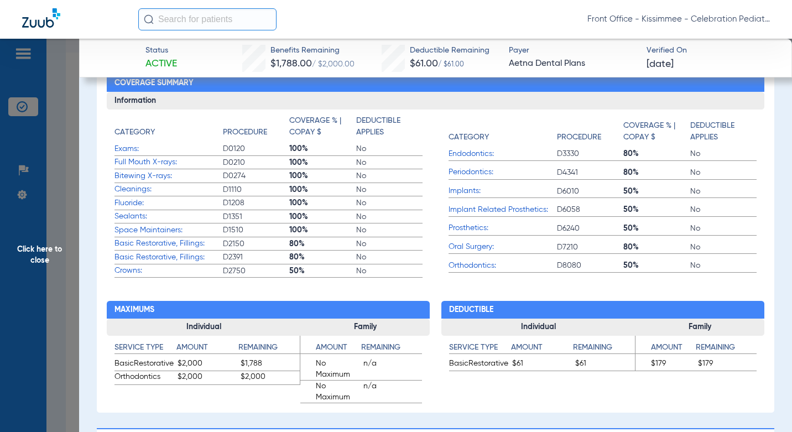
drag, startPoint x: 48, startPoint y: 303, endPoint x: 56, endPoint y: 304, distance: 8.4
click at [48, 303] on span "Click here to close" at bounding box center [39, 255] width 79 height 432
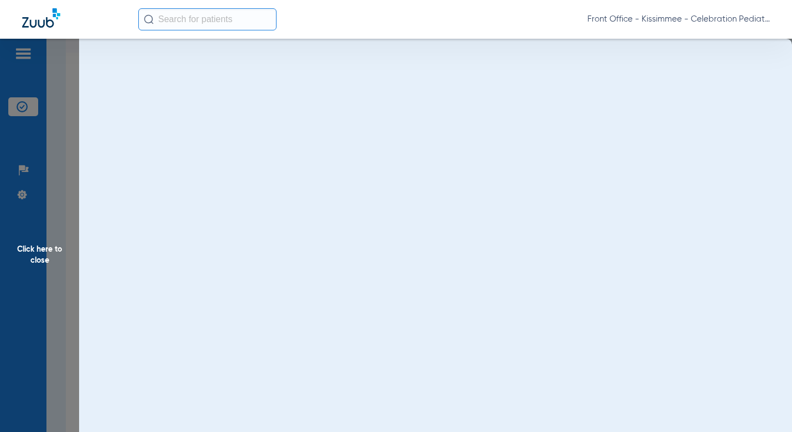
scroll to position [0, 0]
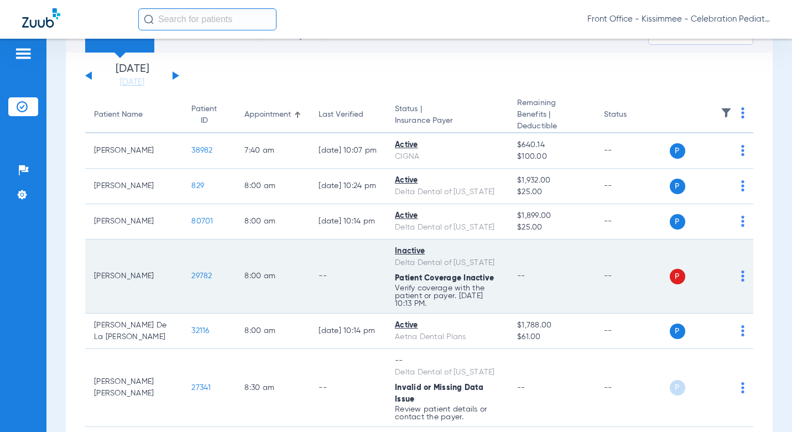
click at [191, 272] on span "29782" at bounding box center [201, 276] width 20 height 8
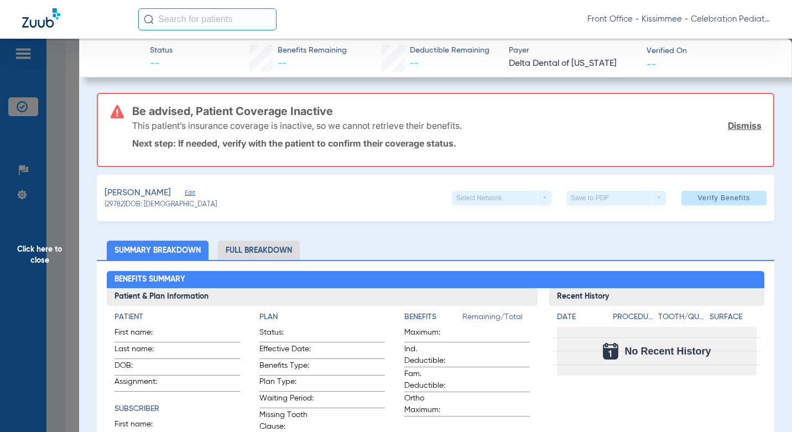
click at [243, 252] on li "Full Breakdown" at bounding box center [259, 250] width 82 height 19
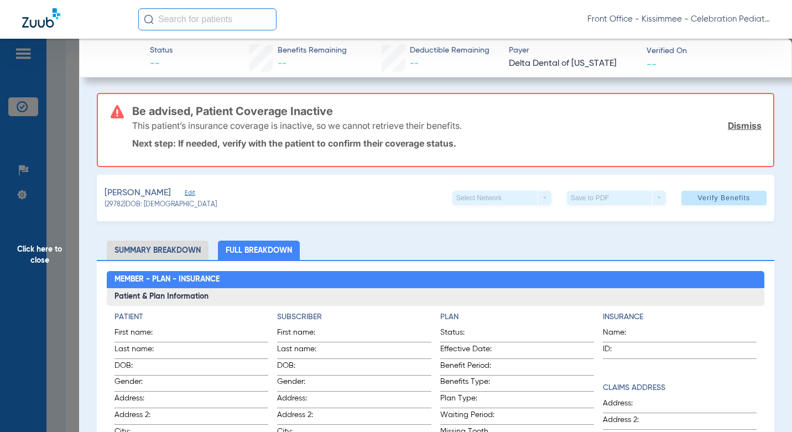
click at [59, 313] on span "Click here to close" at bounding box center [39, 255] width 79 height 432
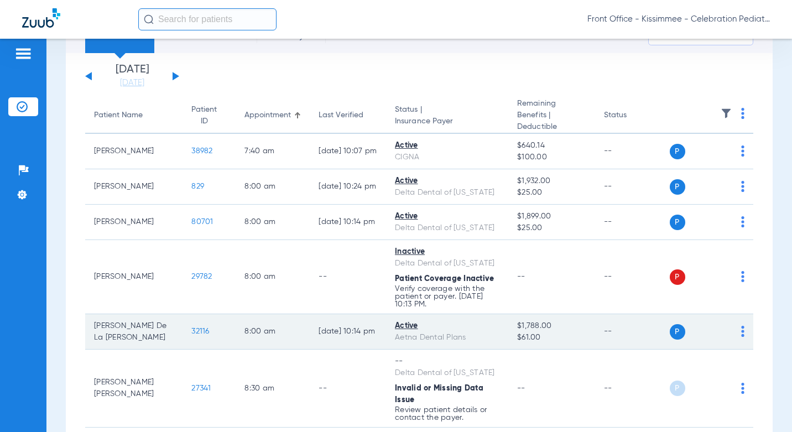
scroll to position [55, 0]
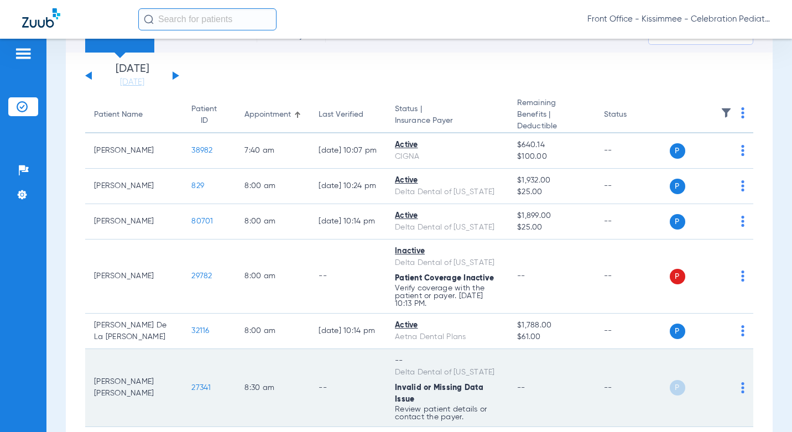
click at [191, 384] on span "27341" at bounding box center [200, 388] width 19 height 8
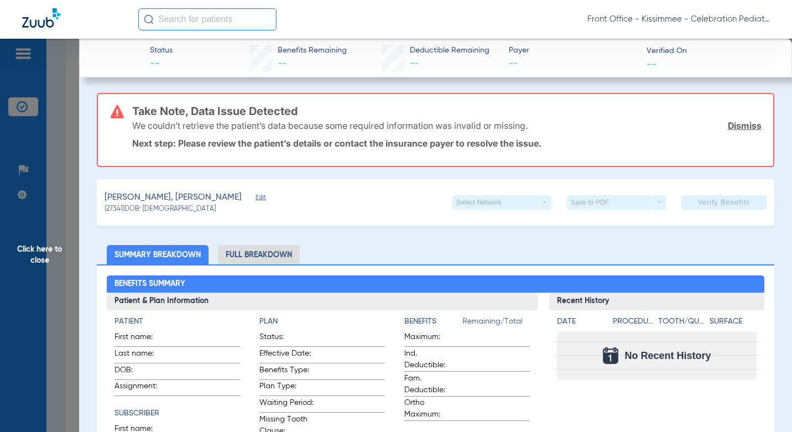
click at [245, 251] on li "Full Breakdown" at bounding box center [259, 254] width 82 height 19
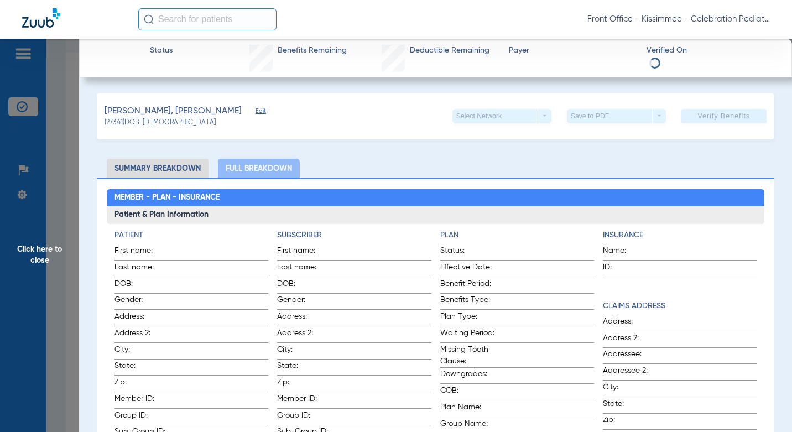
click at [64, 191] on span "Click here to close" at bounding box center [39, 255] width 79 height 432
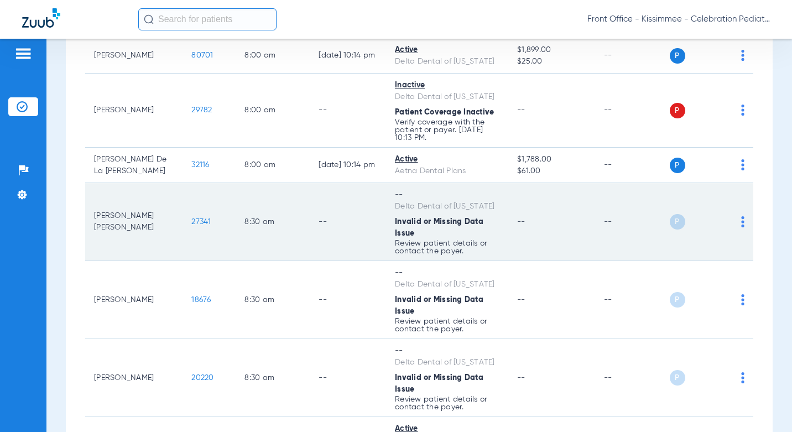
scroll to position [277, 0]
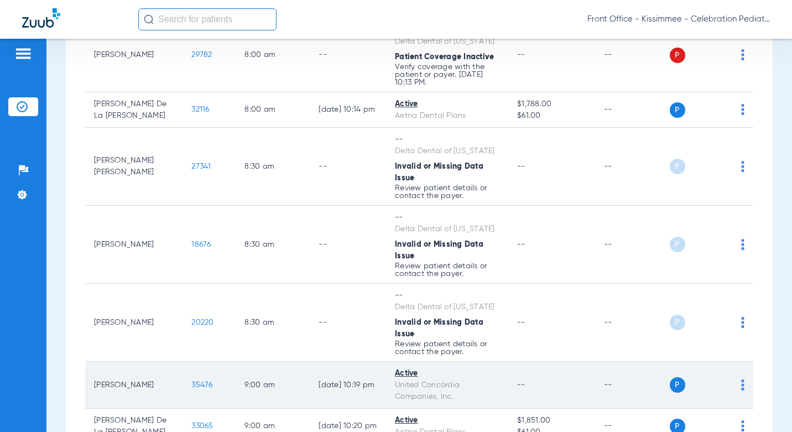
click at [191, 381] on span "35476" at bounding box center [201, 385] width 21 height 8
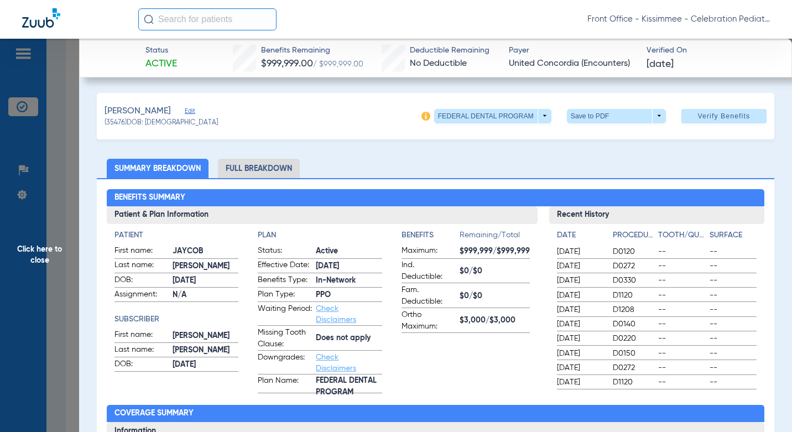
click at [267, 174] on li "Full Breakdown" at bounding box center [259, 168] width 82 height 19
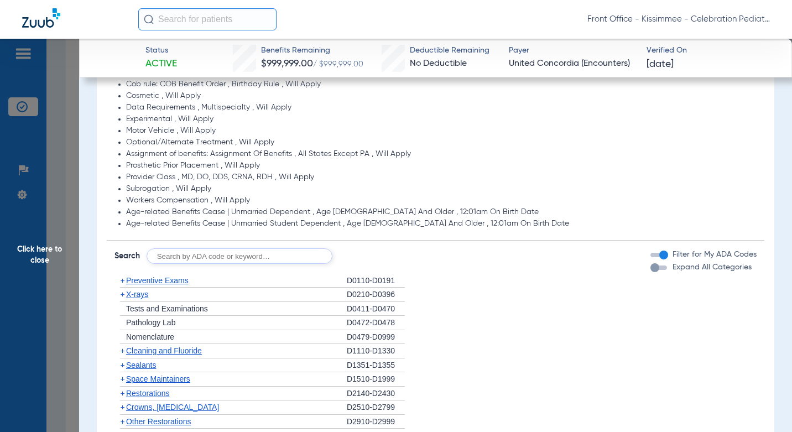
scroll to position [940, 0]
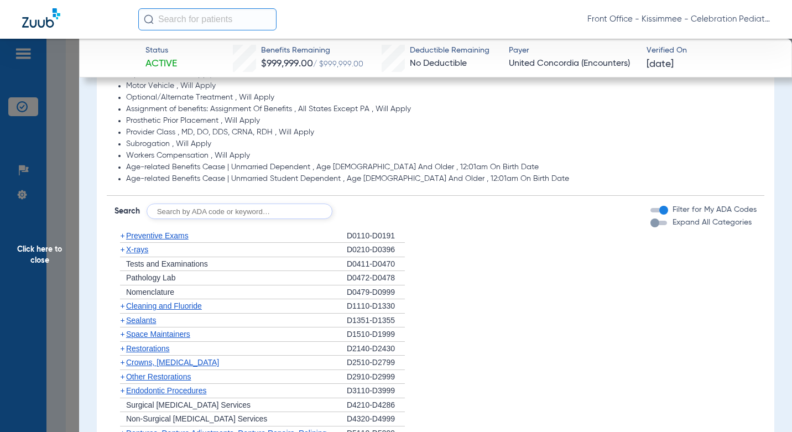
click at [650, 227] on div "button" at bounding box center [654, 222] width 9 height 9
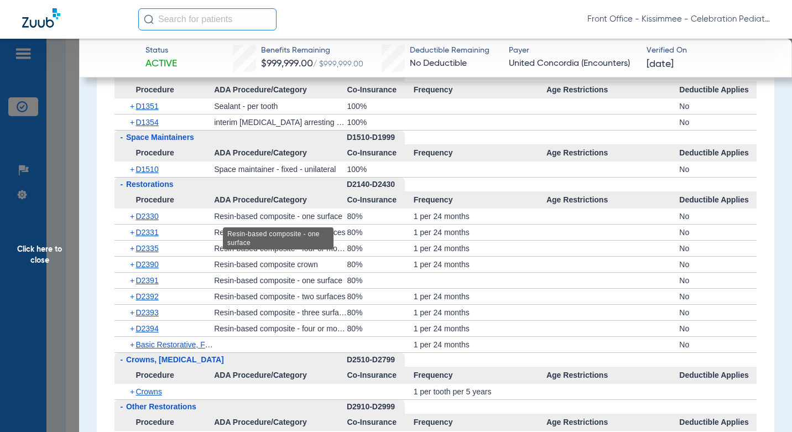
scroll to position [1383, 0]
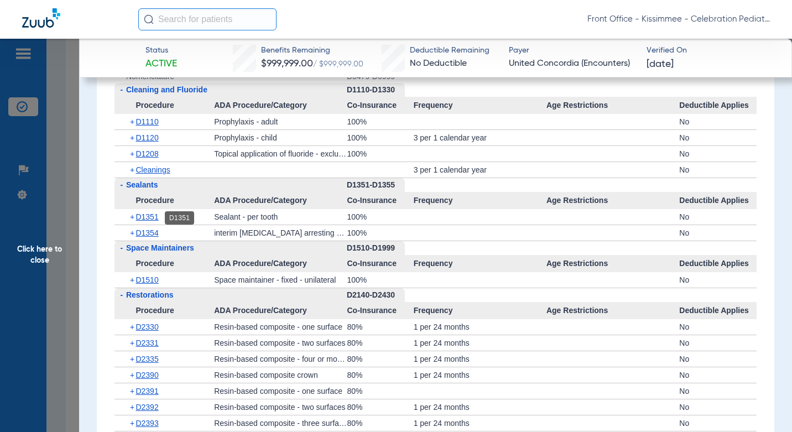
click at [142, 221] on span "D1351" at bounding box center [147, 216] width 23 height 9
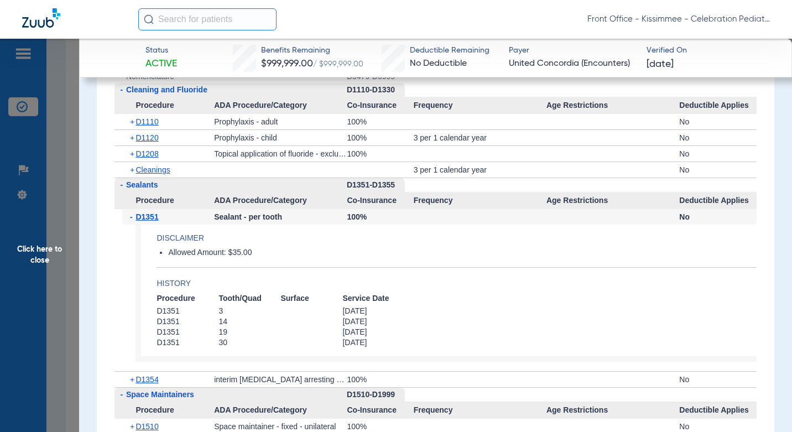
scroll to position [1438, 0]
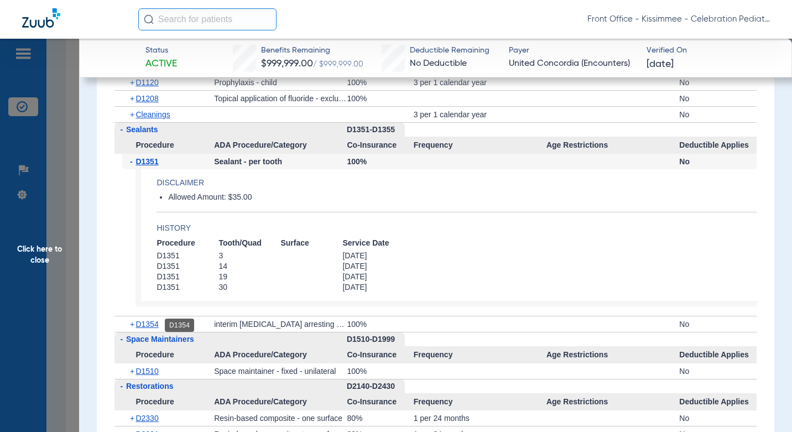
click at [154, 325] on span "D1354" at bounding box center [147, 324] width 23 height 9
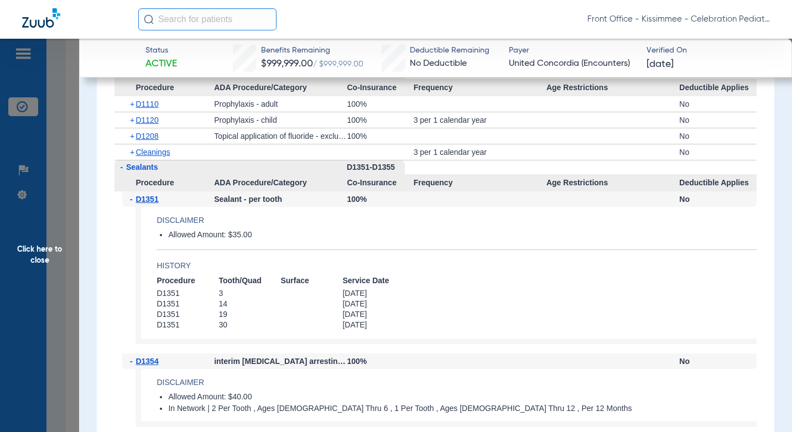
scroll to position [1383, 0]
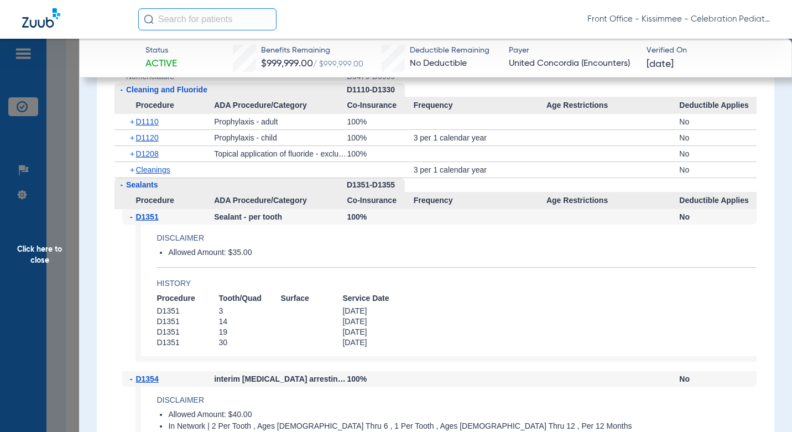
click at [144, 154] on span "D1208" at bounding box center [147, 153] width 23 height 9
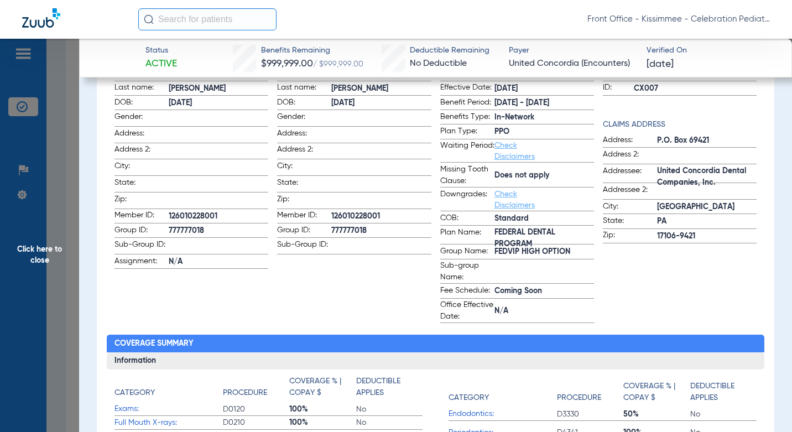
scroll to position [0, 0]
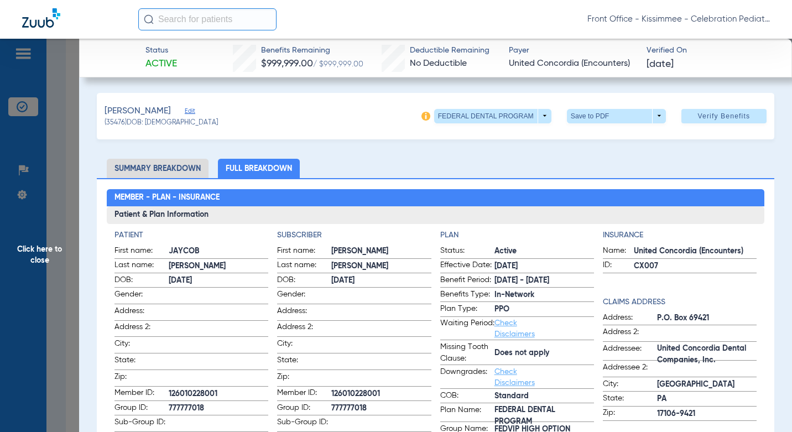
drag, startPoint x: 387, startPoint y: 389, endPoint x: 330, endPoint y: 390, distance: 57.0
click at [331, 390] on span "126010228001" at bounding box center [381, 394] width 100 height 12
copy span "126010228001"
click at [64, 309] on span "Click here to close" at bounding box center [39, 255] width 79 height 432
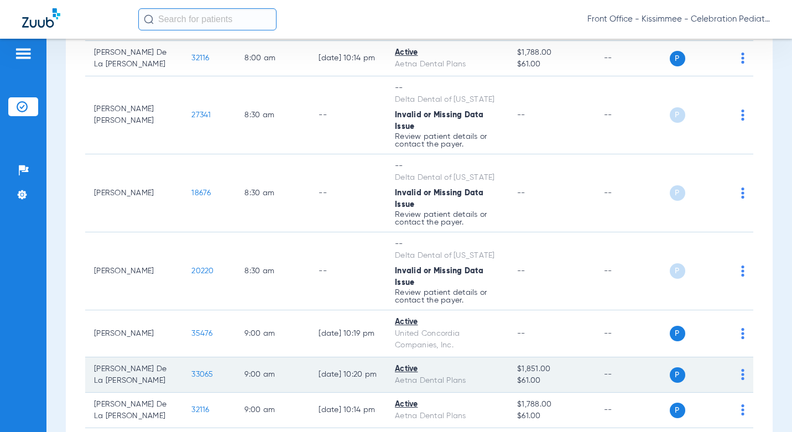
scroll to position [387, 0]
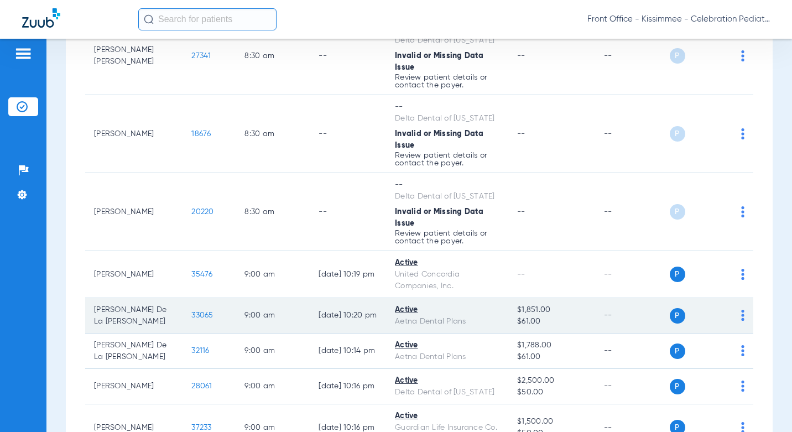
click at [191, 311] on span "33065" at bounding box center [202, 315] width 22 height 8
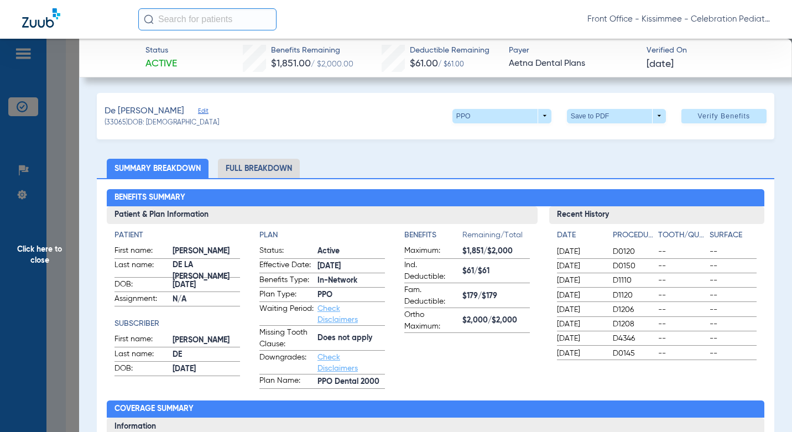
drag, startPoint x: 257, startPoint y: 171, endPoint x: 308, endPoint y: 170, distance: 50.3
click at [257, 171] on li "Full Breakdown" at bounding box center [259, 168] width 82 height 19
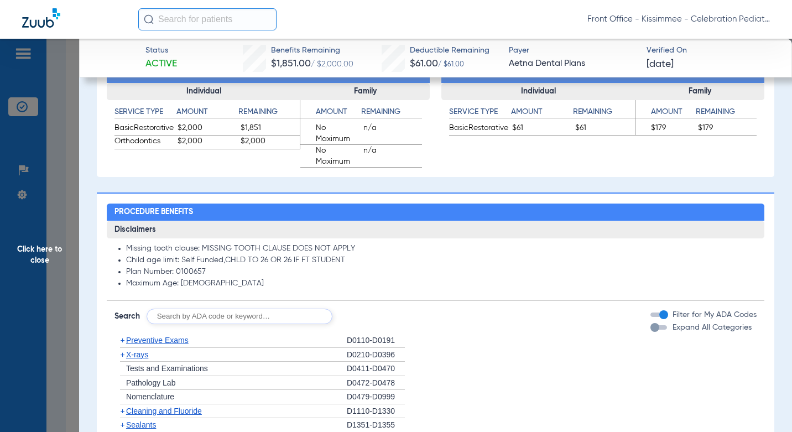
scroll to position [719, 0]
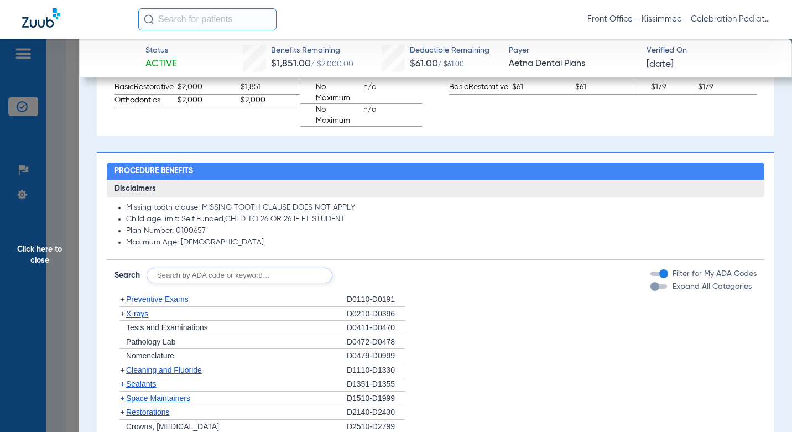
click at [650, 289] on div "button" at bounding box center [654, 286] width 9 height 9
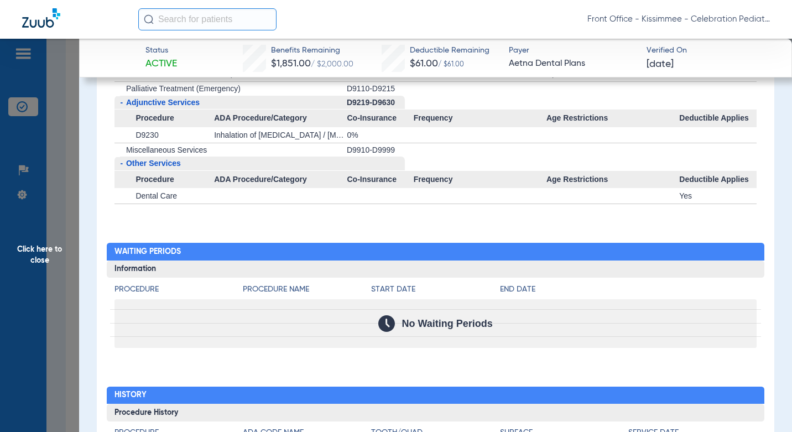
scroll to position [2104, 0]
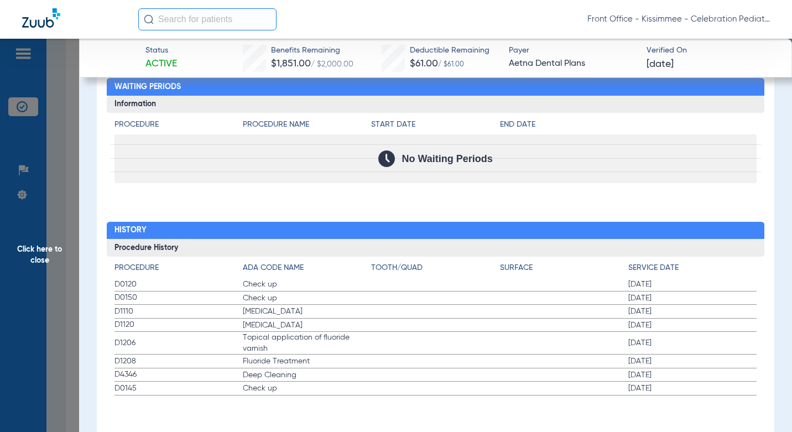
drag, startPoint x: 67, startPoint y: 305, endPoint x: 78, endPoint y: 305, distance: 10.5
click at [67, 305] on span "Click here to close" at bounding box center [39, 255] width 79 height 432
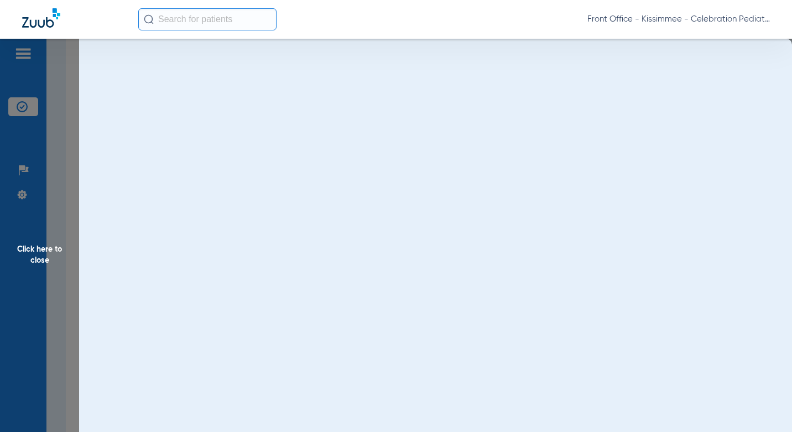
scroll to position [0, 0]
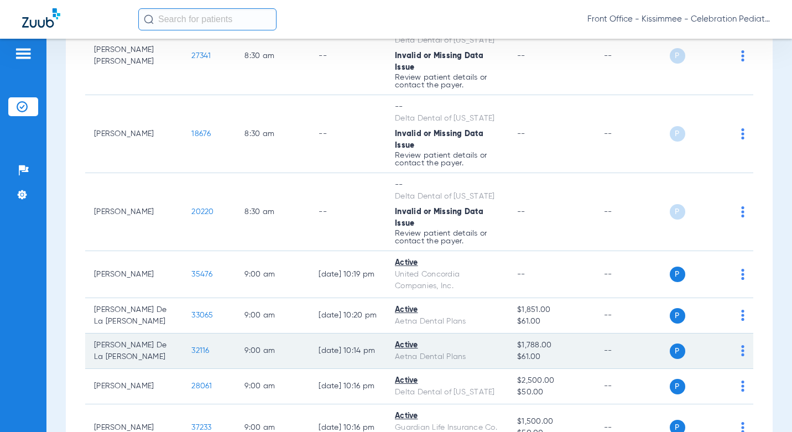
click at [191, 347] on span "32116" at bounding box center [200, 351] width 18 height 8
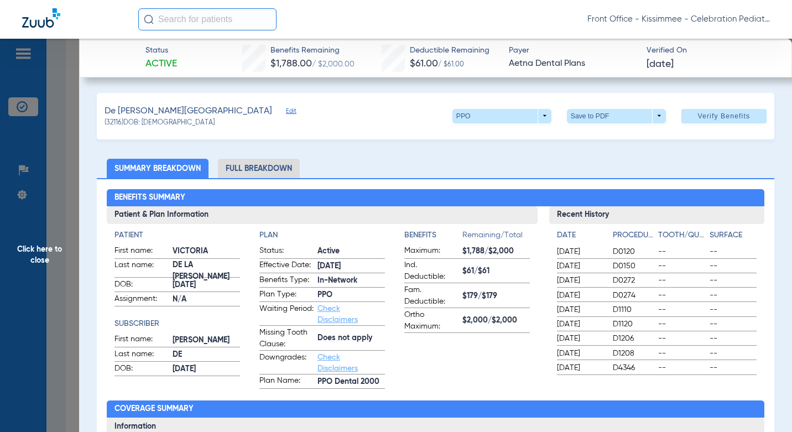
click at [277, 168] on li "Full Breakdown" at bounding box center [259, 168] width 82 height 19
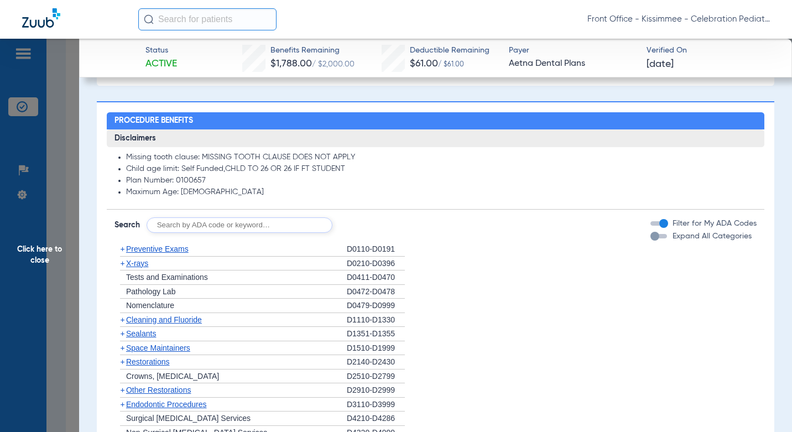
scroll to position [830, 0]
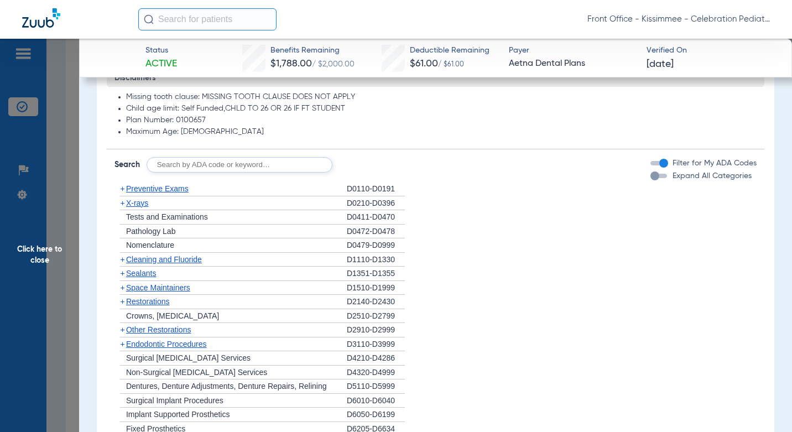
click at [651, 179] on div "button" at bounding box center [654, 175] width 9 height 9
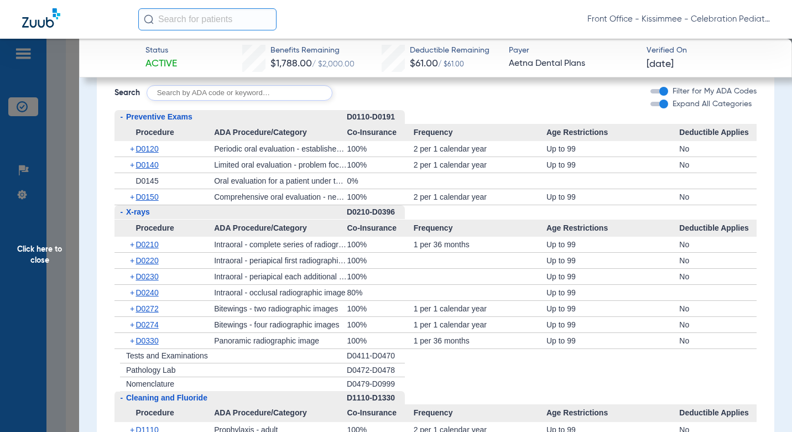
scroll to position [957, 0]
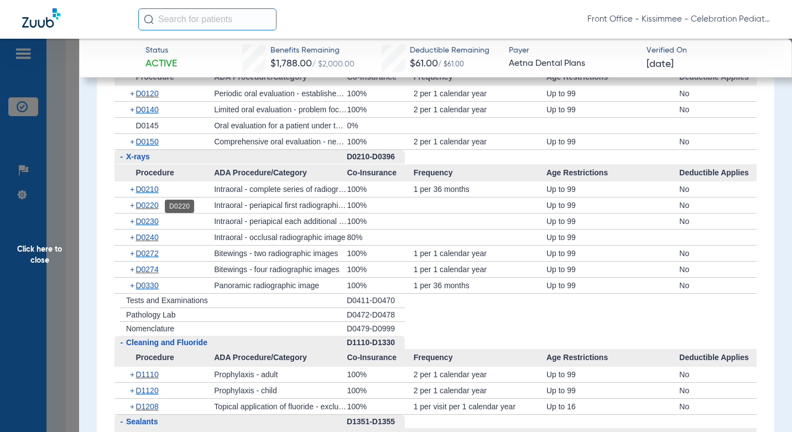
click at [144, 203] on span "D0220" at bounding box center [147, 205] width 23 height 9
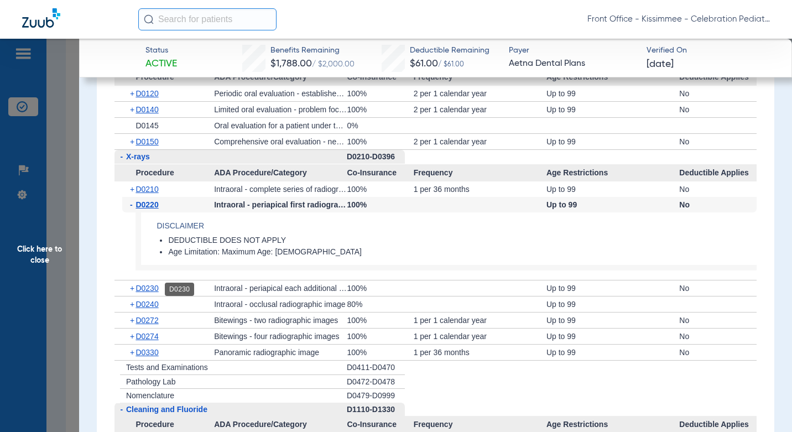
click at [153, 290] on span "D0230" at bounding box center [147, 288] width 23 height 9
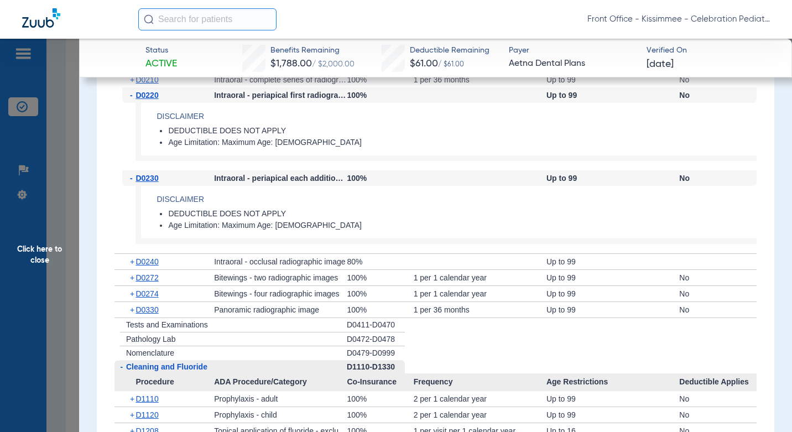
scroll to position [1067, 0]
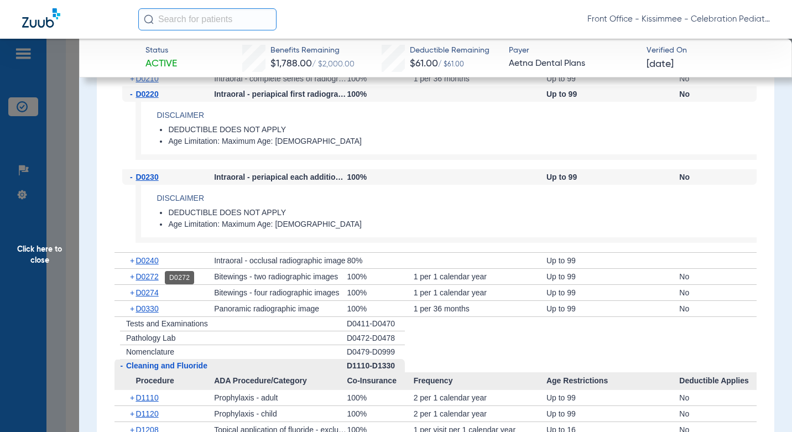
click at [151, 279] on span "D0272" at bounding box center [147, 276] width 23 height 9
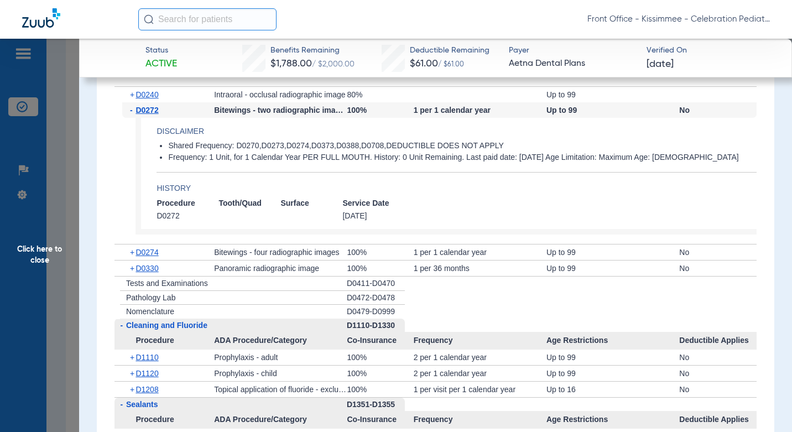
scroll to position [1399, 0]
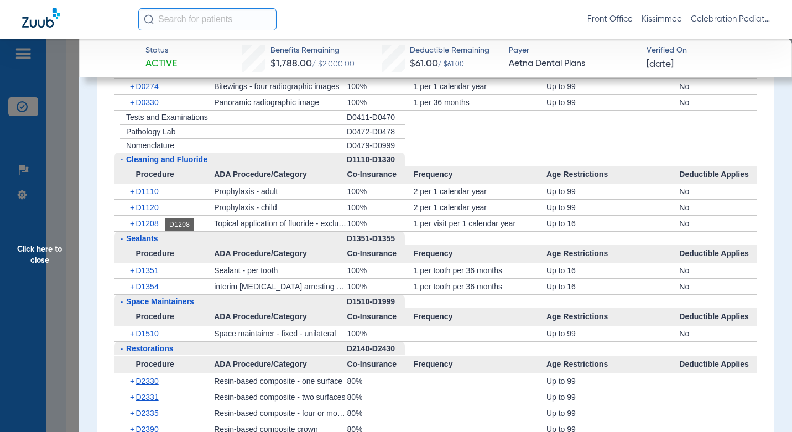
drag, startPoint x: 147, startPoint y: 221, endPoint x: 154, endPoint y: 224, distance: 7.7
click at [147, 221] on span "D1208" at bounding box center [147, 223] width 23 height 9
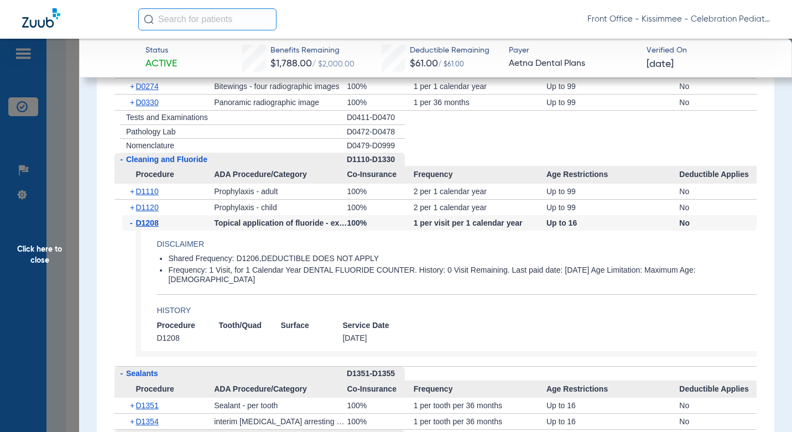
click at [64, 269] on span "Click here to close" at bounding box center [39, 255] width 79 height 432
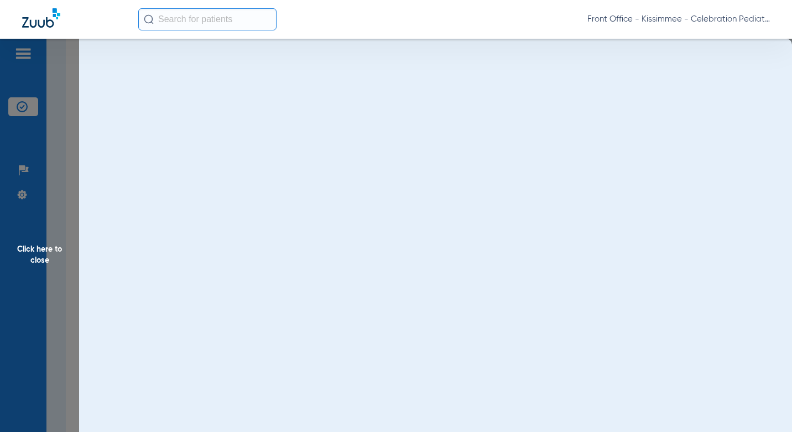
scroll to position [0, 0]
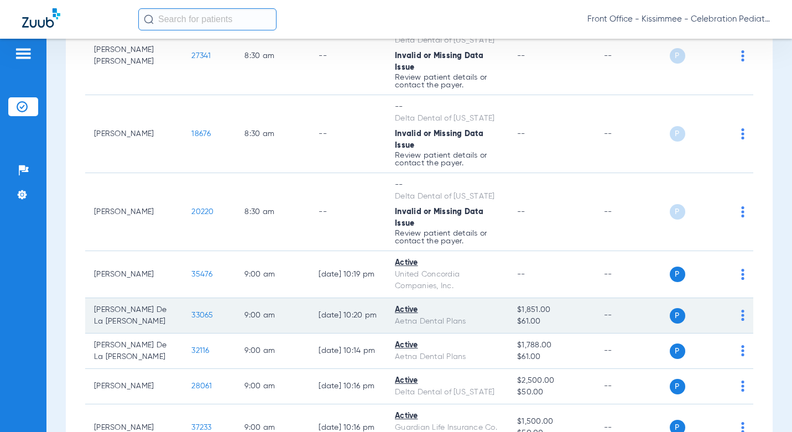
click at [191, 311] on span "33065" at bounding box center [202, 315] width 22 height 8
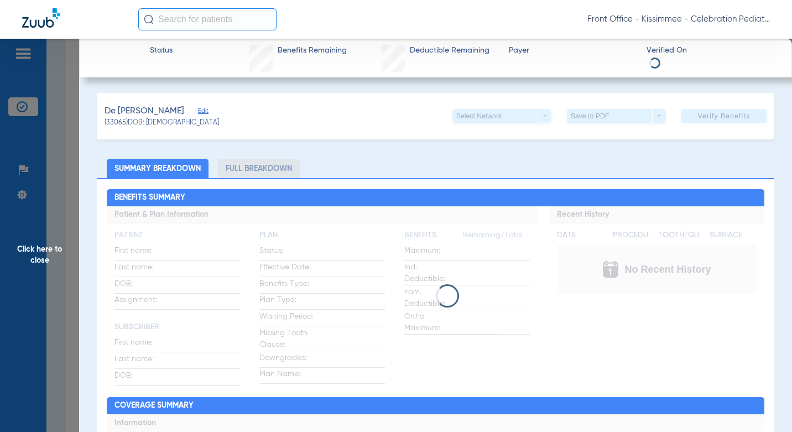
click at [283, 168] on li "Full Breakdown" at bounding box center [259, 168] width 82 height 19
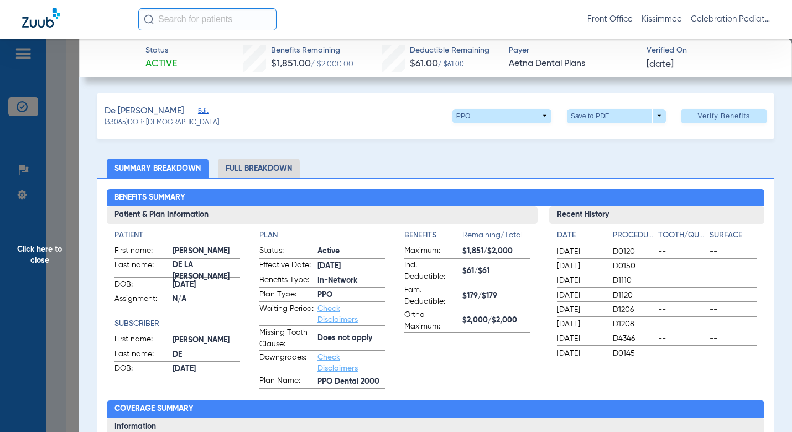
click at [283, 168] on li "Full Breakdown" at bounding box center [259, 168] width 82 height 19
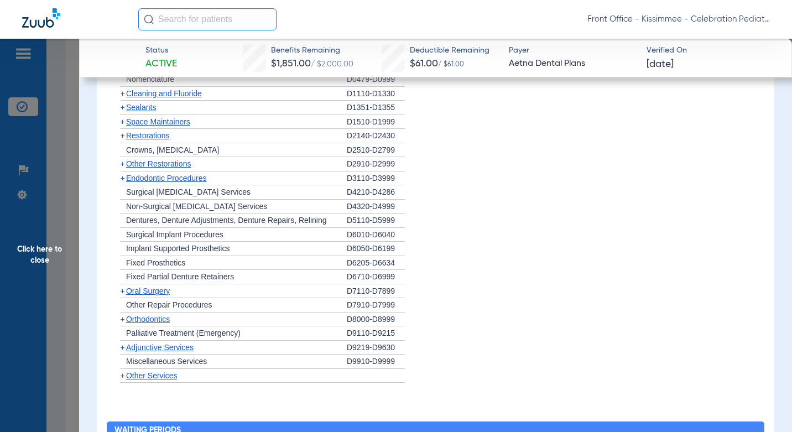
scroll to position [885, 0]
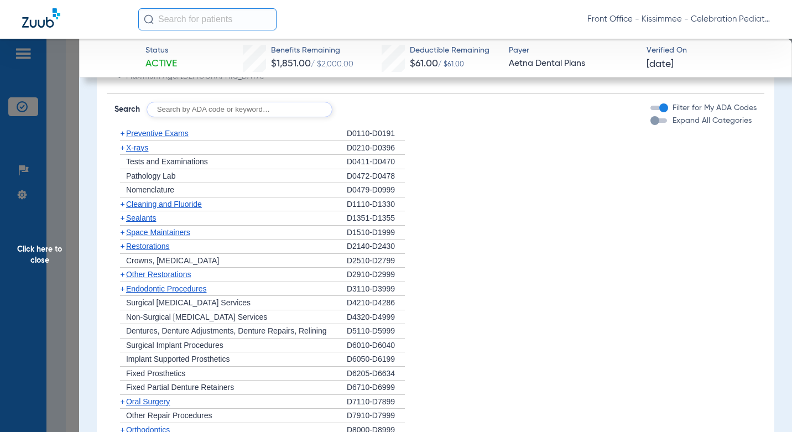
click at [137, 152] on span "X-rays" at bounding box center [137, 147] width 22 height 9
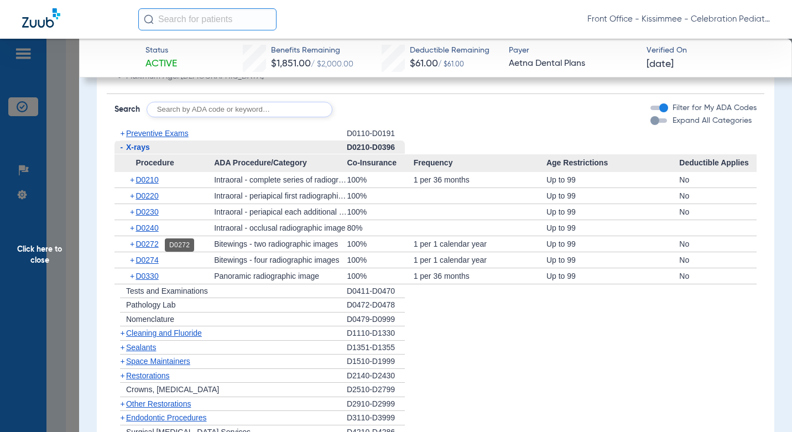
click at [144, 248] on span "D0272" at bounding box center [147, 243] width 23 height 9
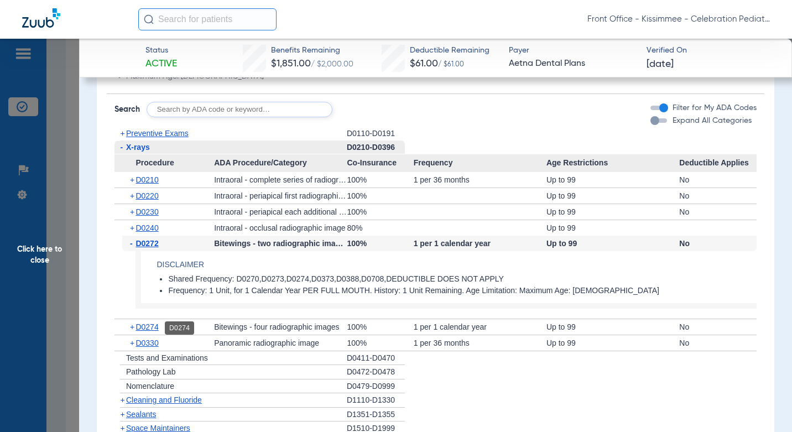
click at [154, 329] on span "D0274" at bounding box center [147, 326] width 23 height 9
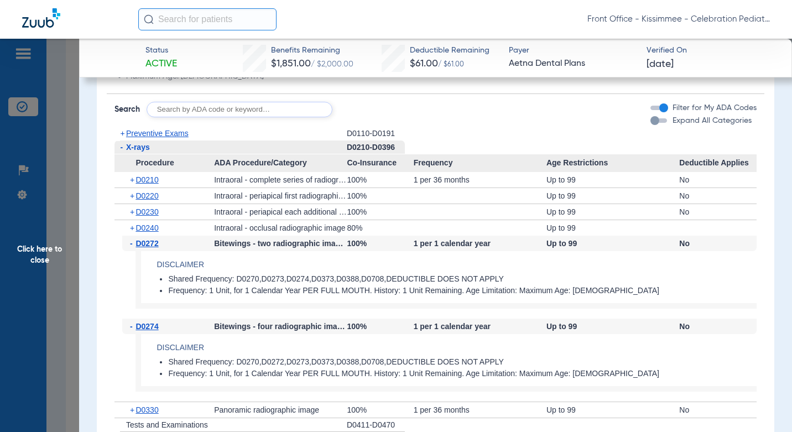
click at [74, 283] on span "Click here to close" at bounding box center [39, 255] width 79 height 432
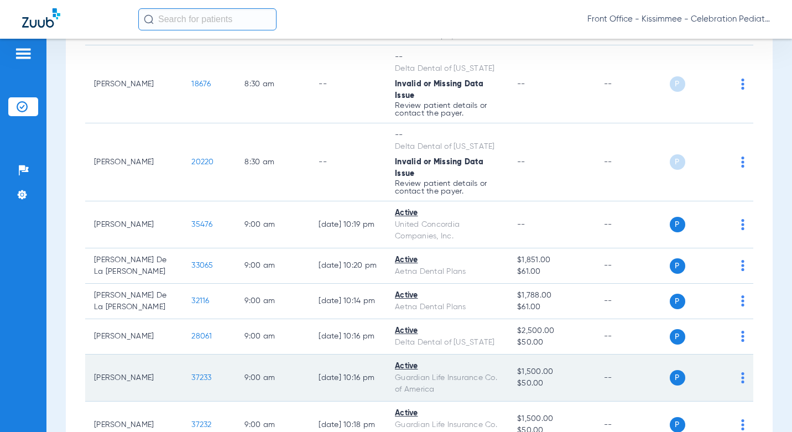
scroll to position [498, 0]
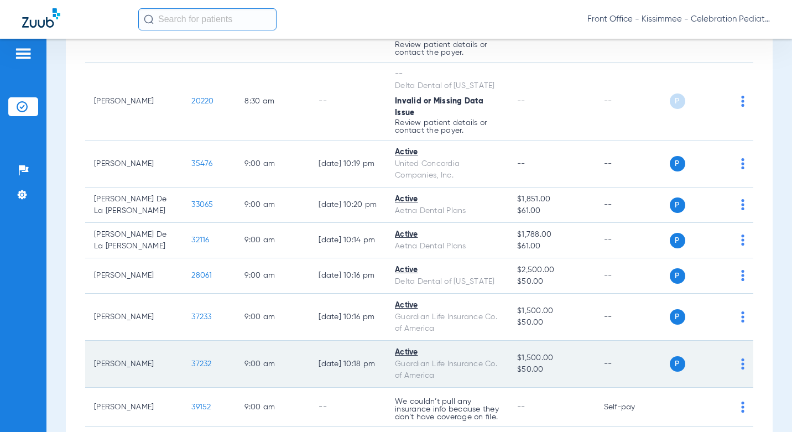
click at [191, 360] on span "37232" at bounding box center [201, 364] width 20 height 8
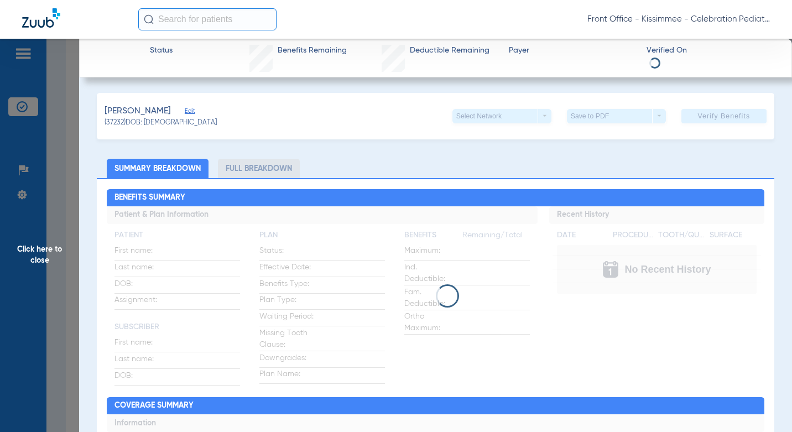
drag, startPoint x: 242, startPoint y: 165, endPoint x: 281, endPoint y: 186, distance: 44.3
click at [246, 166] on li "Full Breakdown" at bounding box center [259, 168] width 82 height 19
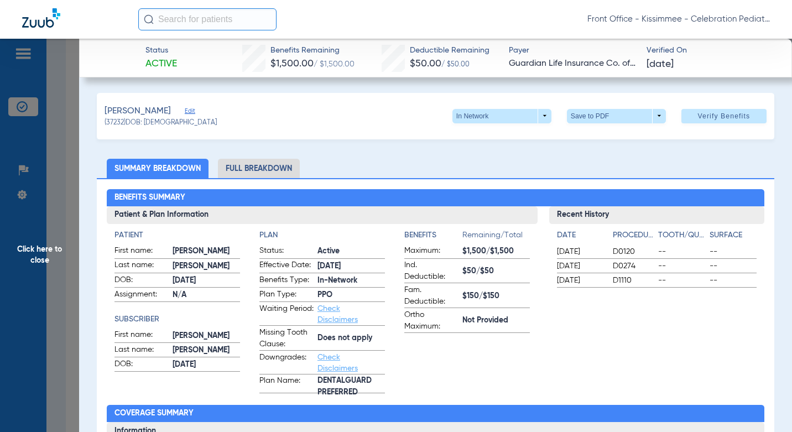
click at [240, 170] on li "Full Breakdown" at bounding box center [259, 168] width 82 height 19
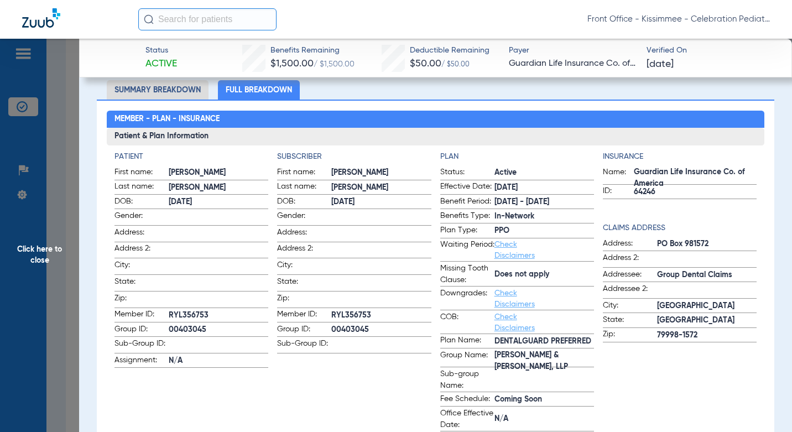
scroll to position [166, 0]
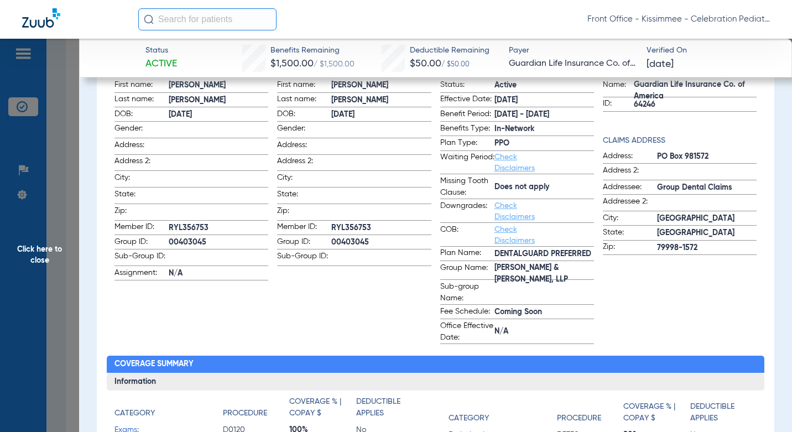
click at [350, 278] on app-subscriber-information "Subscriber First name: CHRISTINA Last name: RIVERA DOB: 12/27/1989 Gender: Addr…" at bounding box center [354, 204] width 154 height 280
click at [129, 280] on app-patient-information "Patient First name: ARIANNA Last name: GONZALEZ DOB: 12/25/2021 Gender: Address…" at bounding box center [191, 204] width 154 height 280
drag, startPoint x: 345, startPoint y: 221, endPoint x: 328, endPoint y: 221, distance: 17.1
click at [328, 221] on label "Member ID: RYL356753" at bounding box center [354, 228] width 154 height 14
copy label "RYL356753"
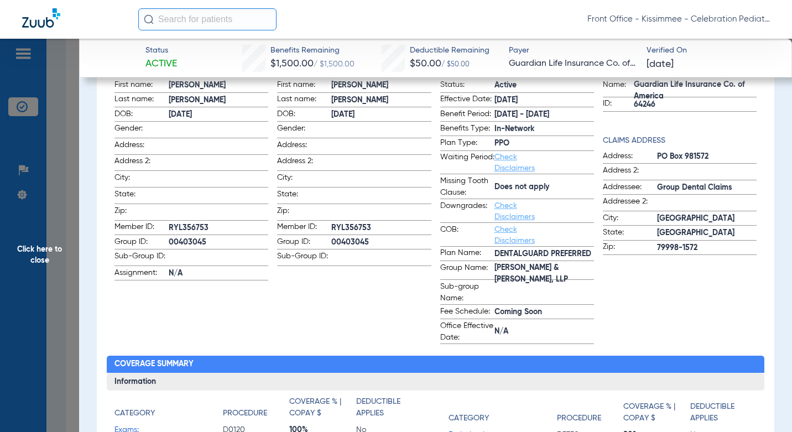
click at [410, 259] on app-input-field at bounding box center [381, 258] width 100 height 15
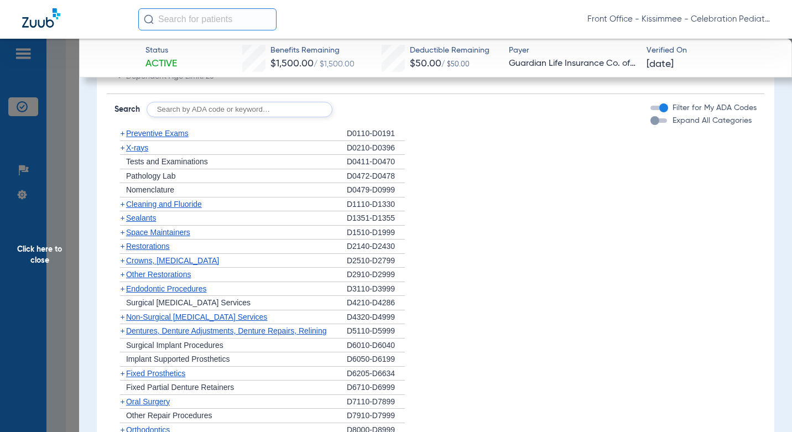
scroll to position [1604, 0]
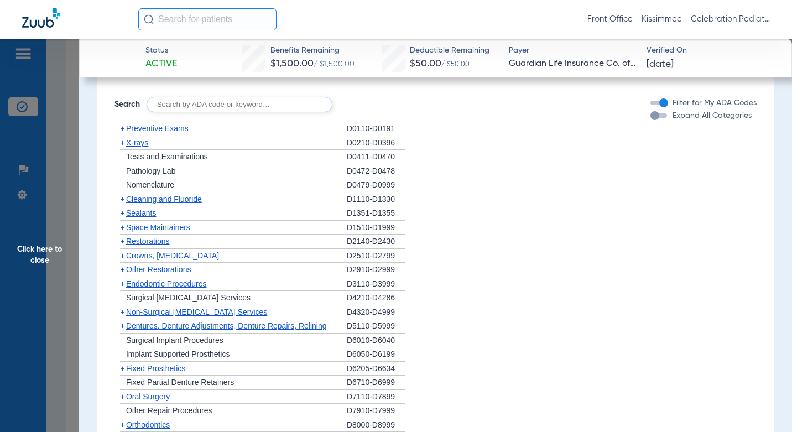
click at [650, 120] on div "button" at bounding box center [654, 115] width 9 height 9
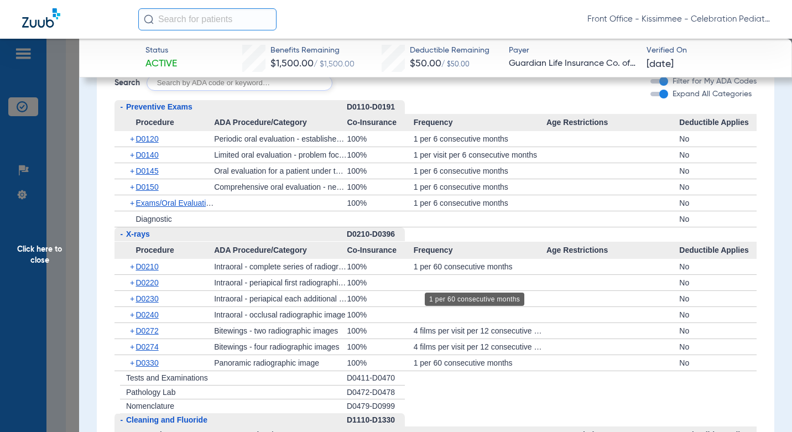
scroll to position [1632, 0]
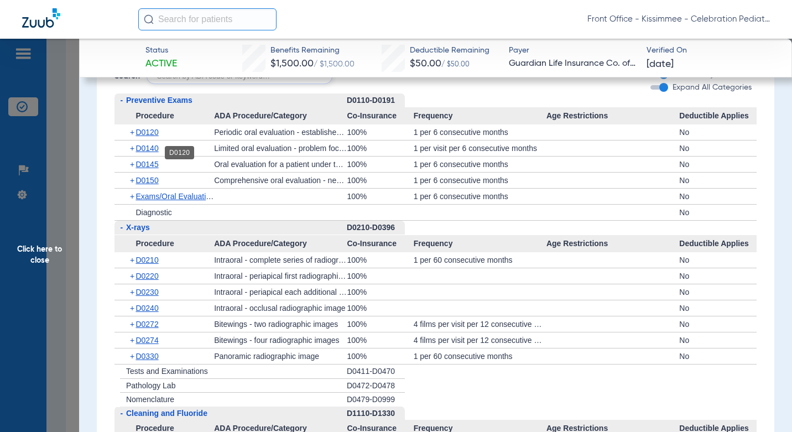
click at [158, 137] on span "D0120" at bounding box center [147, 132] width 23 height 9
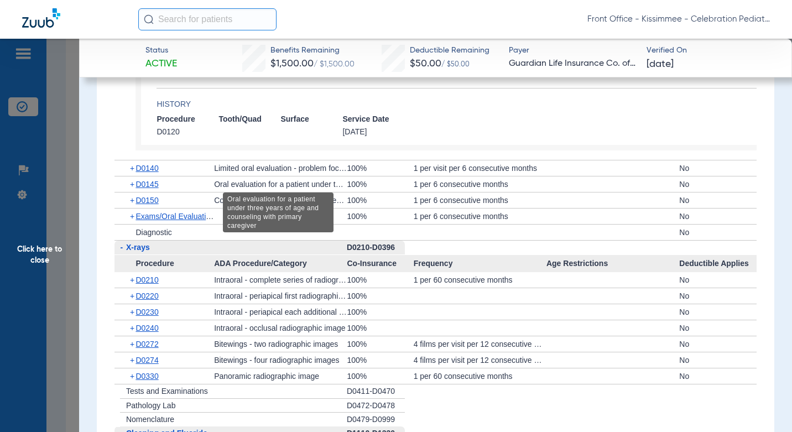
scroll to position [1798, 0]
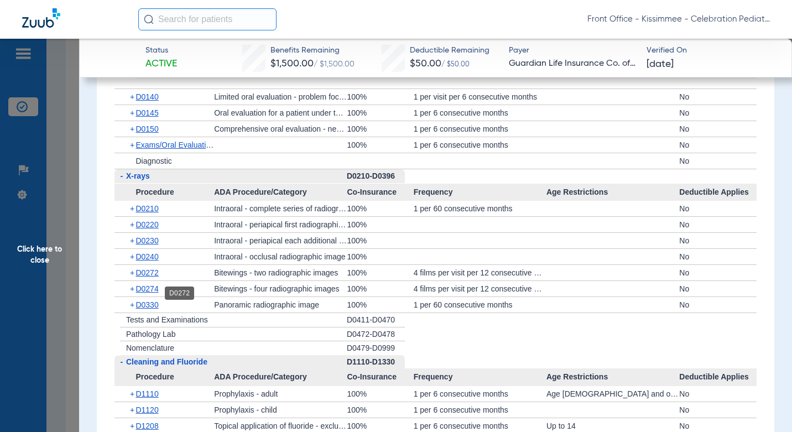
click at [153, 277] on span "D0272" at bounding box center [147, 272] width 23 height 9
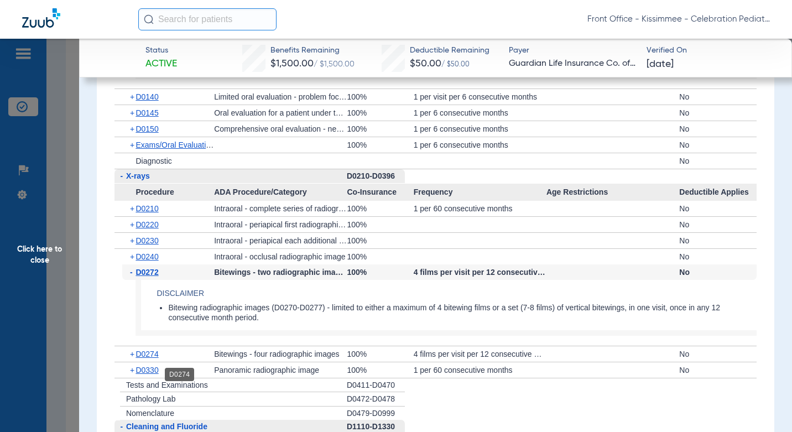
click at [154, 358] on span "D0274" at bounding box center [147, 354] width 23 height 9
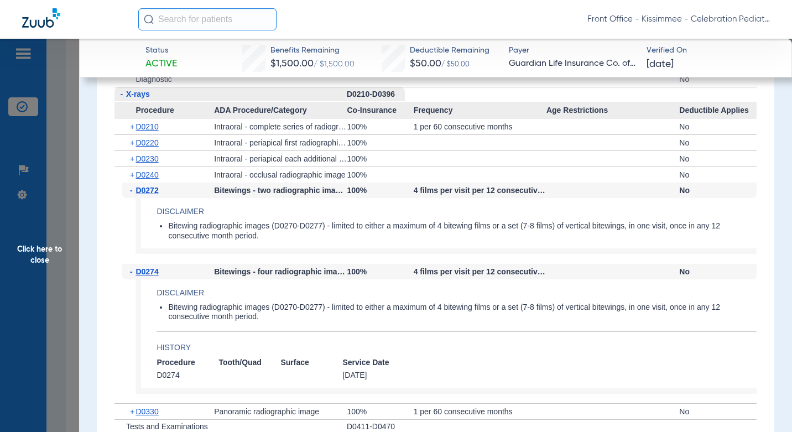
scroll to position [2101, 0]
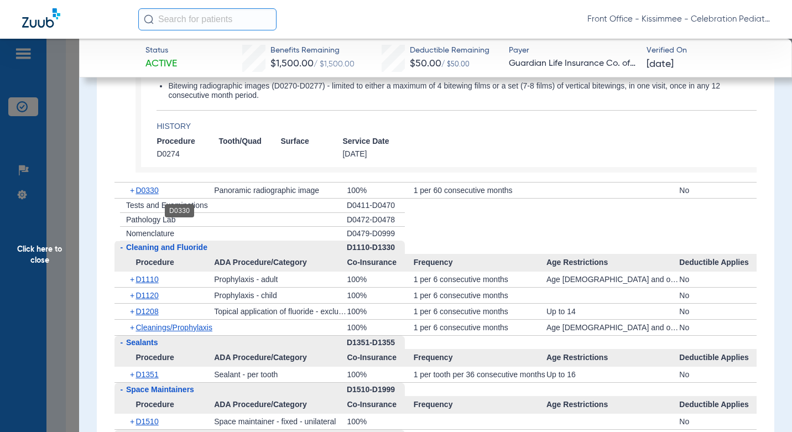
click at [153, 195] on span "D0330" at bounding box center [147, 190] width 23 height 9
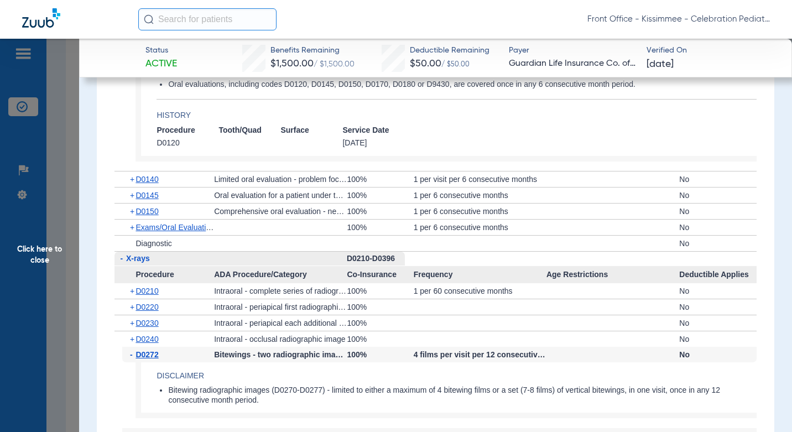
scroll to position [1714, 0]
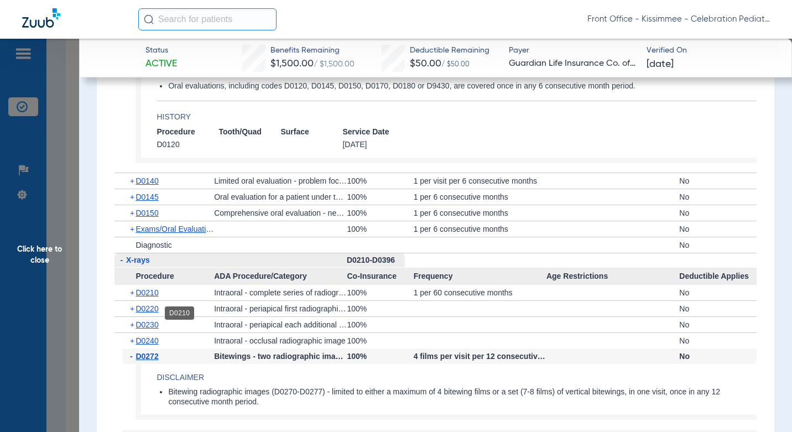
drag, startPoint x: 153, startPoint y: 315, endPoint x: 242, endPoint y: 305, distance: 89.6
click at [153, 297] on span "D0210" at bounding box center [147, 292] width 23 height 9
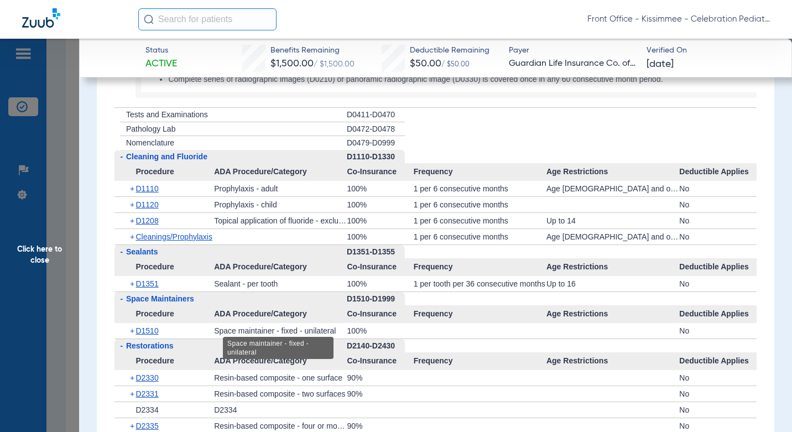
scroll to position [2378, 0]
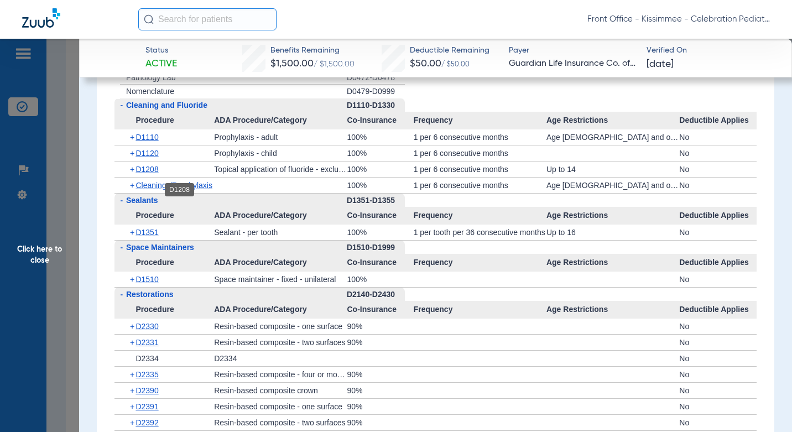
click at [155, 174] on span "D1208" at bounding box center [147, 169] width 23 height 9
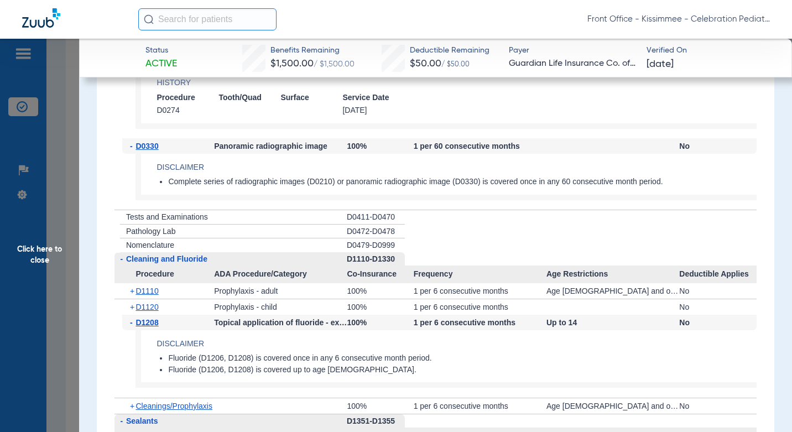
scroll to position [2192, 0]
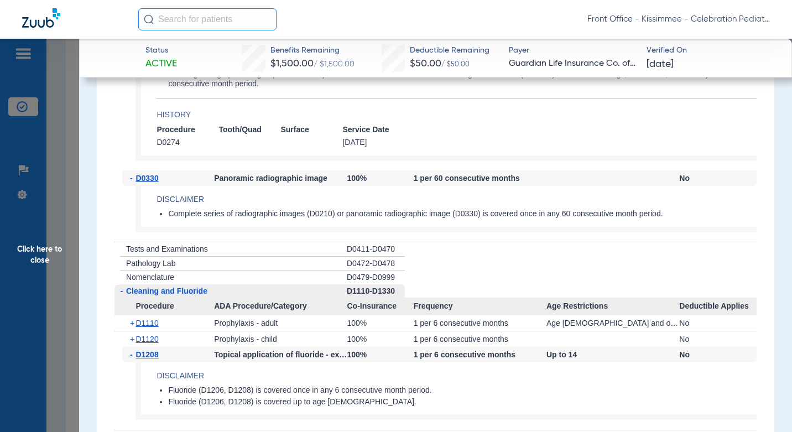
click at [69, 274] on span "Click here to close" at bounding box center [39, 255] width 79 height 432
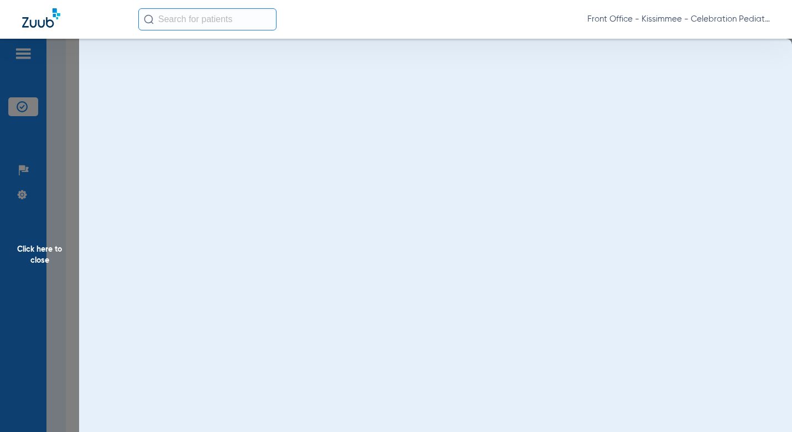
scroll to position [0, 0]
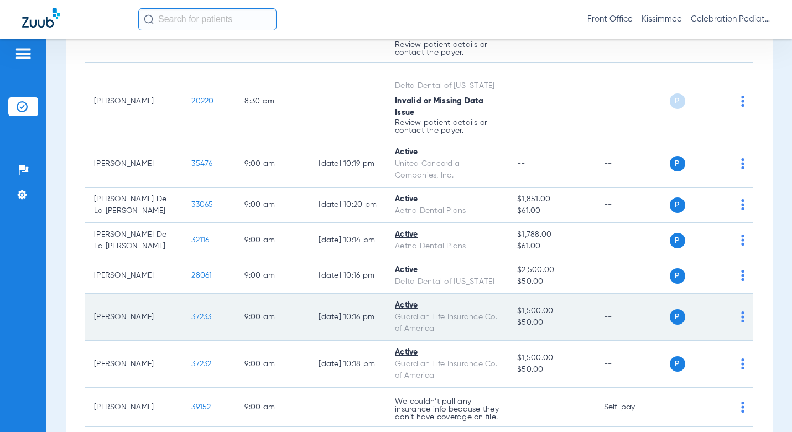
click at [191, 313] on span "37233" at bounding box center [201, 317] width 20 height 8
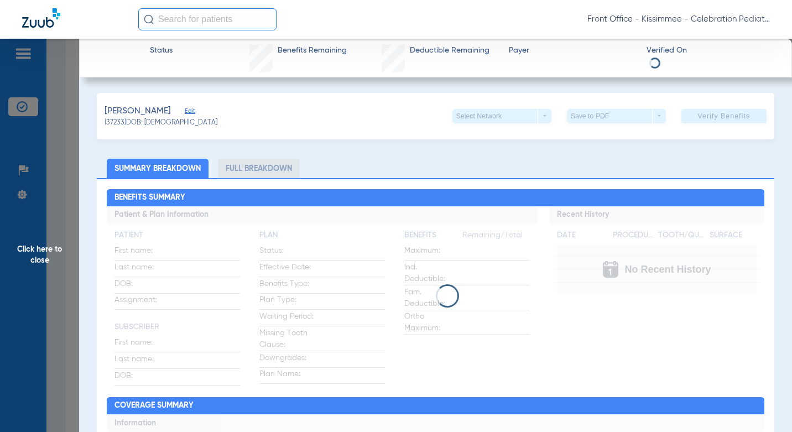
click at [259, 174] on li "Full Breakdown" at bounding box center [259, 168] width 82 height 19
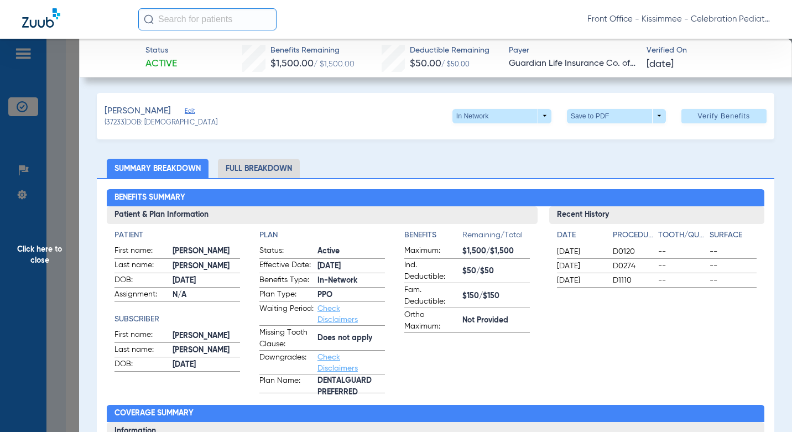
click at [268, 173] on li "Full Breakdown" at bounding box center [259, 168] width 82 height 19
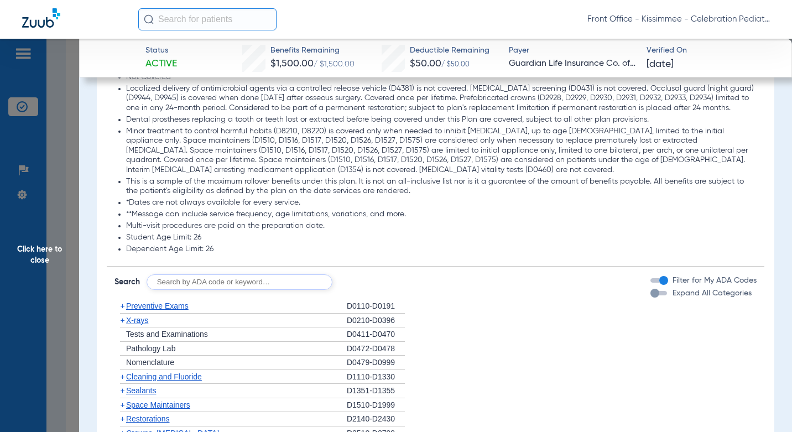
scroll to position [1493, 0]
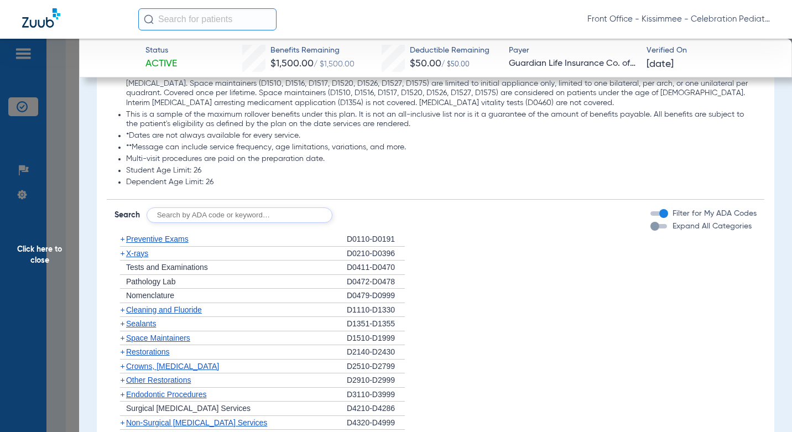
click at [650, 231] on div "button" at bounding box center [654, 226] width 9 height 9
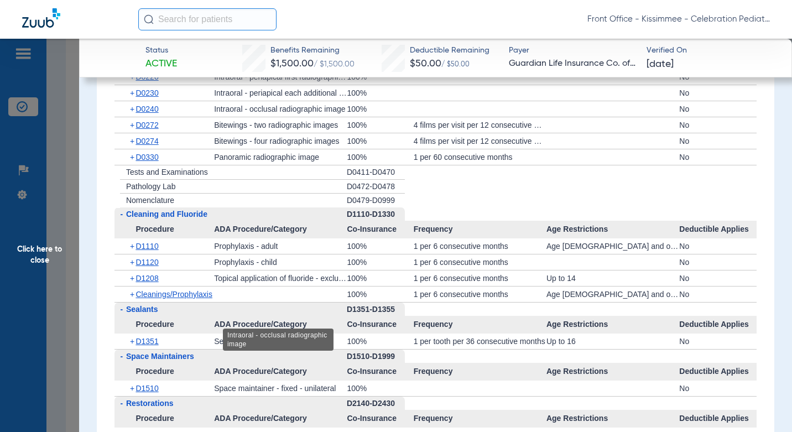
scroll to position [1632, 0]
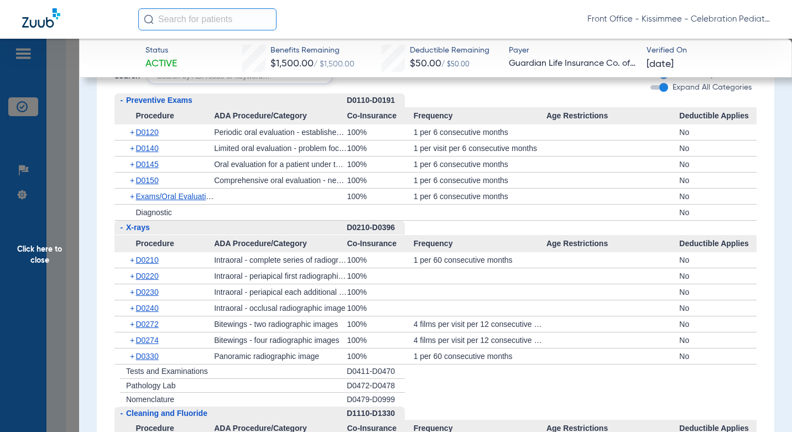
click at [59, 346] on span "Click here to close" at bounding box center [39, 255] width 79 height 432
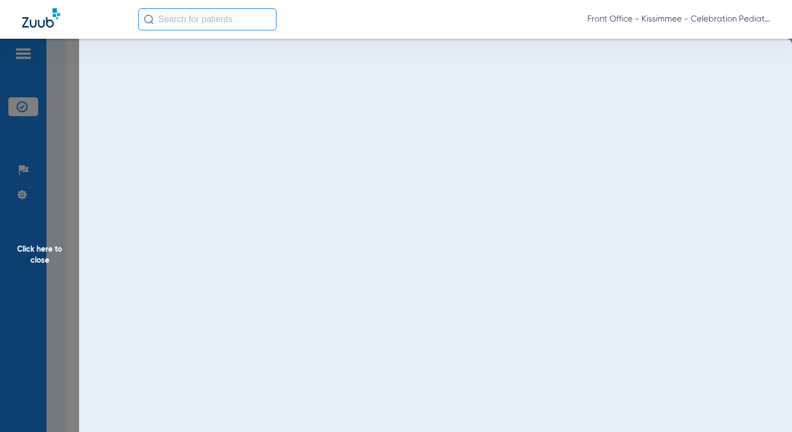
scroll to position [0, 0]
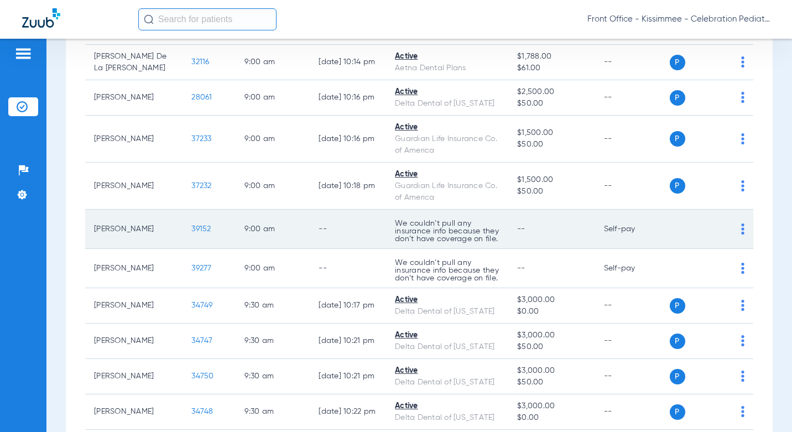
scroll to position [664, 0]
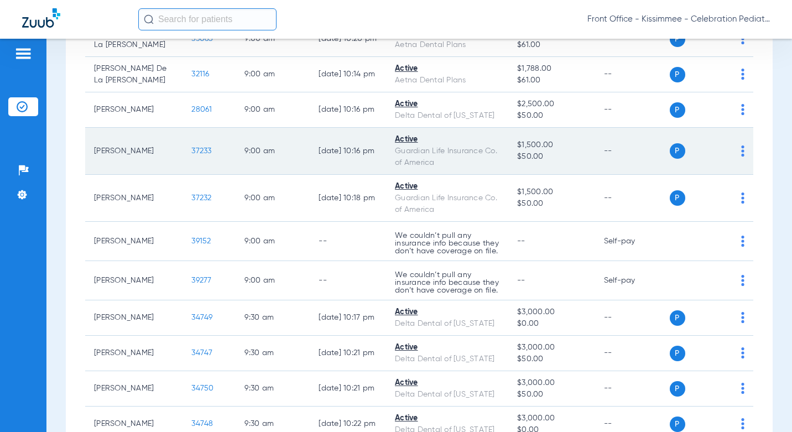
click at [183, 128] on td "37233" at bounding box center [209, 151] width 53 height 47
click at [191, 147] on span "37233" at bounding box center [201, 151] width 20 height 8
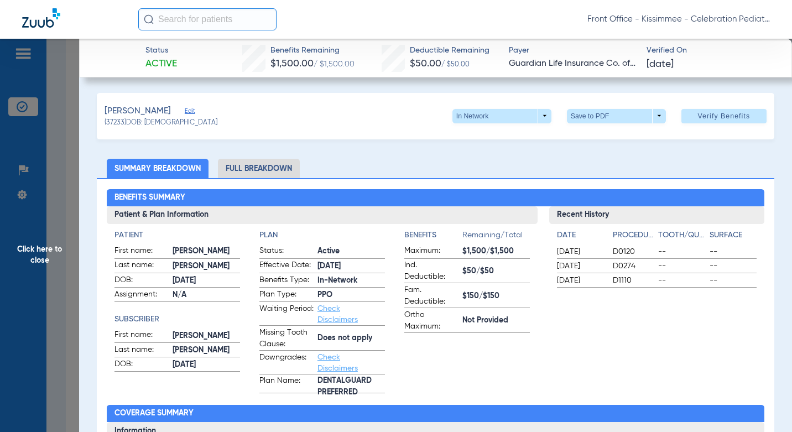
scroll to position [55, 0]
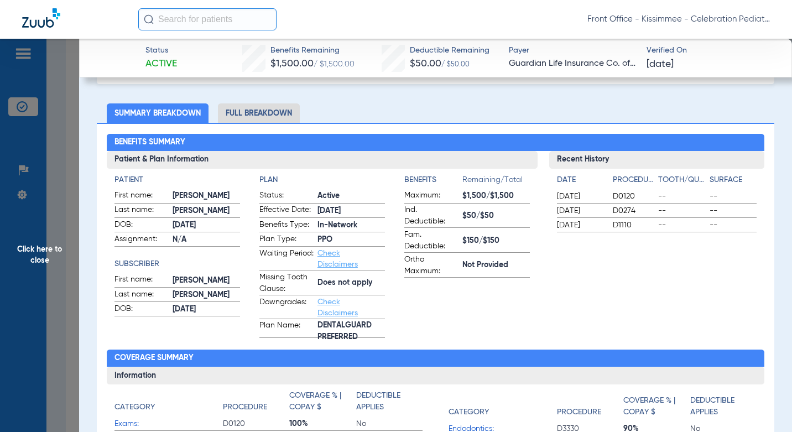
click at [48, 284] on span "Click here to close" at bounding box center [39, 255] width 79 height 432
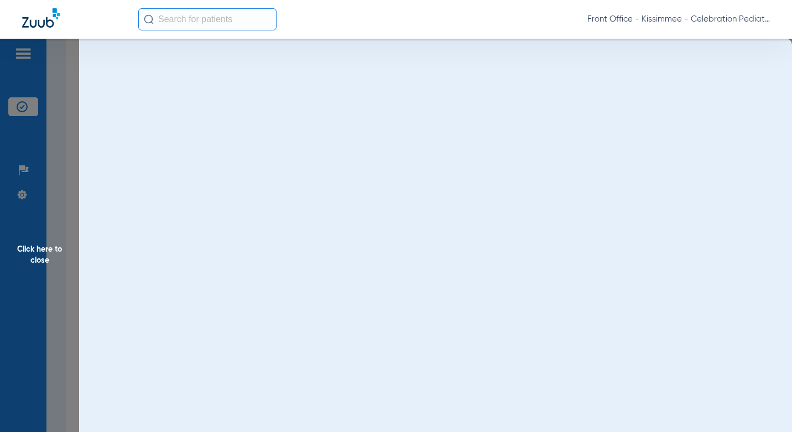
scroll to position [0, 0]
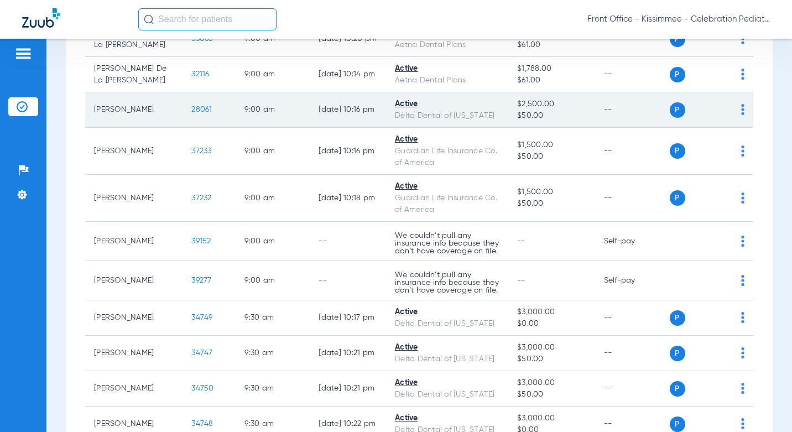
click at [191, 106] on span "28061" at bounding box center [201, 110] width 20 height 8
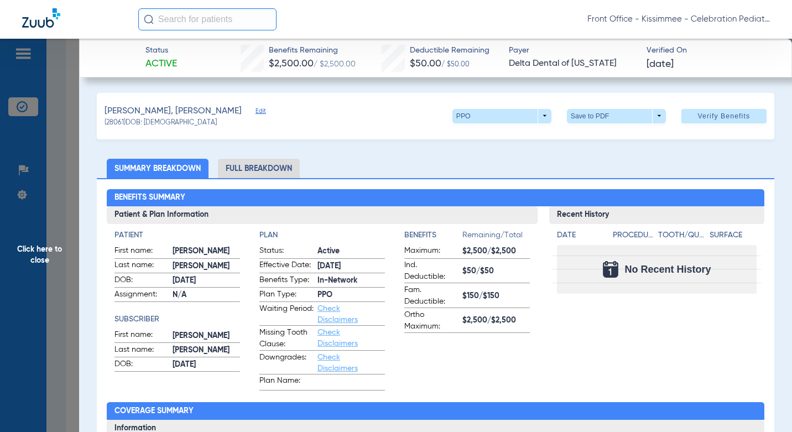
click at [270, 172] on li "Full Breakdown" at bounding box center [259, 168] width 82 height 19
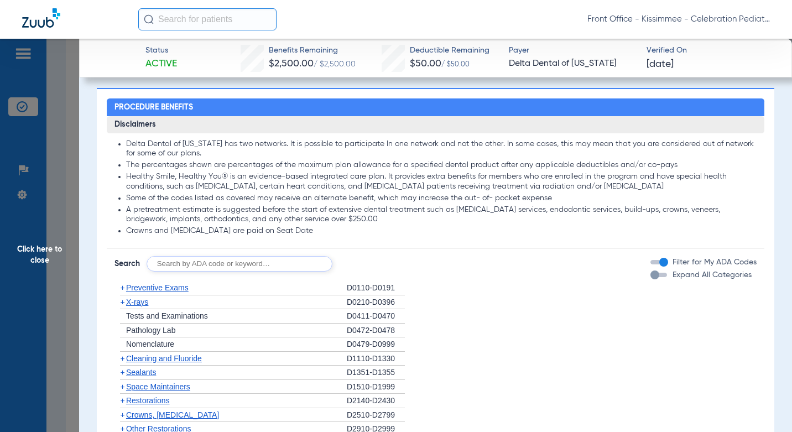
scroll to position [830, 0]
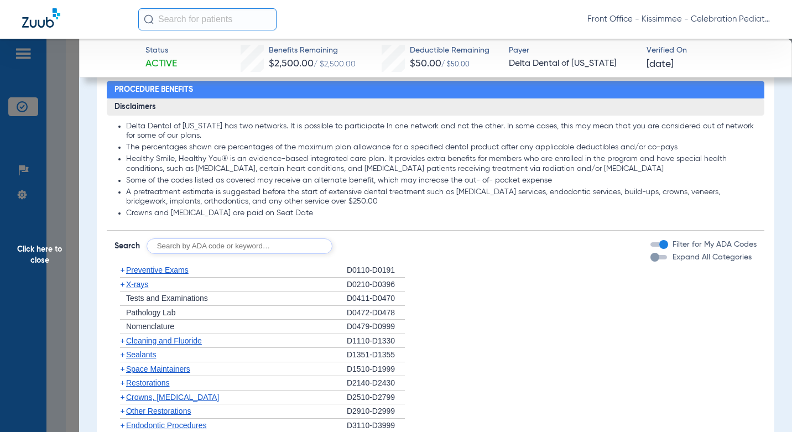
click at [650, 259] on div "button" at bounding box center [654, 257] width 9 height 9
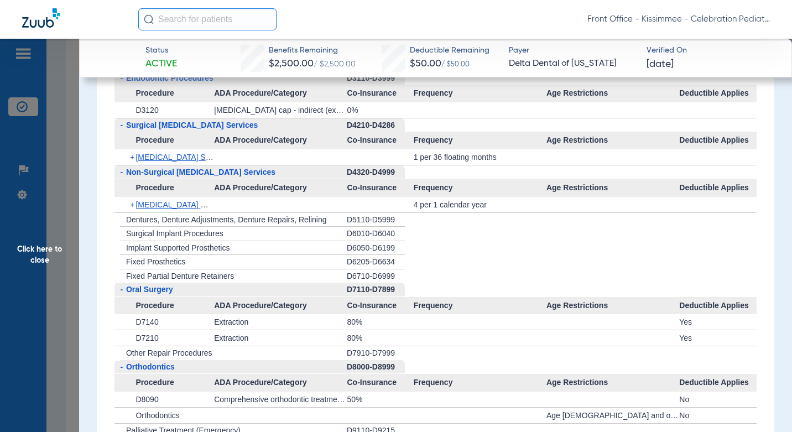
scroll to position [1770, 0]
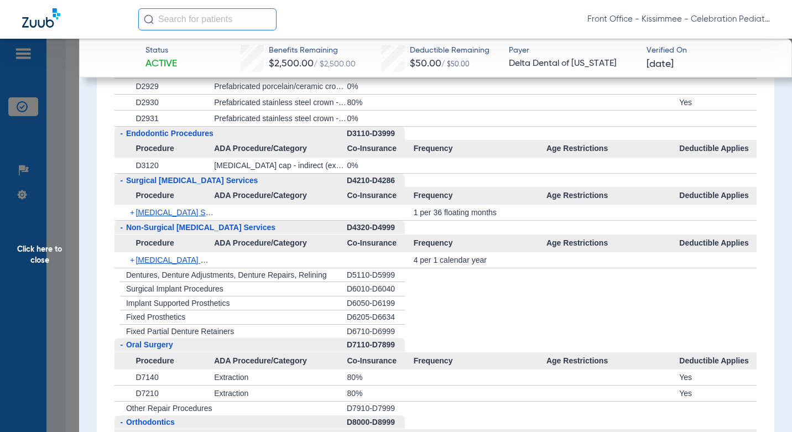
click at [175, 136] on span "Endodontic Procedures" at bounding box center [169, 133] width 87 height 9
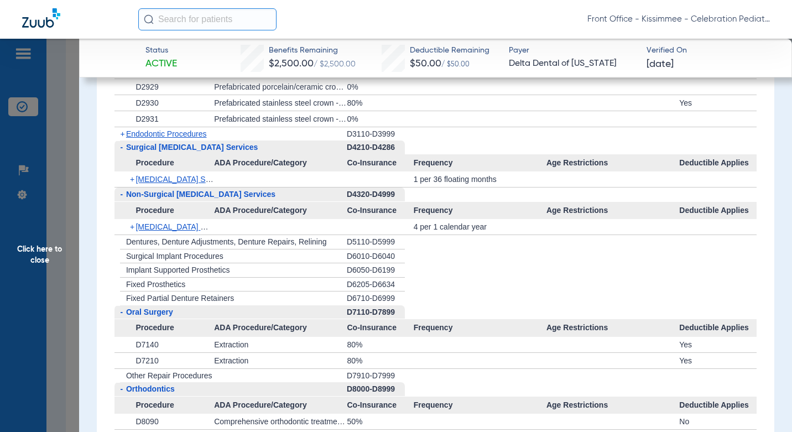
click at [179, 136] on span "Endodontic Procedures" at bounding box center [166, 133] width 81 height 9
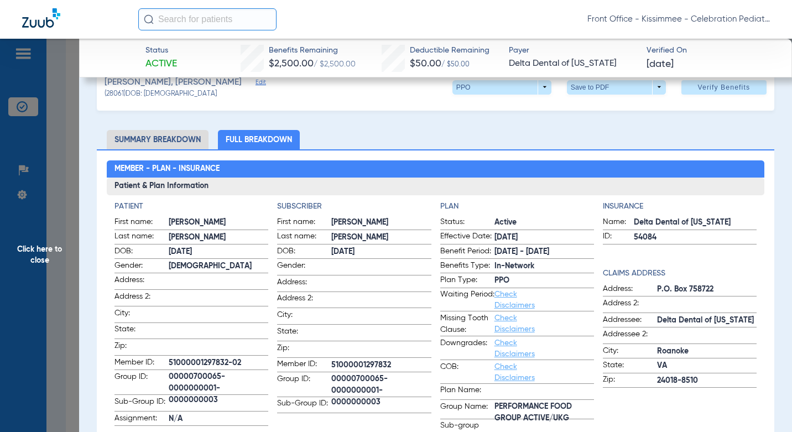
scroll to position [0, 0]
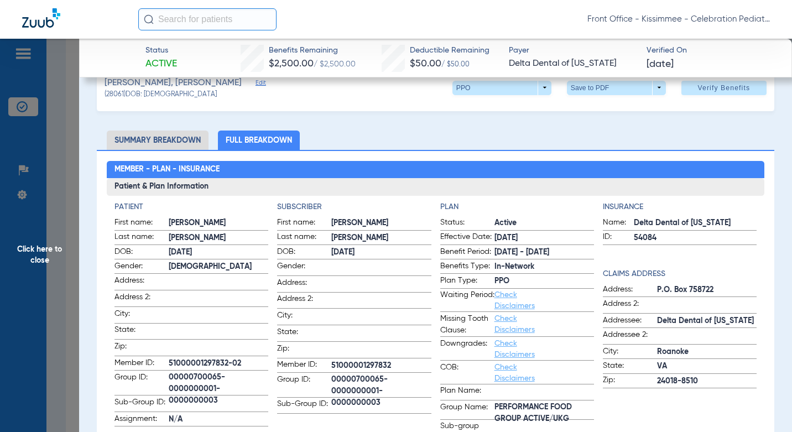
scroll to position [111, 0]
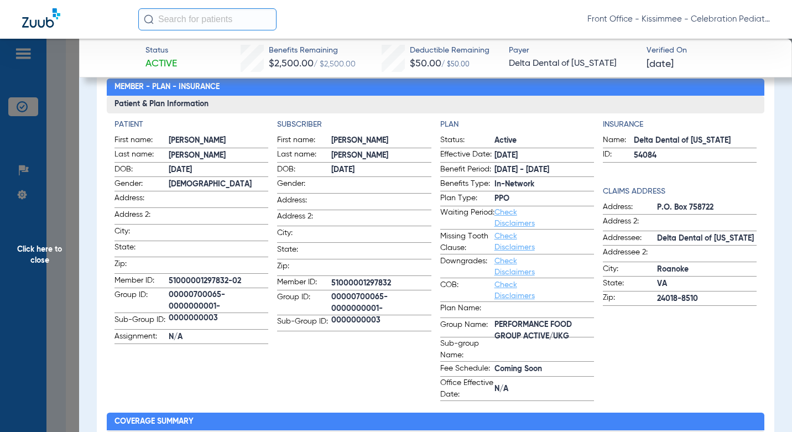
click at [337, 373] on app-subscriber-information "Subscriber First name: Jorge Last name: Guzman SR DOB: 08/02/1986 Gender: Addre…" at bounding box center [354, 260] width 154 height 282
click at [69, 389] on span "Click here to close" at bounding box center [39, 255] width 79 height 432
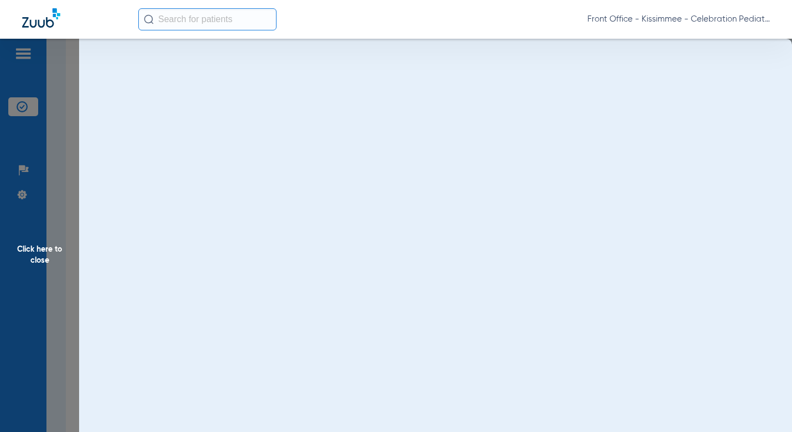
scroll to position [0, 0]
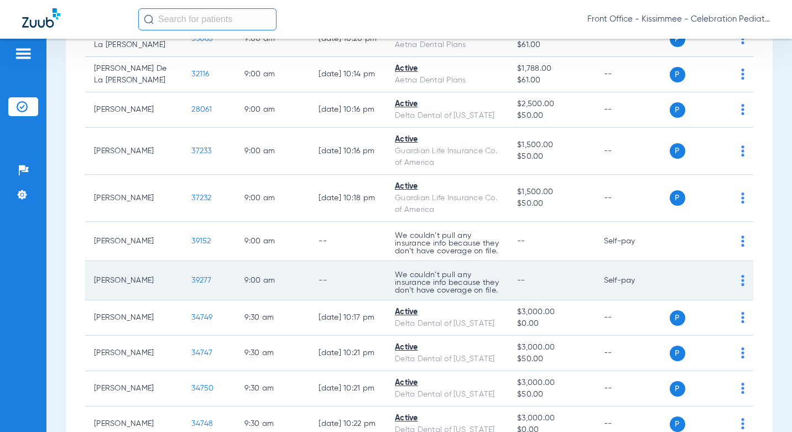
click at [386, 261] on td "We couldn’t pull any insurance info because they don’t have coverage on file." at bounding box center [447, 280] width 122 height 39
click at [90, 261] on td "Lorianna Garcia" at bounding box center [133, 280] width 97 height 39
click at [329, 261] on td "--" at bounding box center [348, 280] width 76 height 39
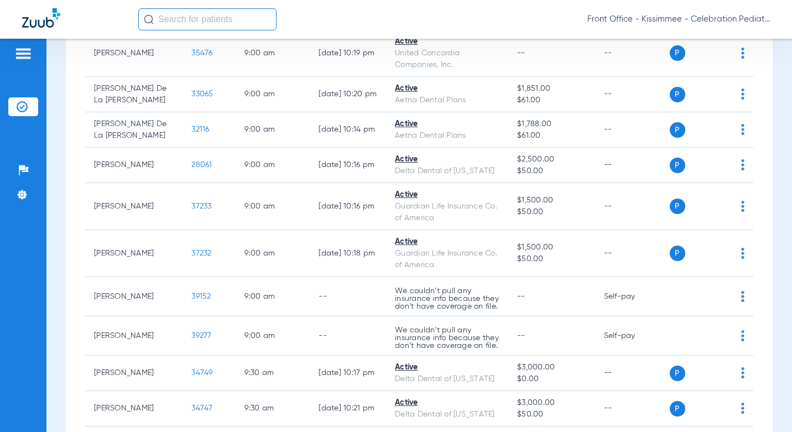
scroll to position [553, 0]
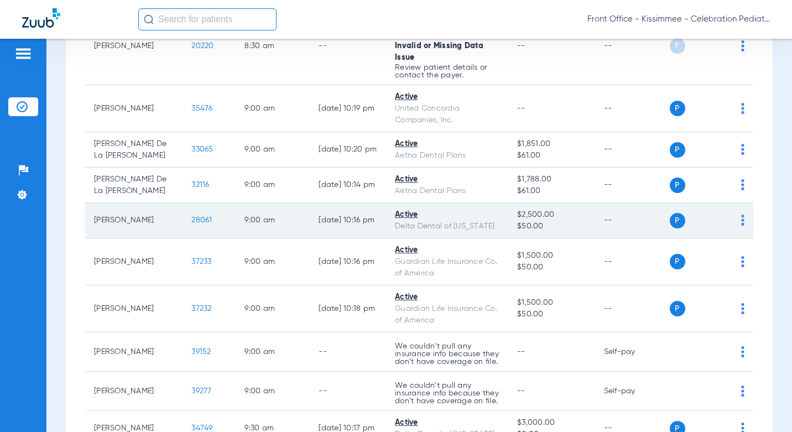
click at [183, 203] on td "28061" at bounding box center [209, 220] width 53 height 35
click at [191, 216] on span "28061" at bounding box center [201, 220] width 20 height 8
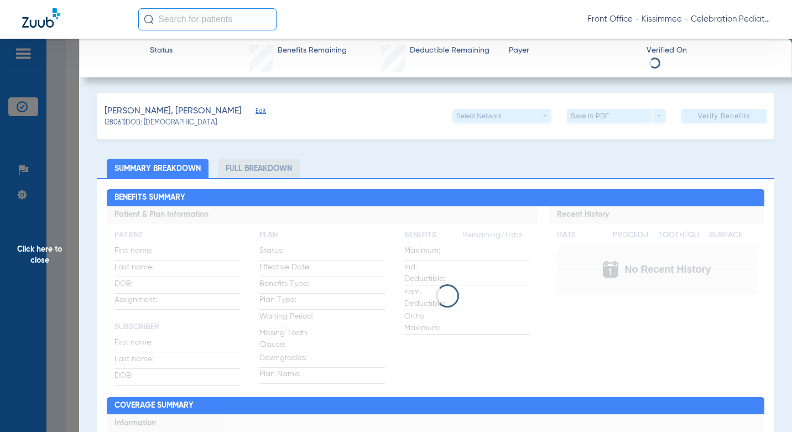
click at [282, 173] on li "Full Breakdown" at bounding box center [259, 168] width 82 height 19
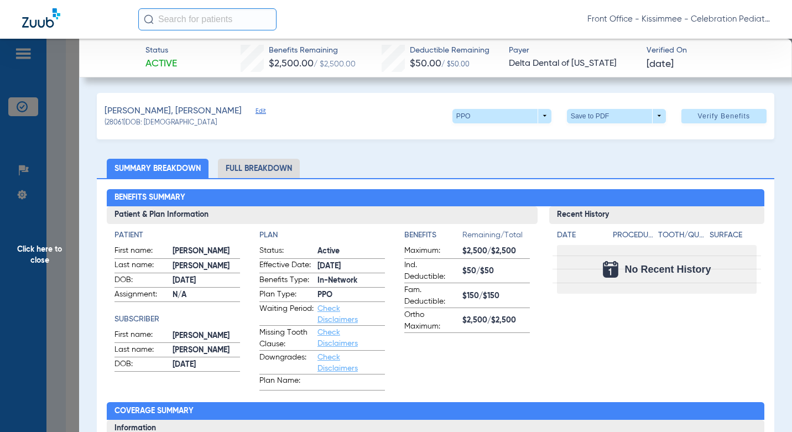
click at [281, 173] on li "Full Breakdown" at bounding box center [259, 168] width 82 height 19
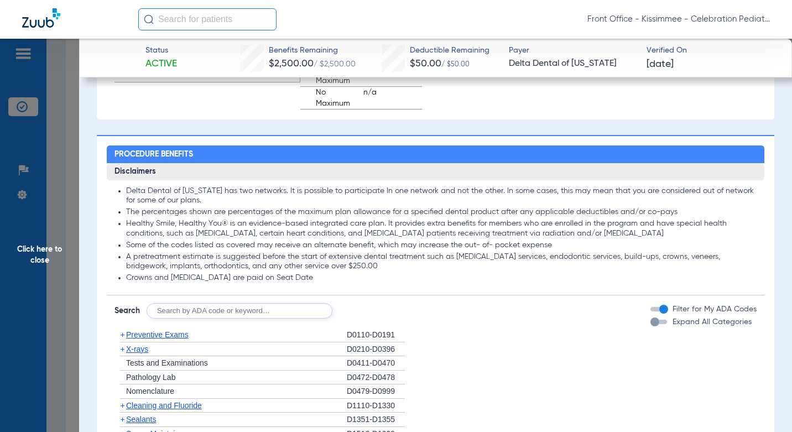
scroll to position [774, 0]
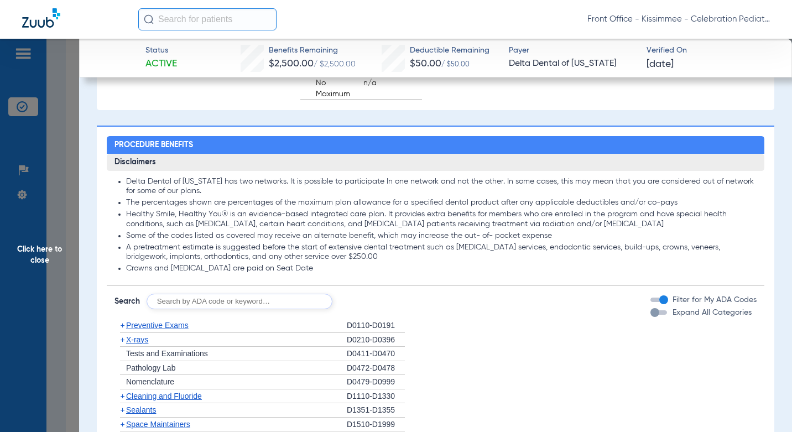
click at [655, 315] on div "button" at bounding box center [658, 312] width 17 height 4
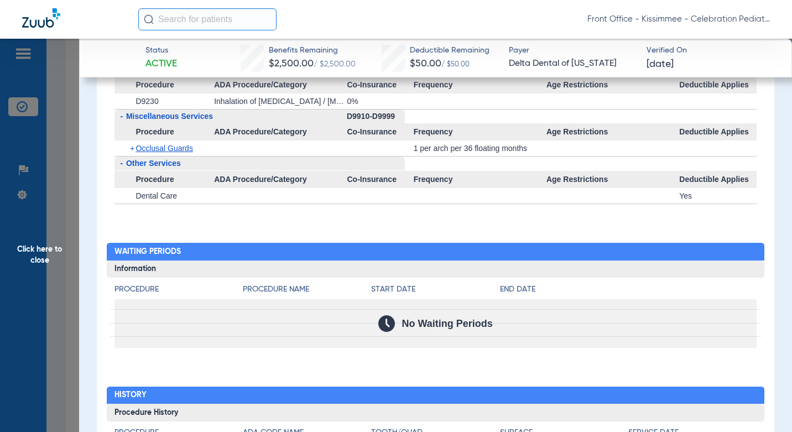
scroll to position [2296, 0]
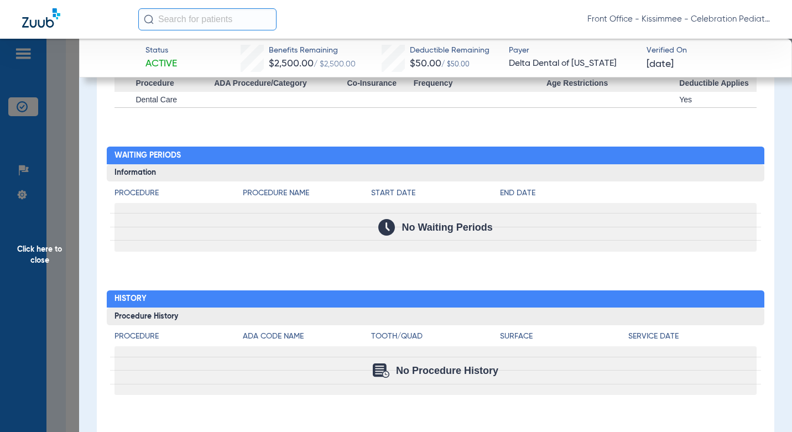
click at [60, 299] on span "Click here to close" at bounding box center [39, 255] width 79 height 432
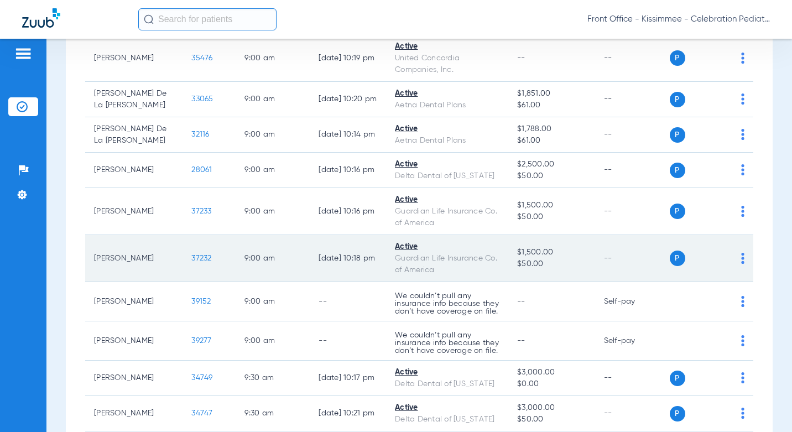
scroll to position [664, 0]
